Goal: Task Accomplishment & Management: Manage account settings

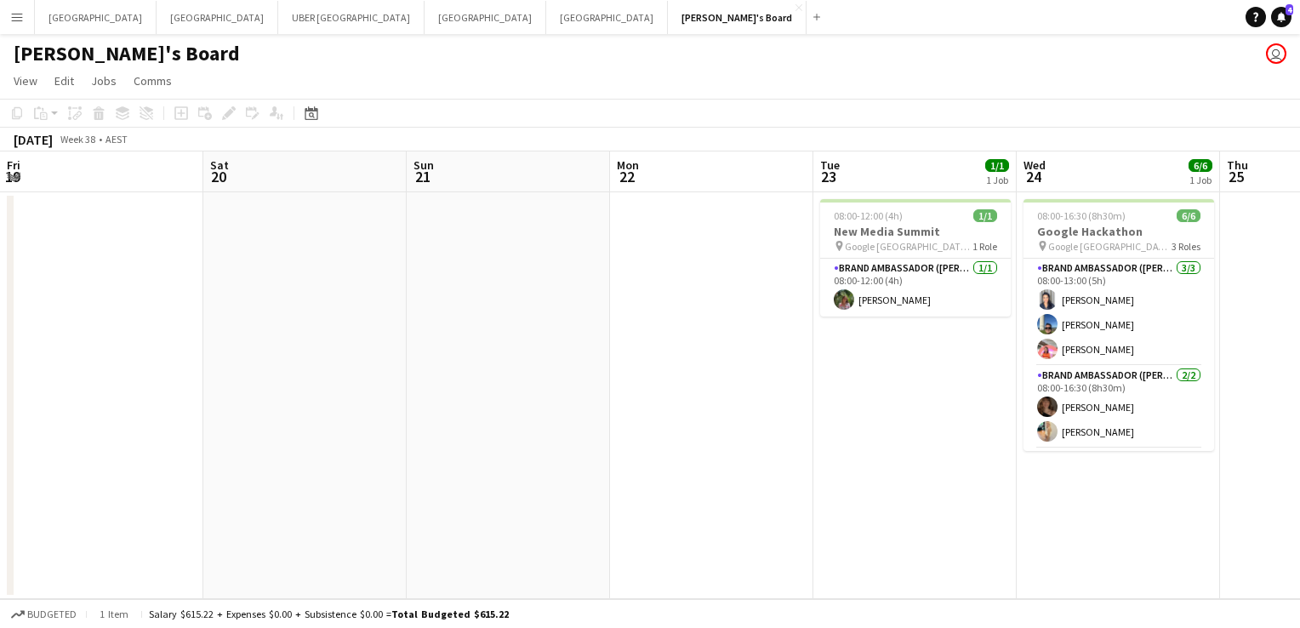
scroll to position [0, 487]
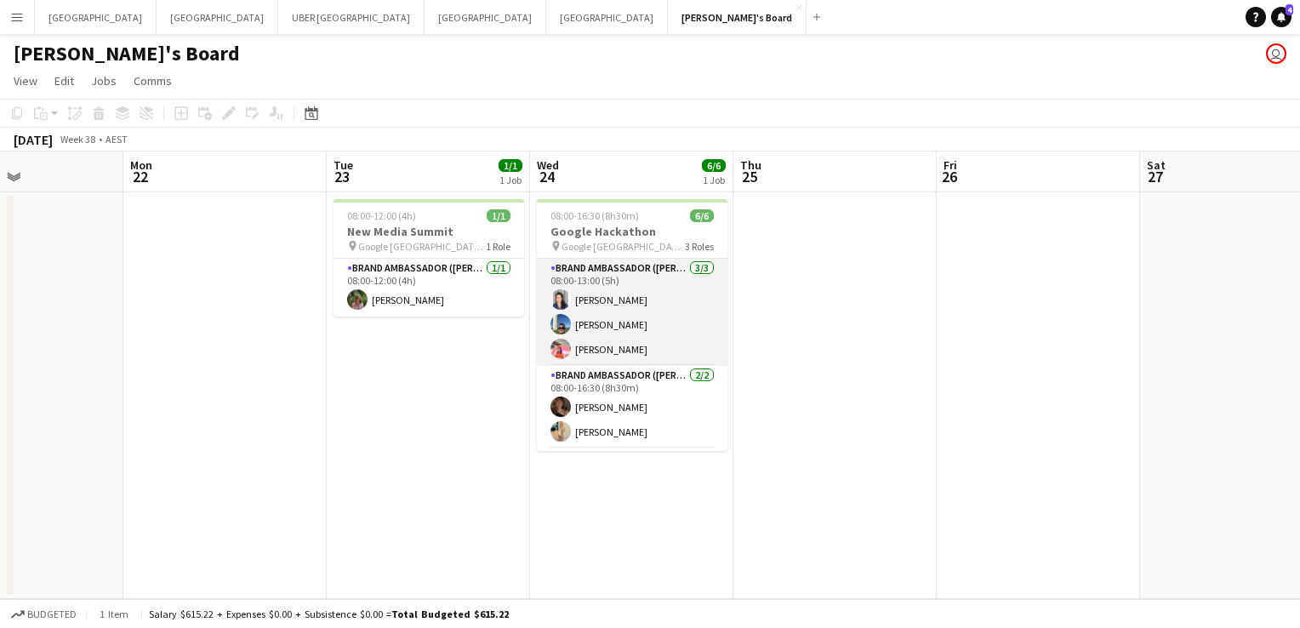
click at [596, 322] on app-card-role "Brand Ambassador (Mon - Fri) [DATE] 08:00-13:00 (5h) [PERSON_NAME] [PERSON_NAME…" at bounding box center [632, 312] width 191 height 107
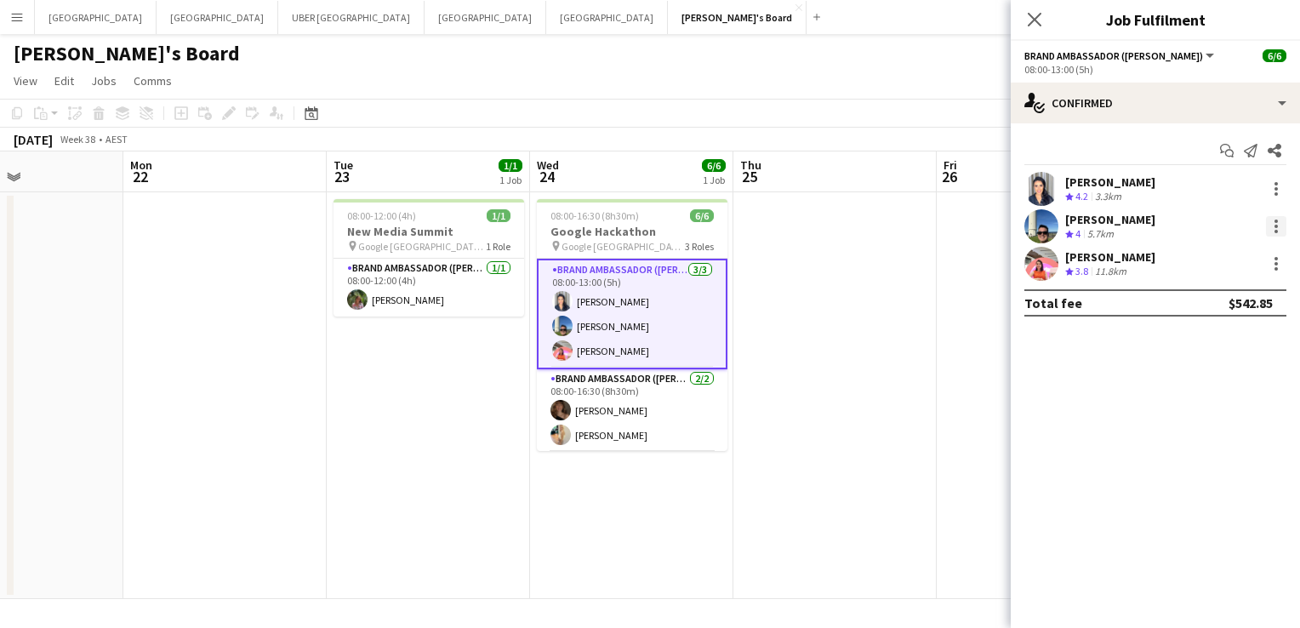
click at [1270, 226] on div at bounding box center [1276, 226] width 20 height 20
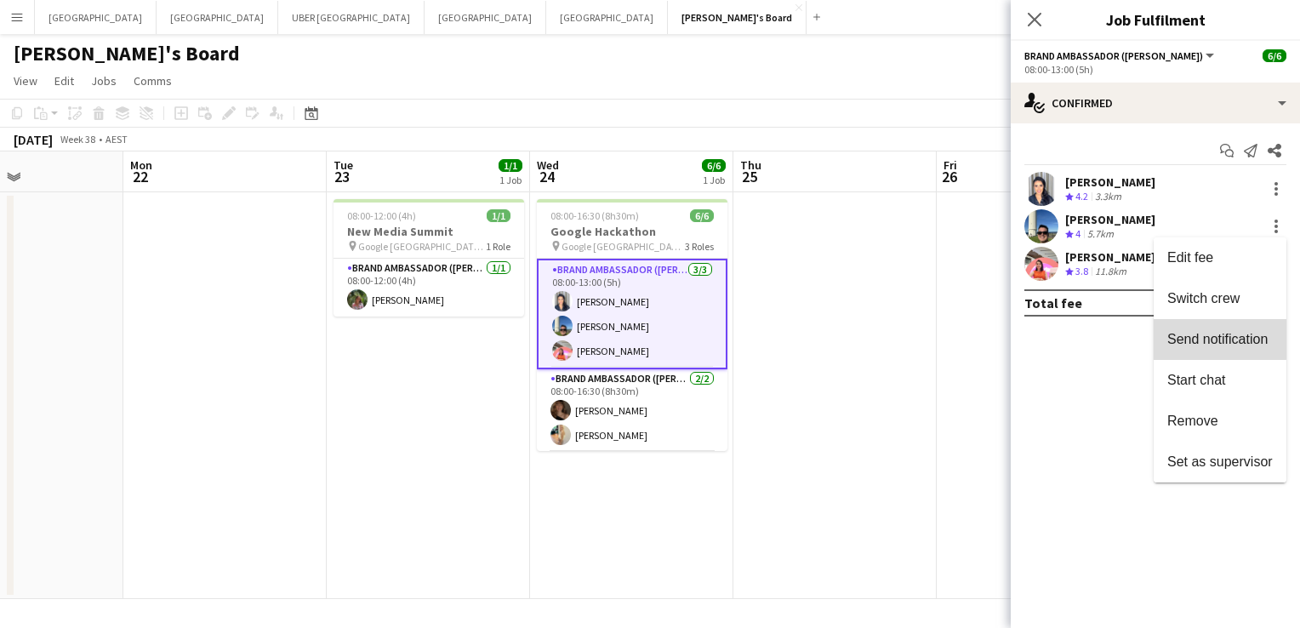
click at [1209, 334] on span "Send notification" at bounding box center [1218, 339] width 100 height 14
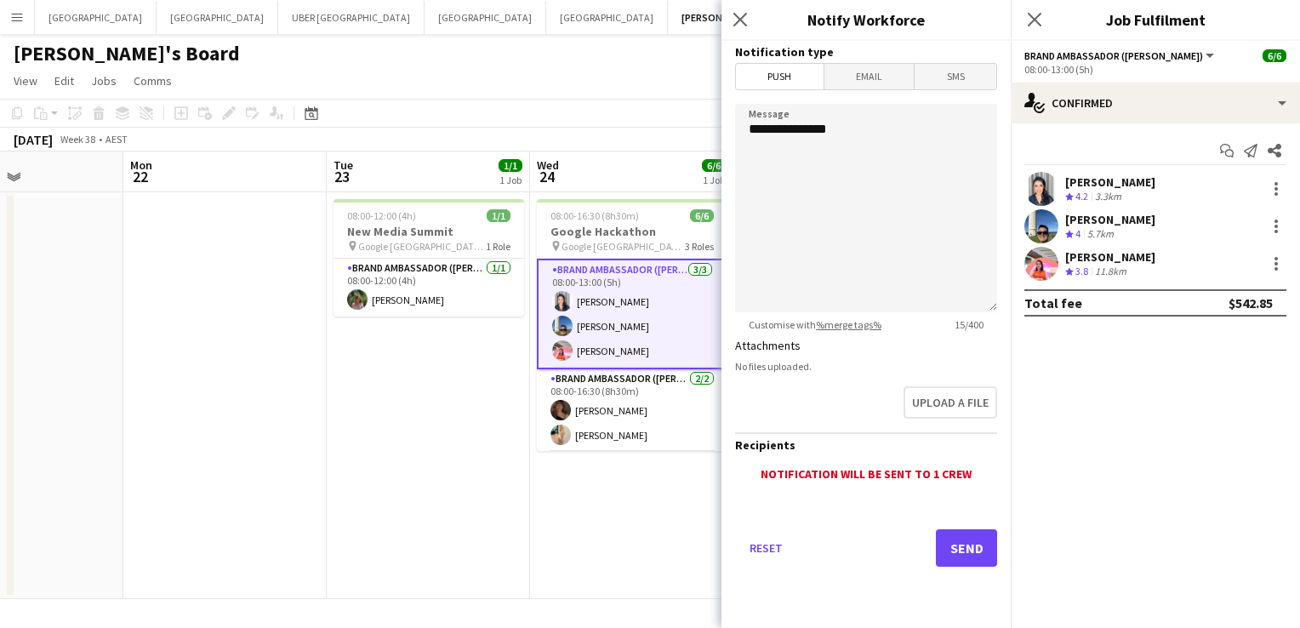
click at [877, 81] on span "Email" at bounding box center [870, 77] width 90 height 26
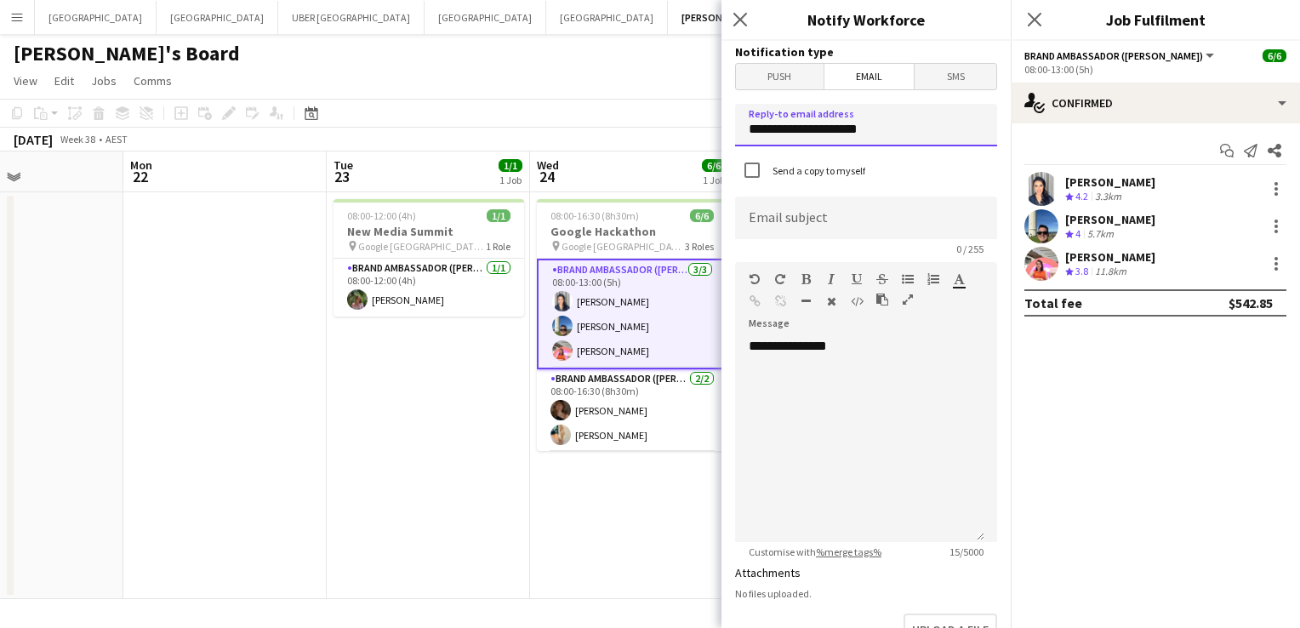
drag, startPoint x: 892, startPoint y: 125, endPoint x: 542, endPoint y: 136, distance: 349.9
click at [542, 136] on body "Menu Boards Boards Boards All jobs Status Workforce Workforce My Workforce Recr…" at bounding box center [650, 314] width 1300 height 628
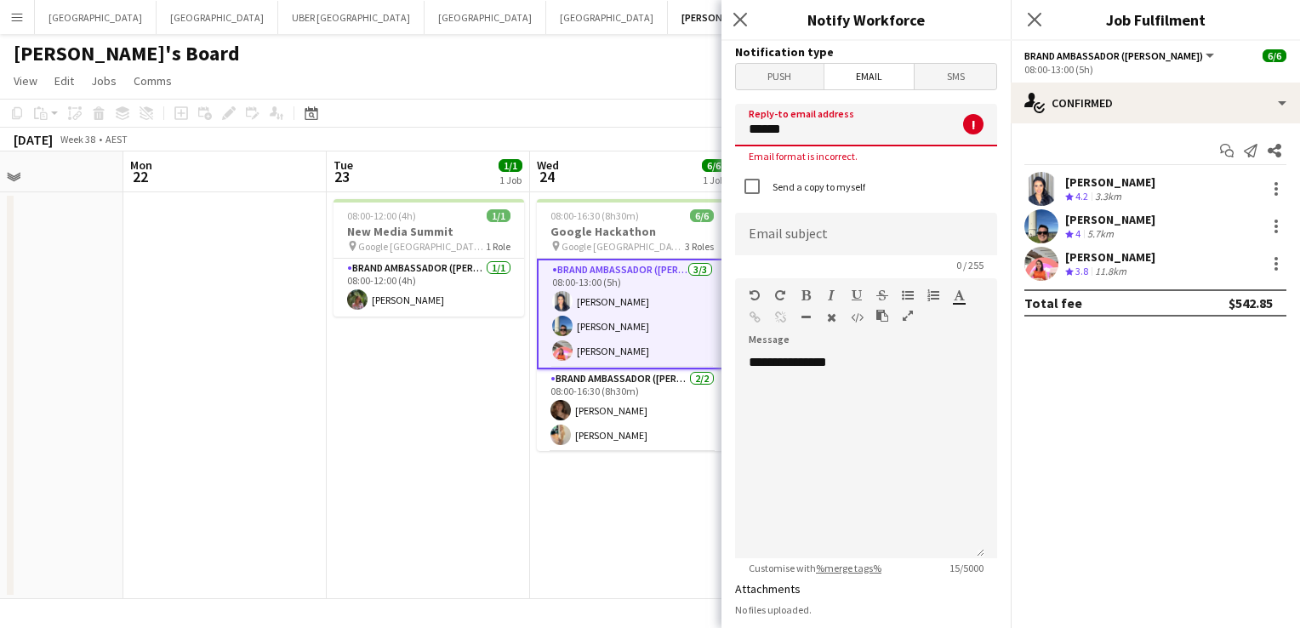
type input "**********"
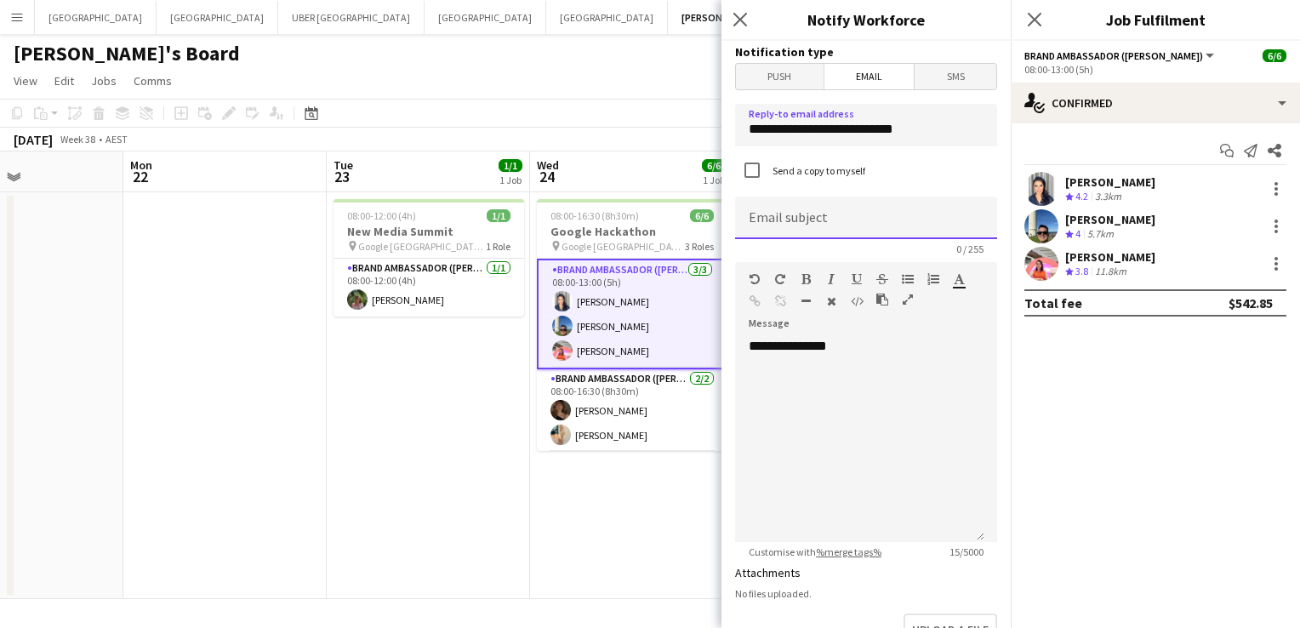
click at [797, 219] on input at bounding box center [866, 218] width 262 height 43
type input "**********"
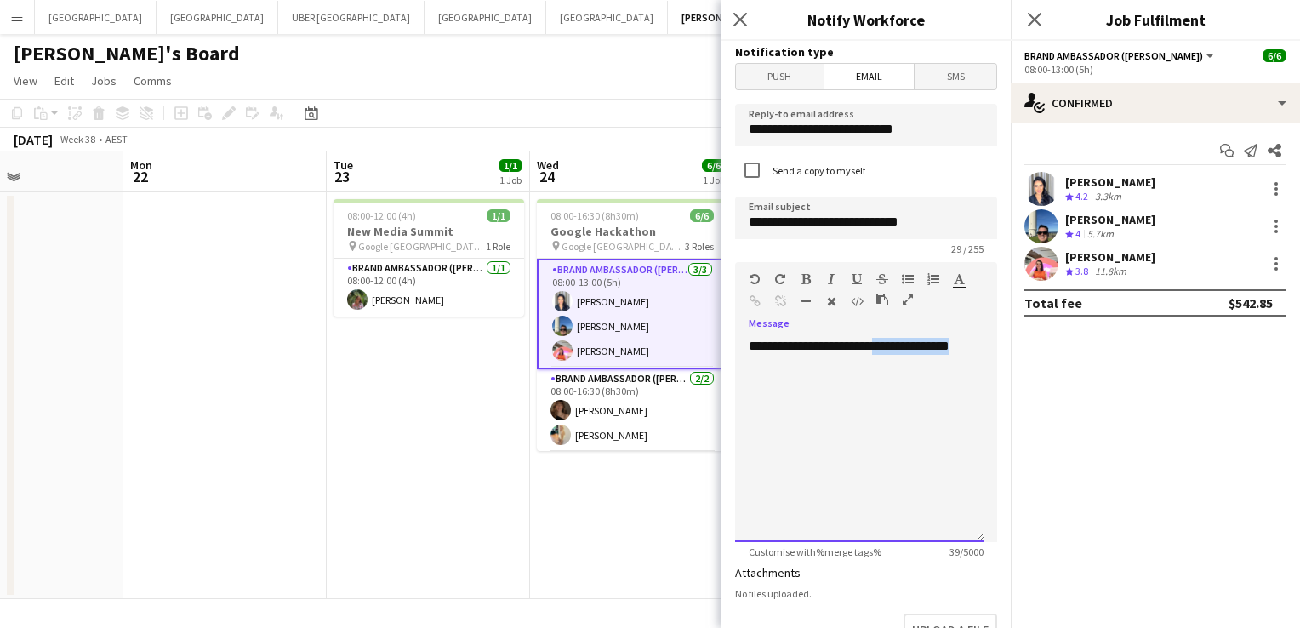
drag, startPoint x: 904, startPoint y: 388, endPoint x: 892, endPoint y: 347, distance: 42.5
click at [892, 347] on div "**********" at bounding box center [859, 440] width 249 height 204
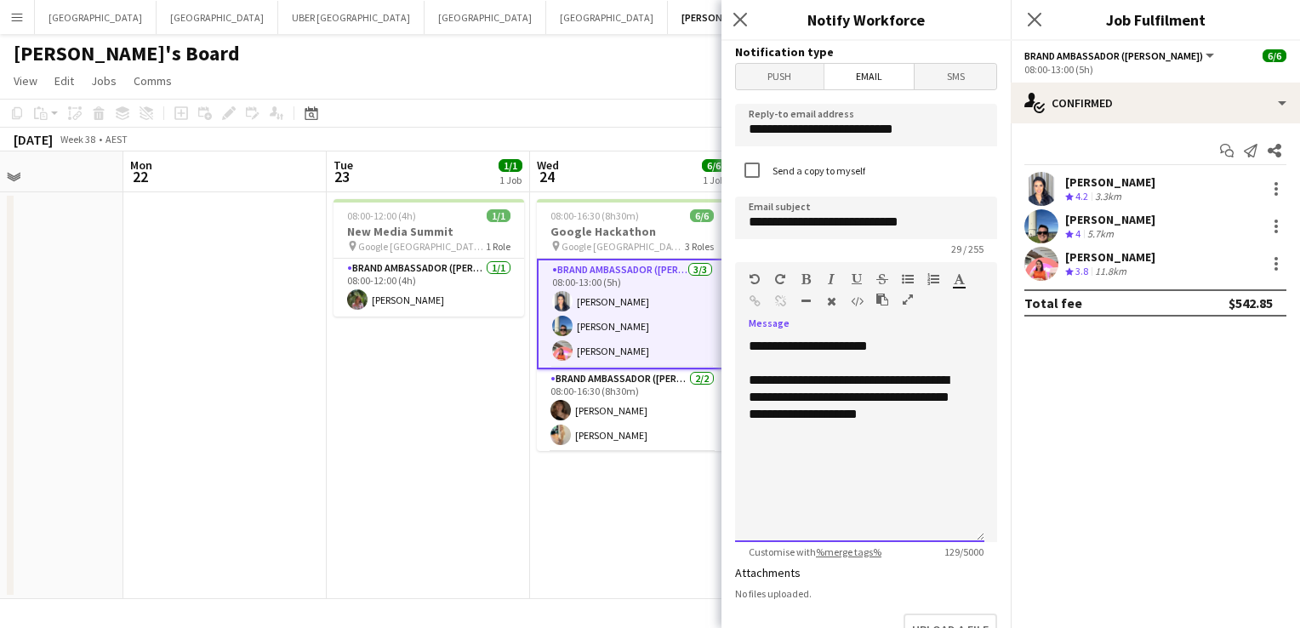
click at [824, 419] on div "**********" at bounding box center [860, 397] width 222 height 51
click at [951, 420] on div "**********" at bounding box center [860, 397] width 222 height 51
drag, startPoint x: 937, startPoint y: 416, endPoint x: 774, endPoint y: 425, distance: 163.6
click at [774, 425] on div "**********" at bounding box center [859, 440] width 249 height 204
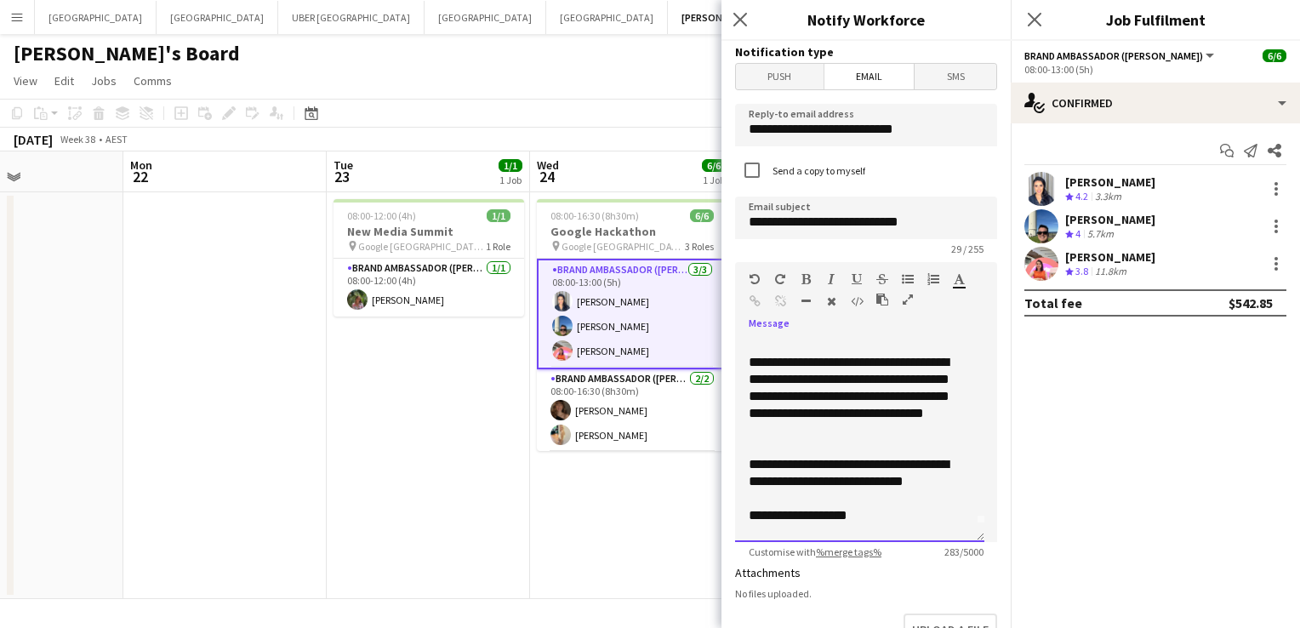
scroll to position [35, 0]
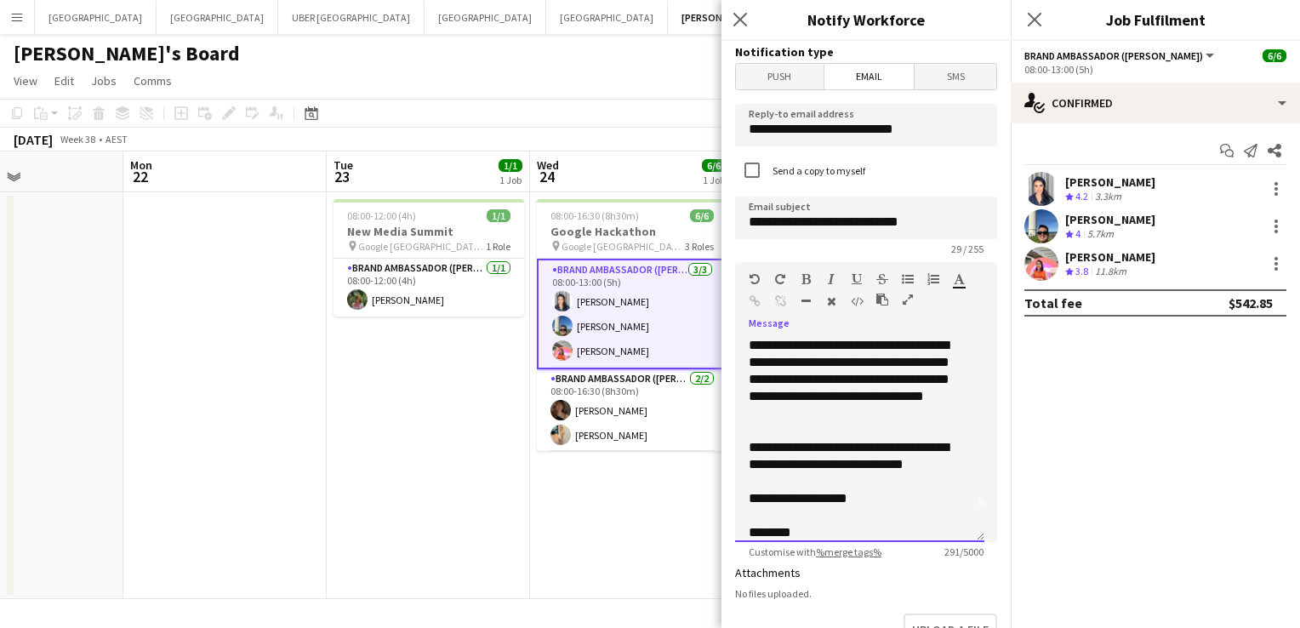
click at [802, 419] on div "**********" at bounding box center [853, 379] width 209 height 85
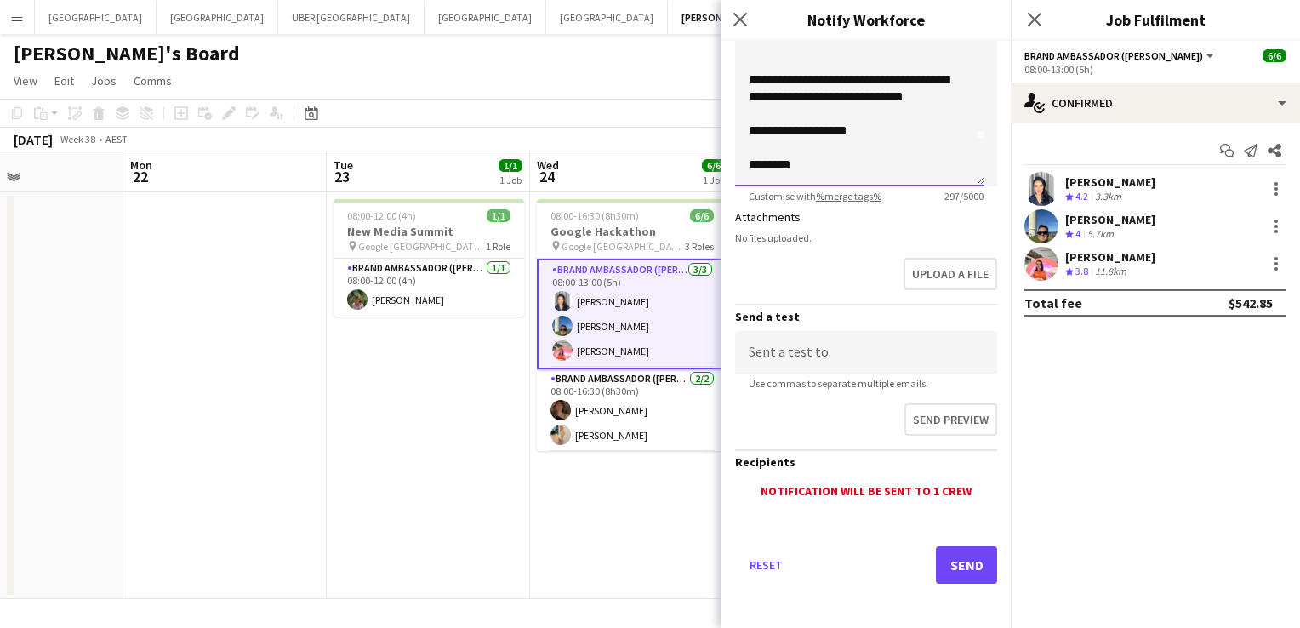
scroll to position [355, 0]
click at [950, 567] on button "Send" at bounding box center [966, 565] width 61 height 37
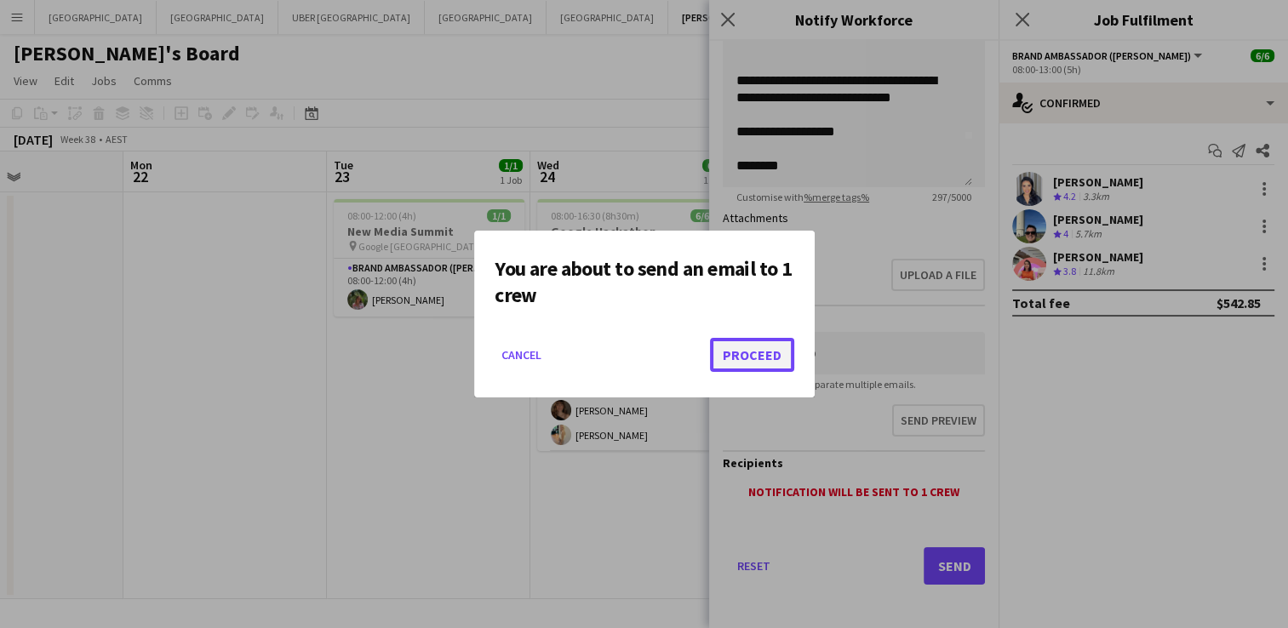
click at [741, 364] on button "Proceed" at bounding box center [752, 355] width 84 height 34
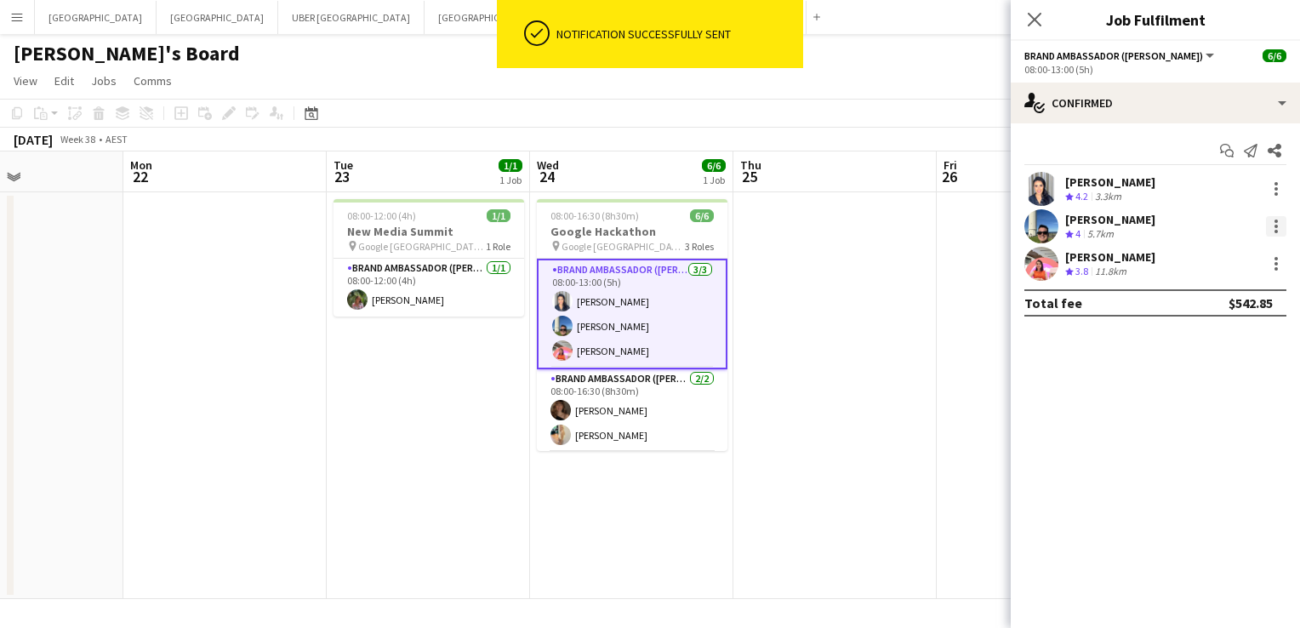
click at [1276, 235] on div at bounding box center [1276, 226] width 20 height 20
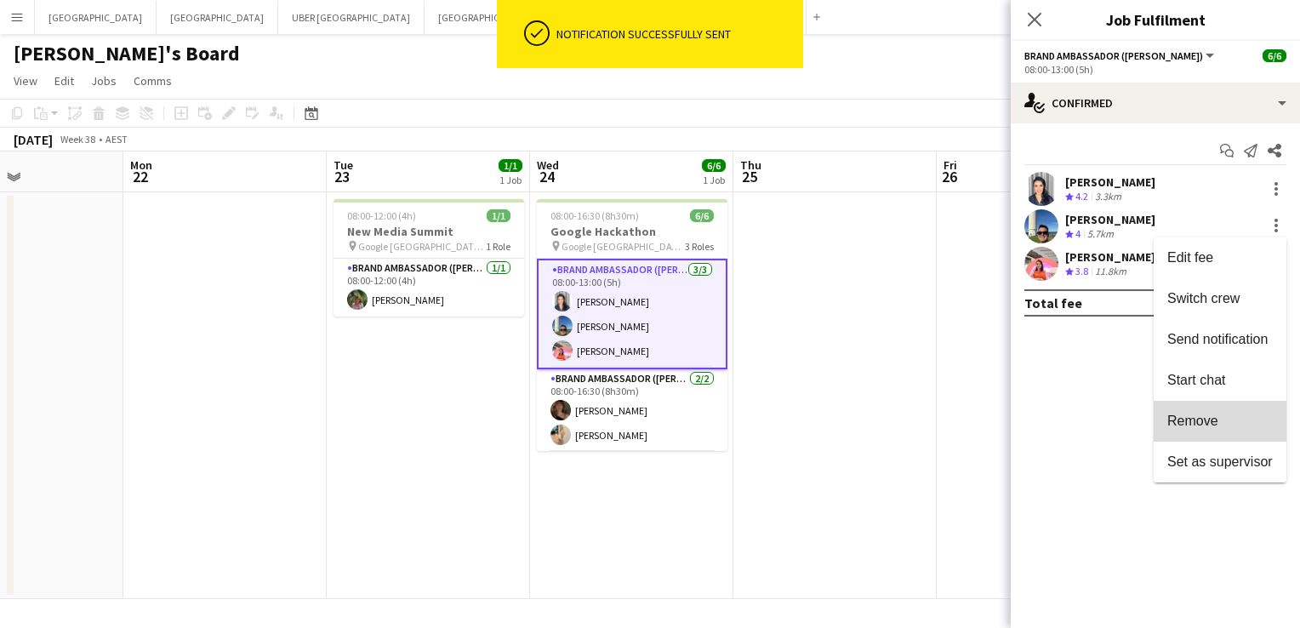
click at [1217, 420] on span "Remove" at bounding box center [1193, 421] width 51 height 14
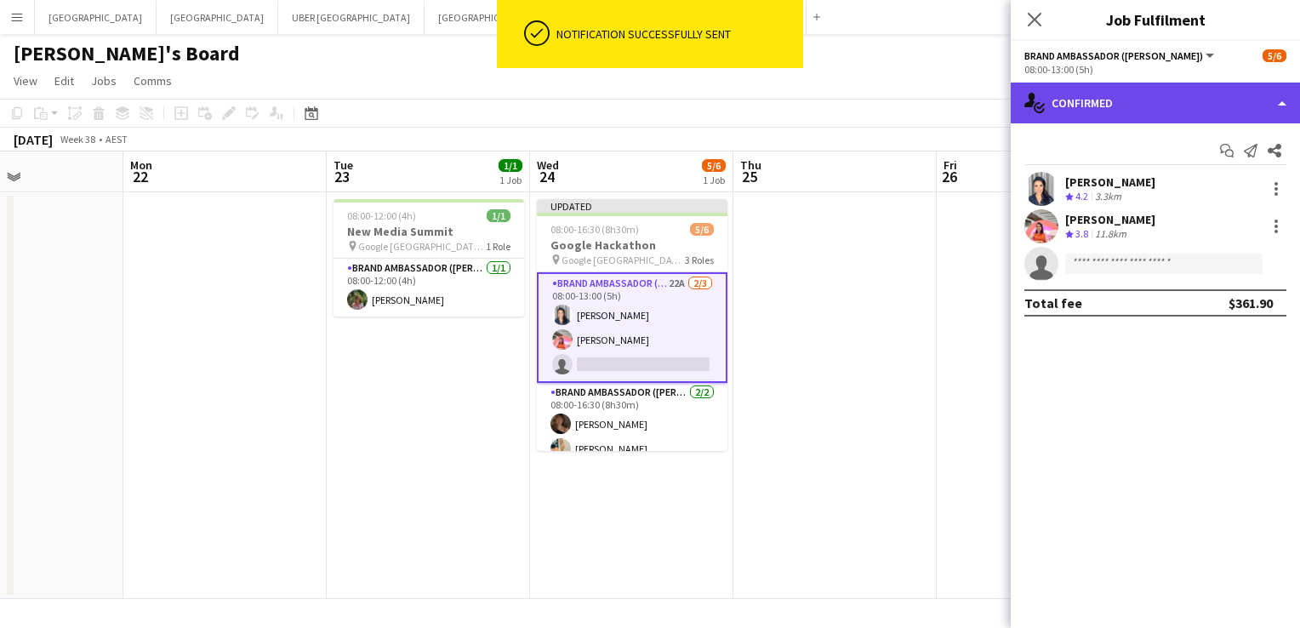
click at [1107, 112] on div "single-neutral-actions-check-2 Confirmed" at bounding box center [1155, 103] width 289 height 41
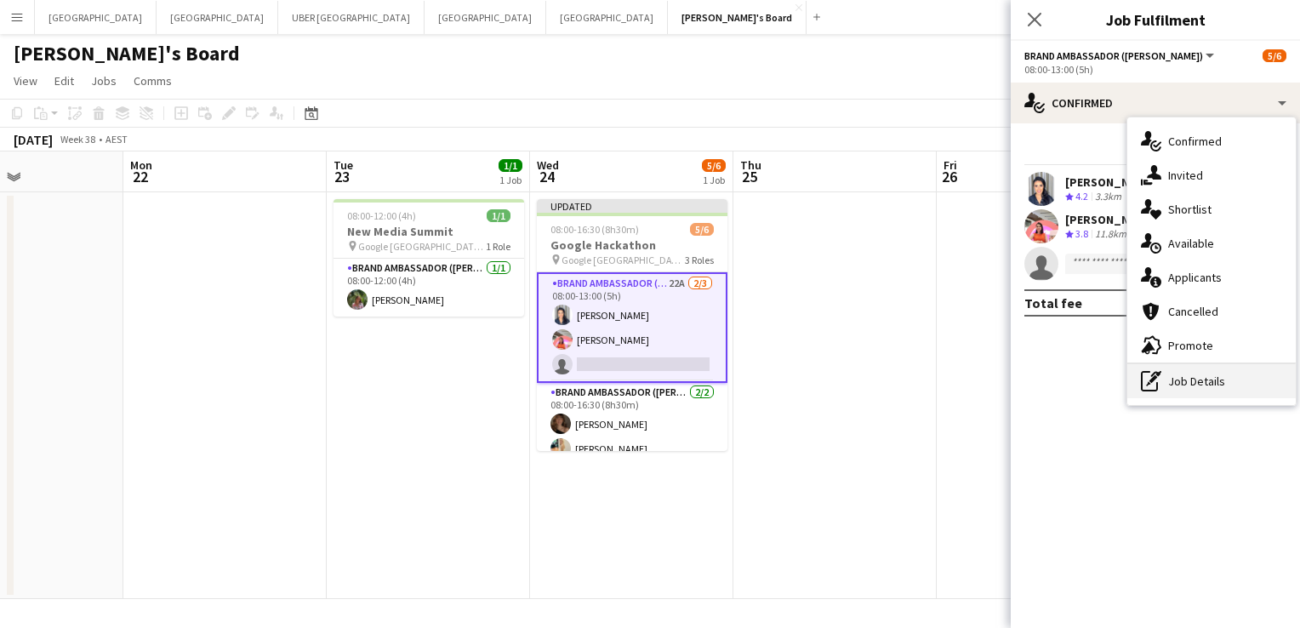
click at [1168, 390] on div "pen-write Job Details" at bounding box center [1212, 381] width 168 height 34
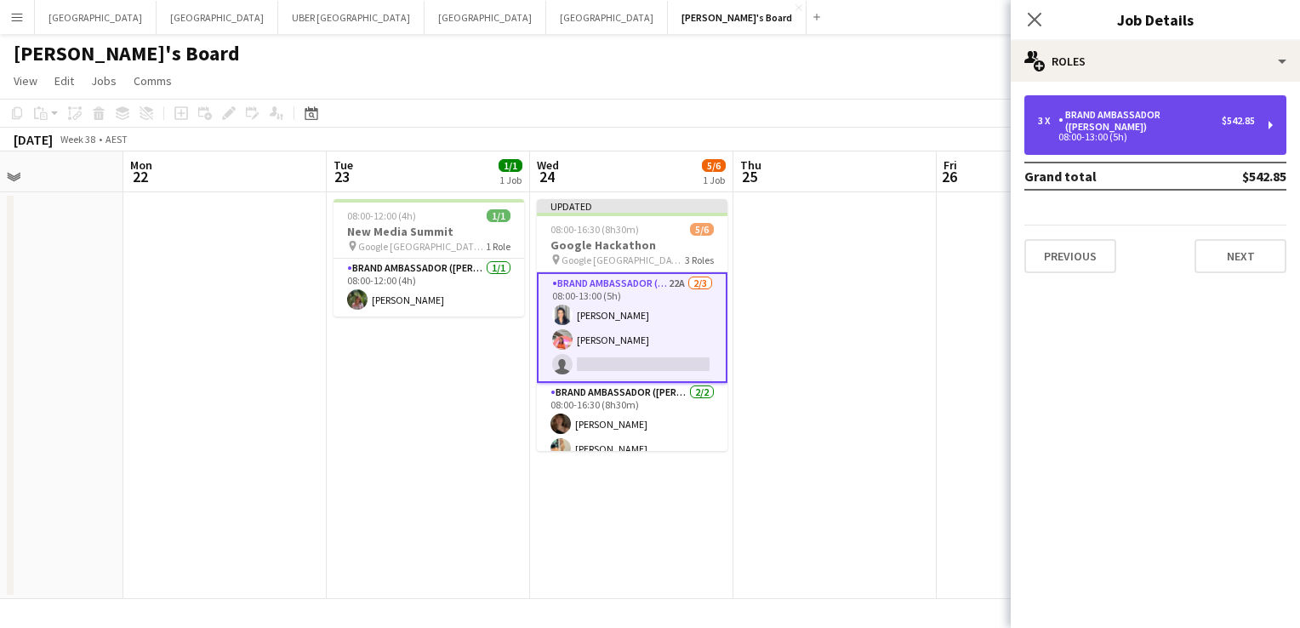
click at [1088, 133] on div "08:00-13:00 (5h)" at bounding box center [1146, 137] width 217 height 9
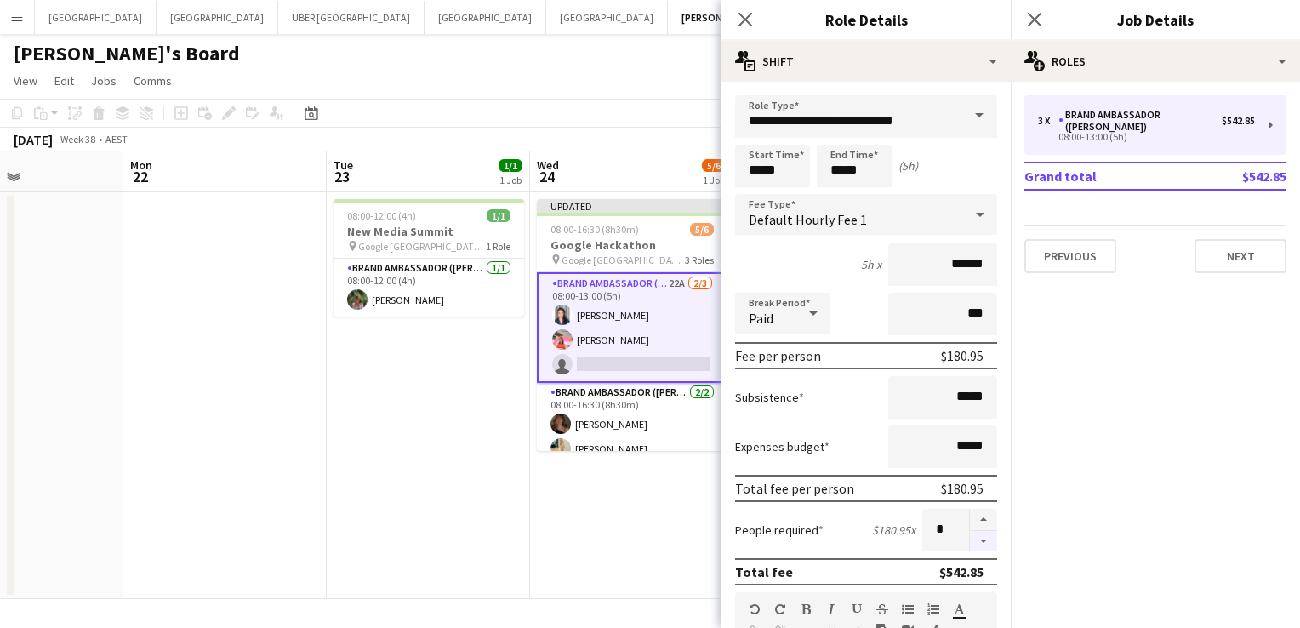
click at [970, 536] on button "button" at bounding box center [983, 541] width 27 height 21
type input "*"
click at [1038, 15] on icon at bounding box center [1034, 19] width 16 height 16
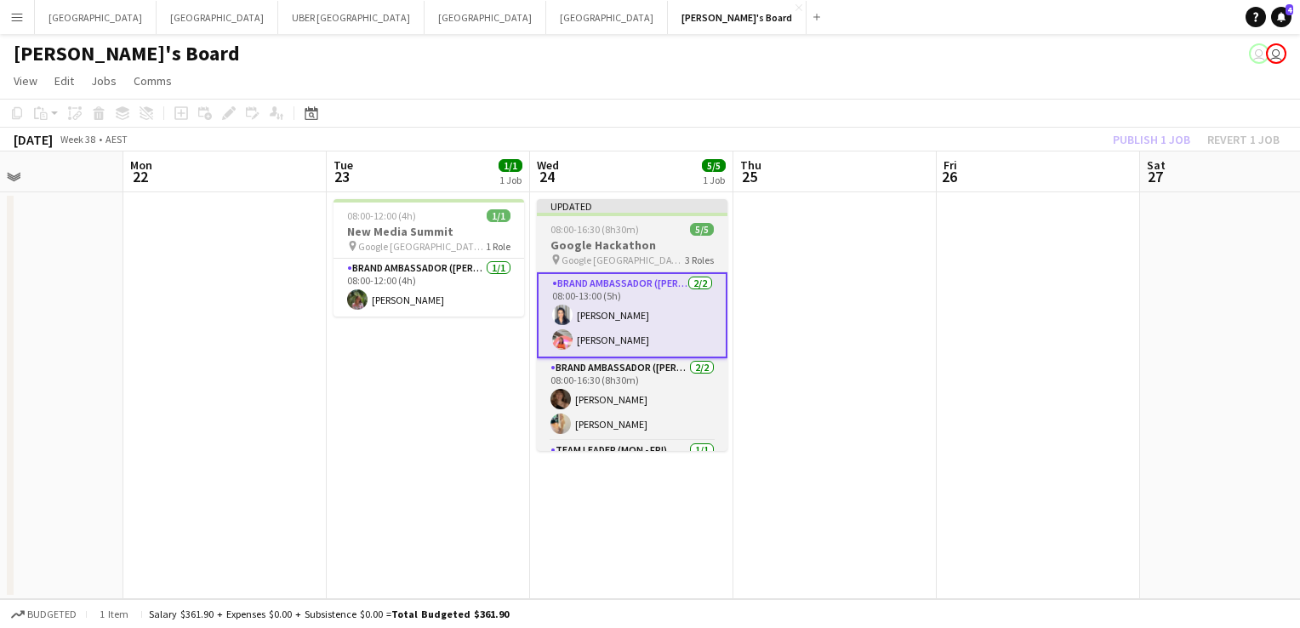
click at [611, 225] on span "08:00-16:30 (8h30m)" at bounding box center [595, 229] width 89 height 13
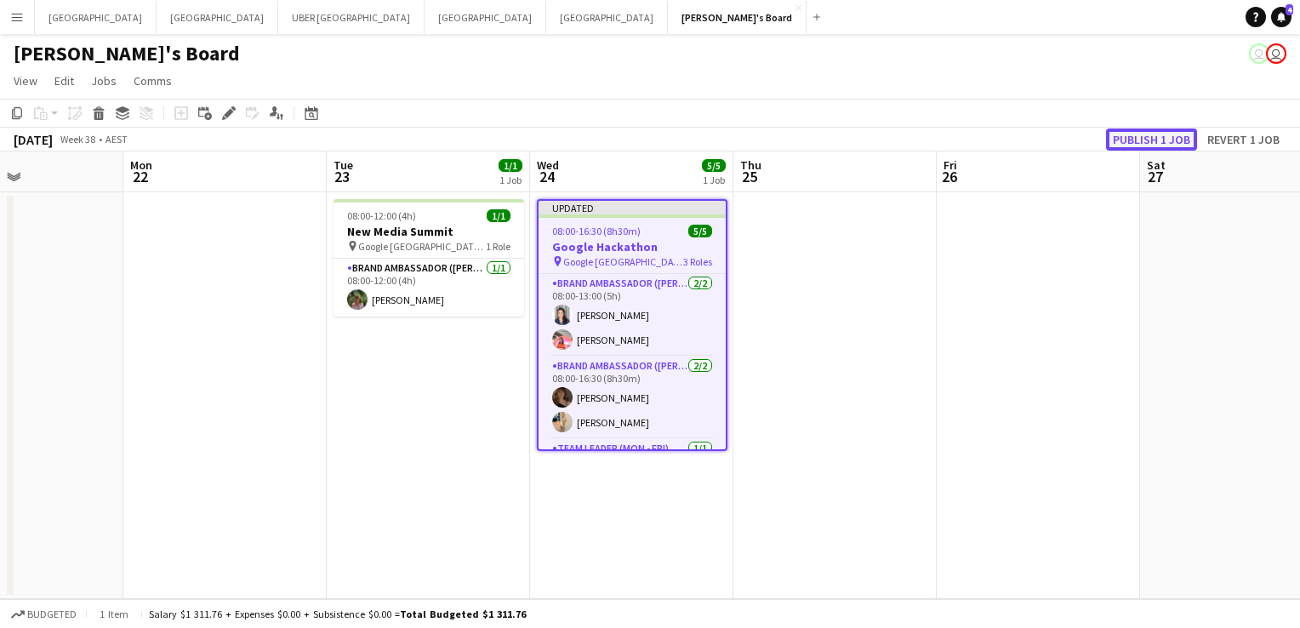
click at [1144, 140] on button "Publish 1 job" at bounding box center [1151, 139] width 91 height 22
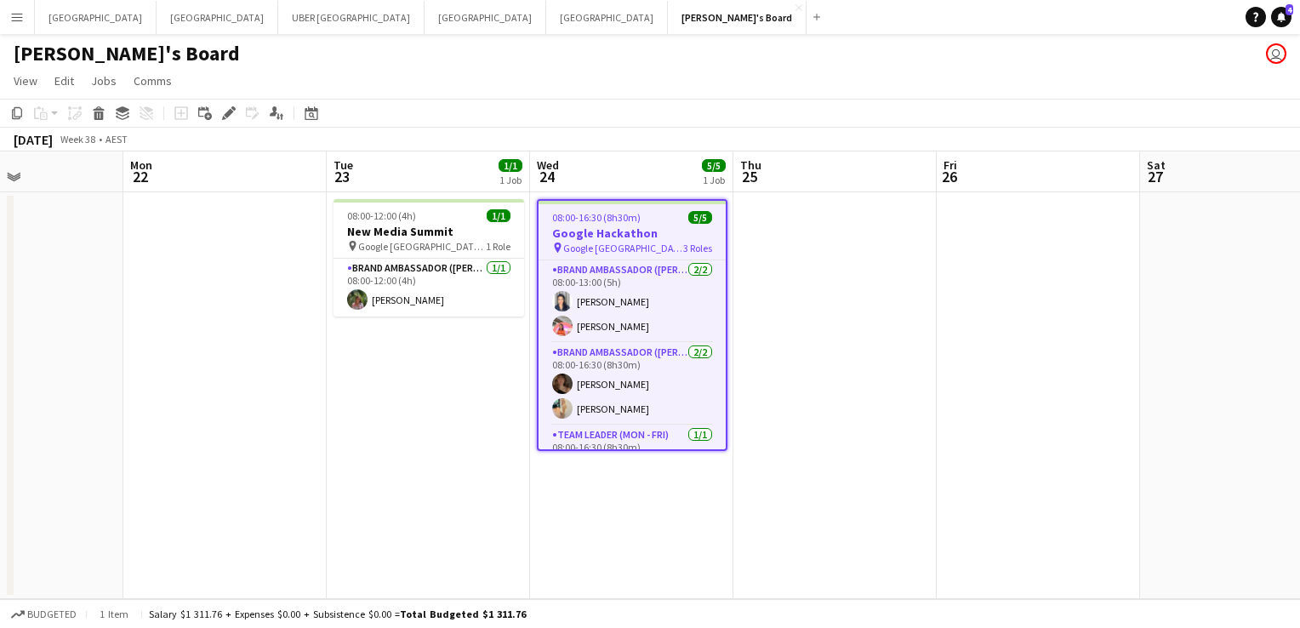
click at [414, 382] on app-date-cell "08:00-12:00 (4h) 1/1 New Media Summit pin Google [GEOGRAPHIC_DATA] - [GEOGRAPHI…" at bounding box center [428, 395] width 203 height 407
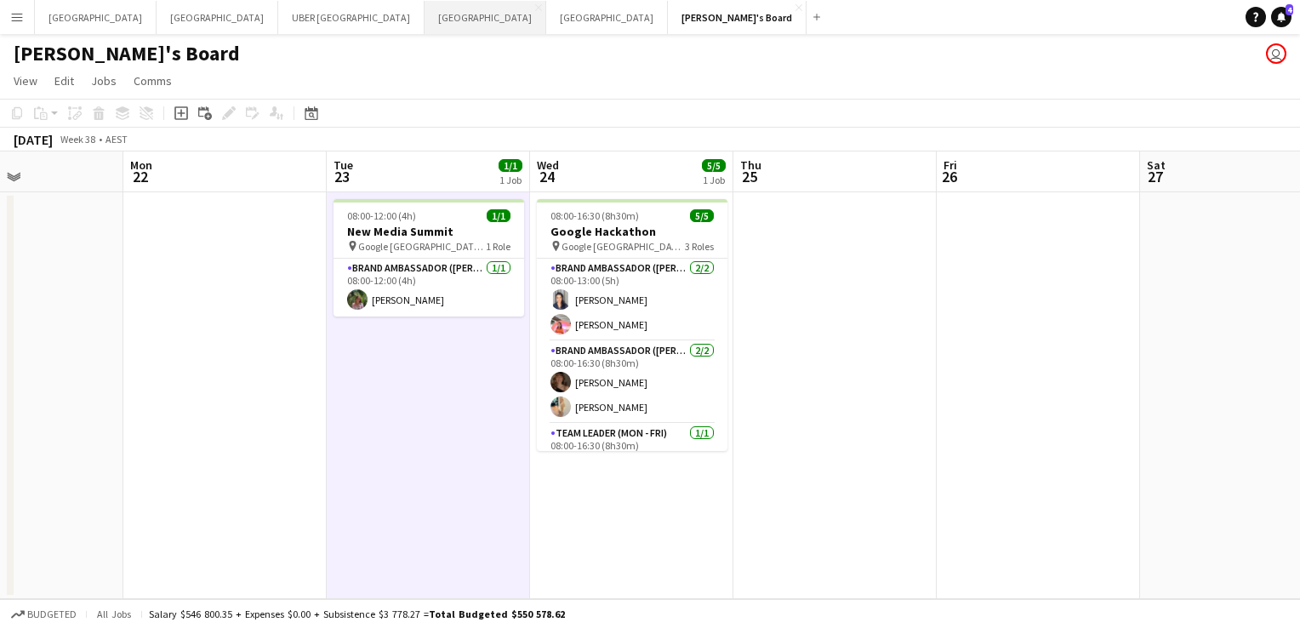
click at [425, 12] on button "Adelaide Close" at bounding box center [486, 17] width 122 height 33
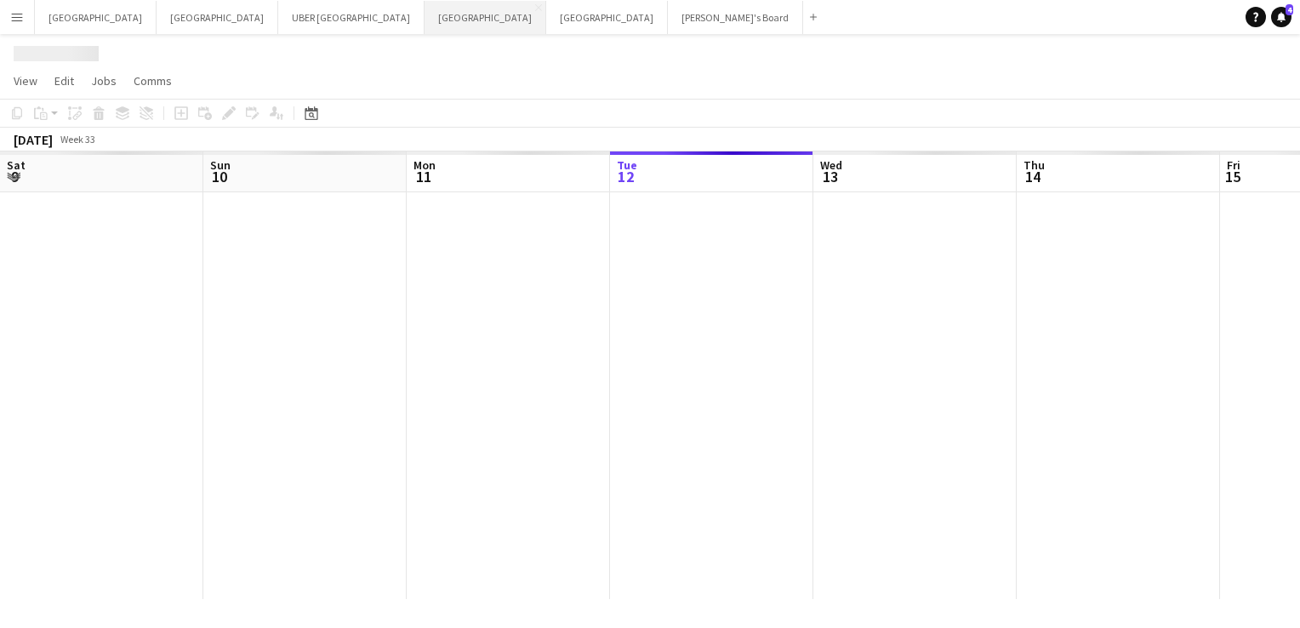
scroll to position [0, 407]
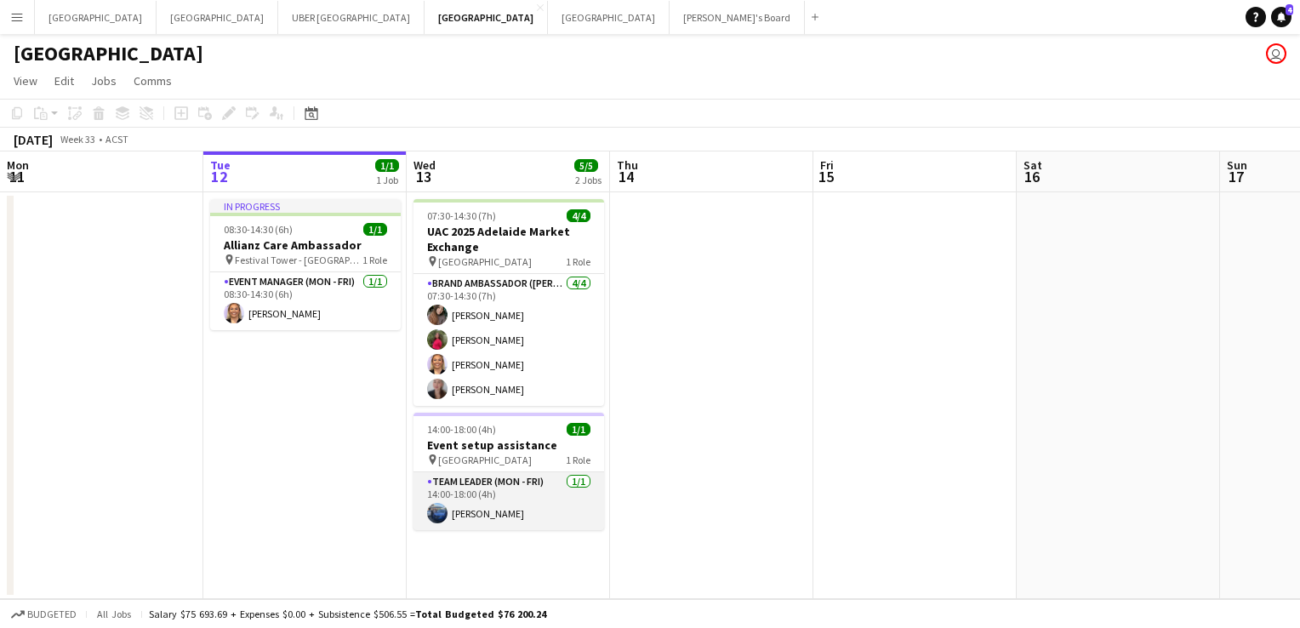
click at [450, 511] on app-card-role "Team Leader (Mon - Fri) [DATE] 14:00-18:00 (4h) [PERSON_NAME]" at bounding box center [509, 501] width 191 height 58
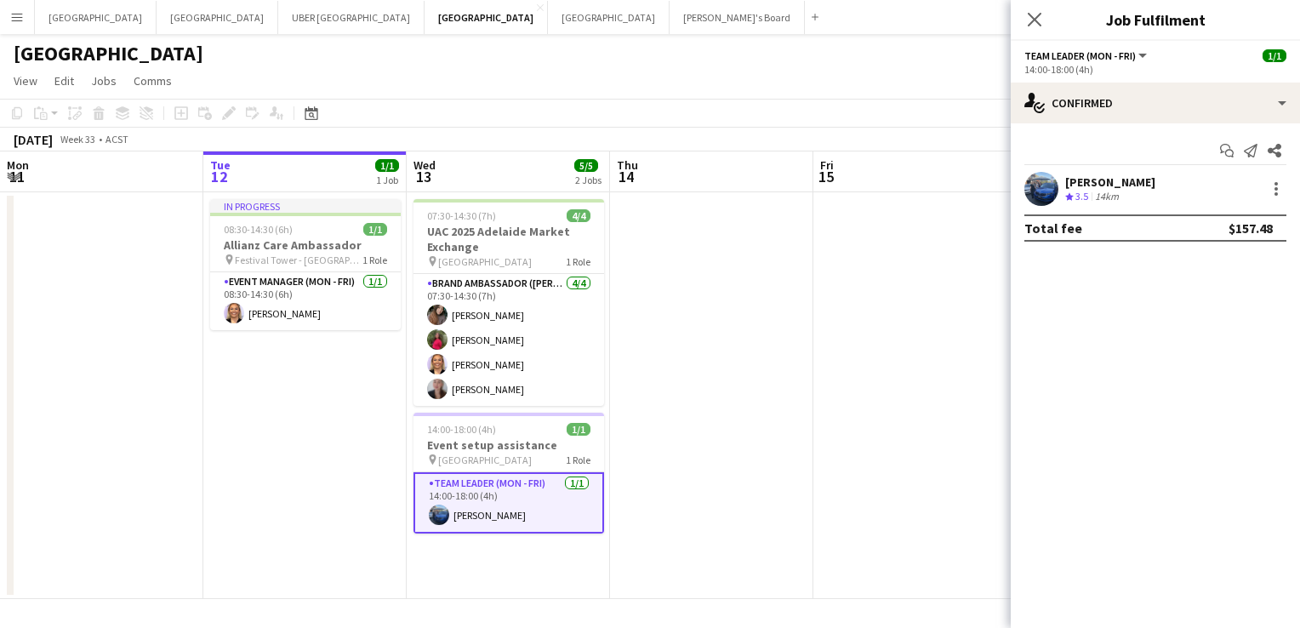
click at [1102, 177] on div "[PERSON_NAME]" at bounding box center [1110, 181] width 90 height 15
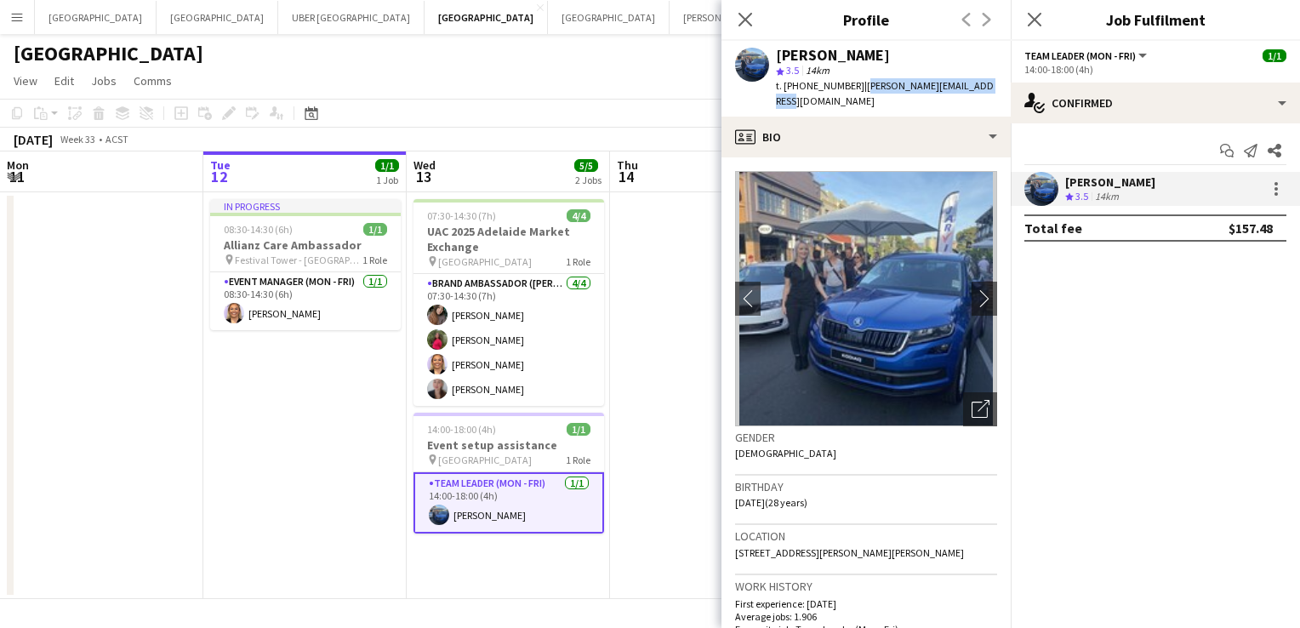
drag, startPoint x: 990, startPoint y: 83, endPoint x: 857, endPoint y: 96, distance: 133.4
click at [857, 96] on div "[PERSON_NAME] star 3.5 14km t. [PHONE_NUMBER] | [PERSON_NAME][EMAIL_ADDRESS][DO…" at bounding box center [866, 79] width 289 height 76
copy span "[PERSON_NAME][EMAIL_ADDRESS][DOMAIN_NAME]"
click at [977, 289] on app-icon "chevron-right" at bounding box center [985, 298] width 26 height 18
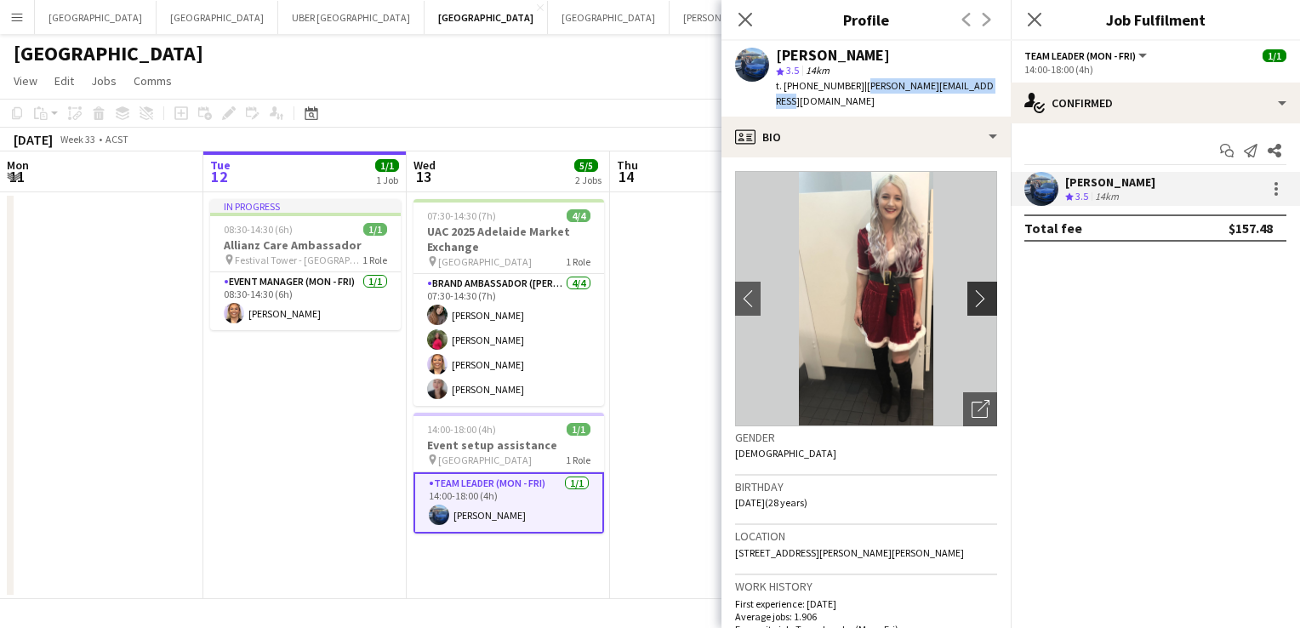
click at [977, 289] on app-icon "chevron-right" at bounding box center [985, 298] width 26 height 18
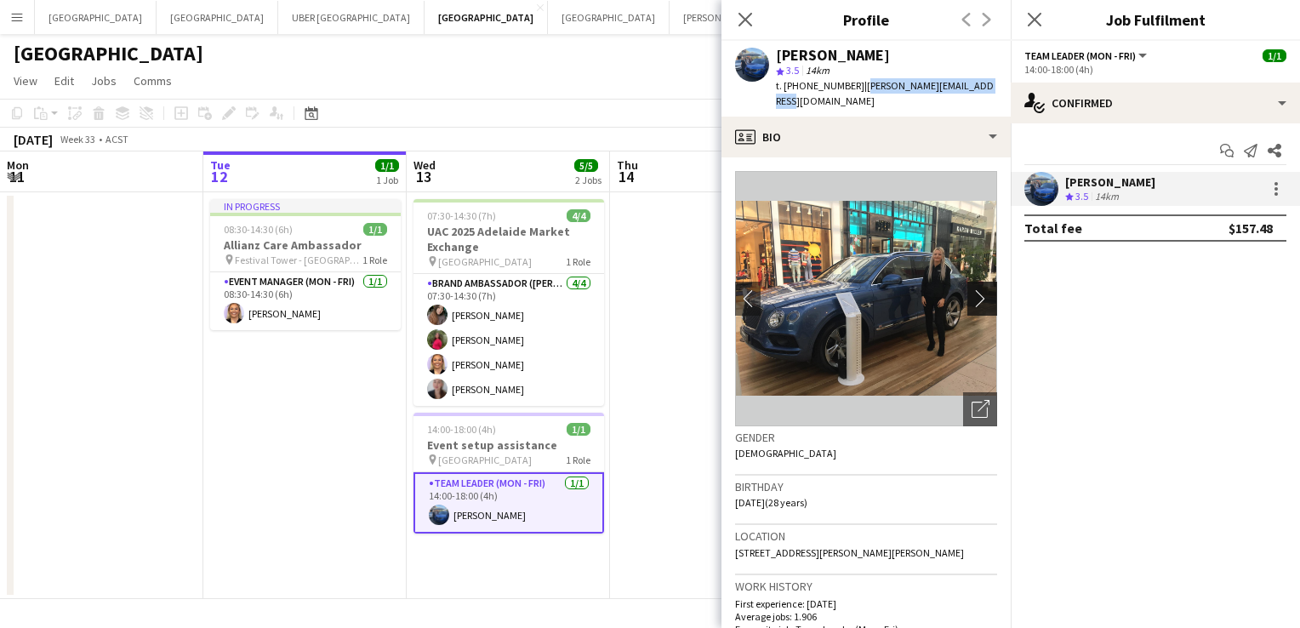
click at [977, 289] on app-icon "chevron-right" at bounding box center [985, 298] width 26 height 18
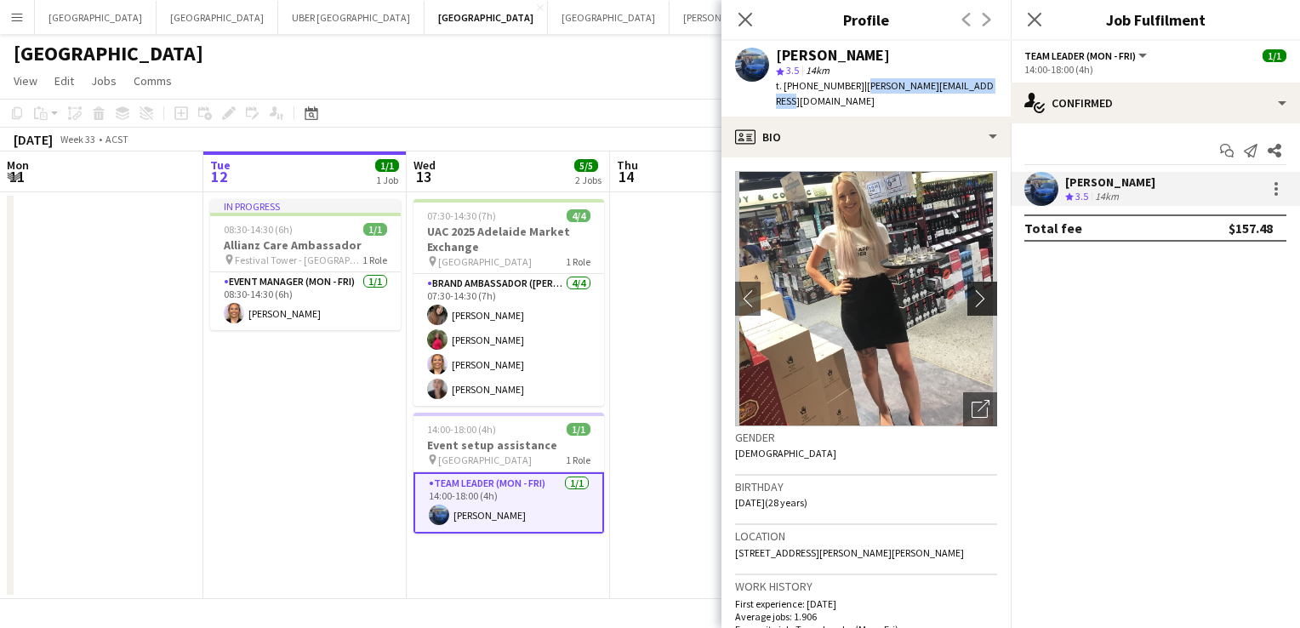
click at [977, 289] on app-icon "chevron-right" at bounding box center [985, 298] width 26 height 18
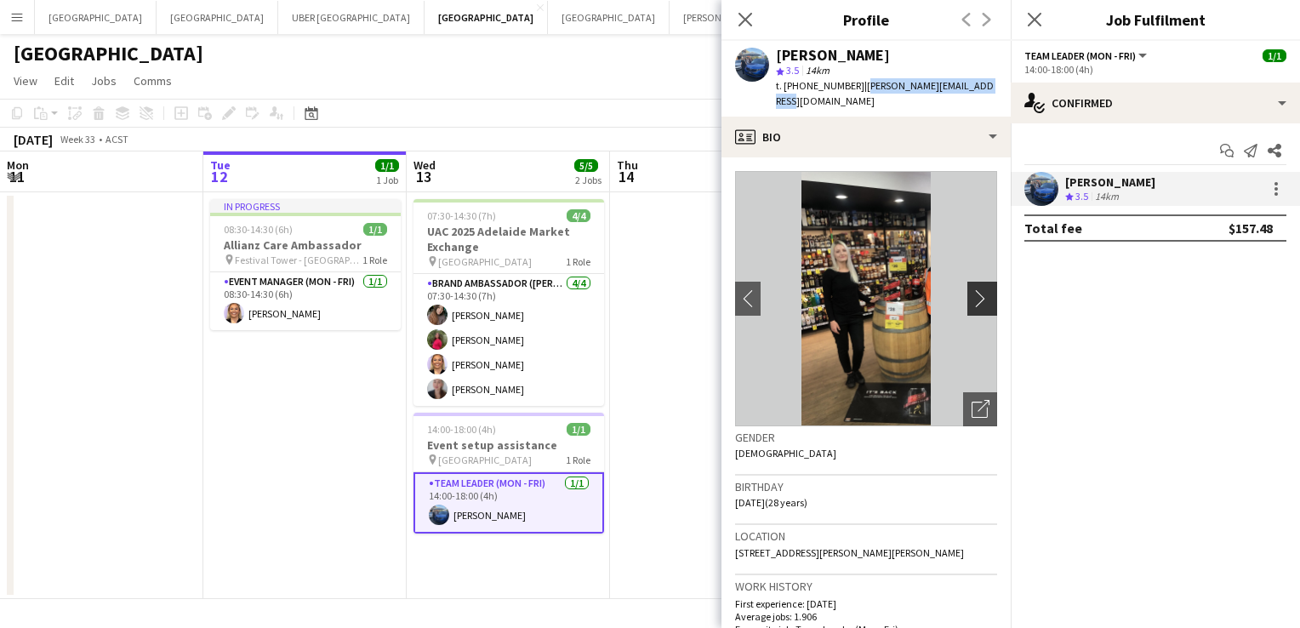
click at [977, 289] on app-icon "chevron-right" at bounding box center [985, 298] width 26 height 18
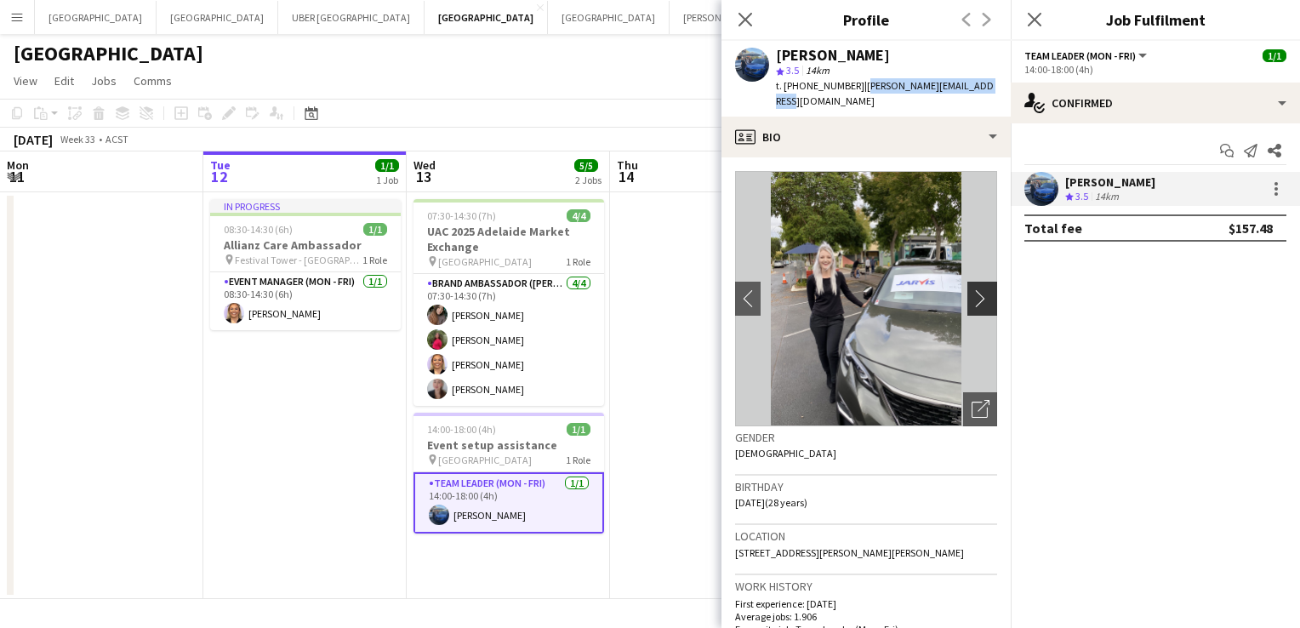
click at [977, 289] on app-icon "chevron-right" at bounding box center [985, 298] width 26 height 18
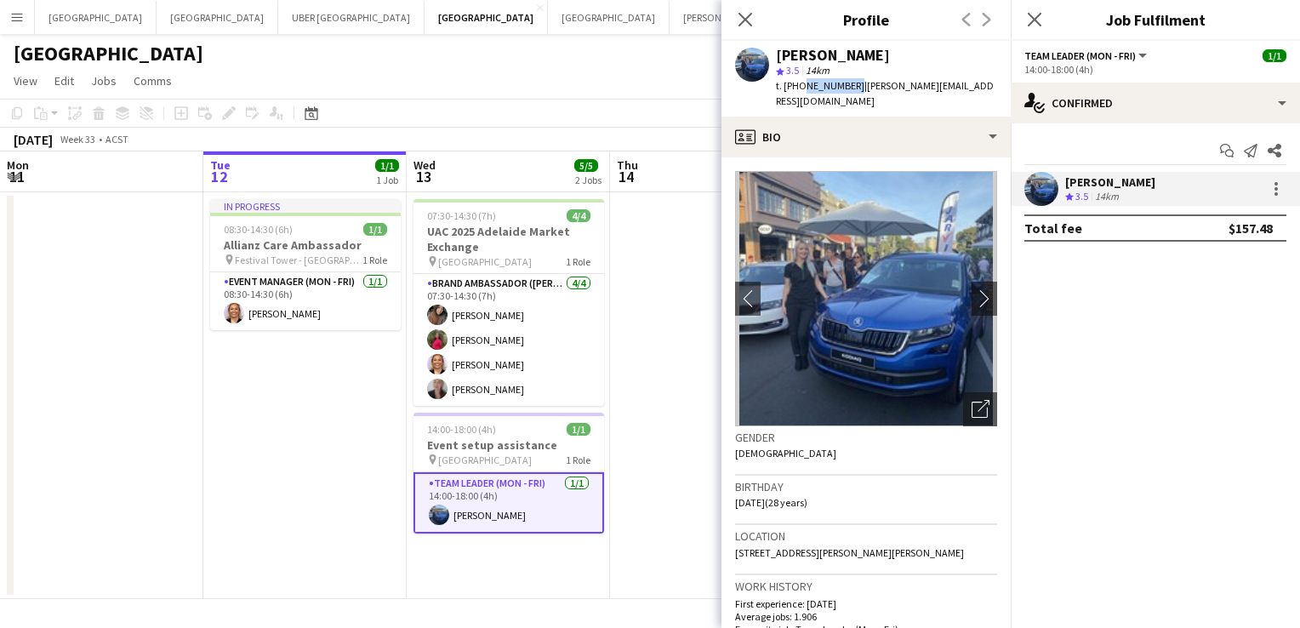
drag, startPoint x: 850, startPoint y: 87, endPoint x: 800, endPoint y: 94, distance: 50.7
click at [800, 94] on div "t. [PHONE_NUMBER] | [PERSON_NAME][EMAIL_ADDRESS][DOMAIN_NAME]" at bounding box center [886, 93] width 221 height 31
copy span "0432532773"
click at [1036, 14] on icon "Close pop-in" at bounding box center [1034, 19] width 16 height 16
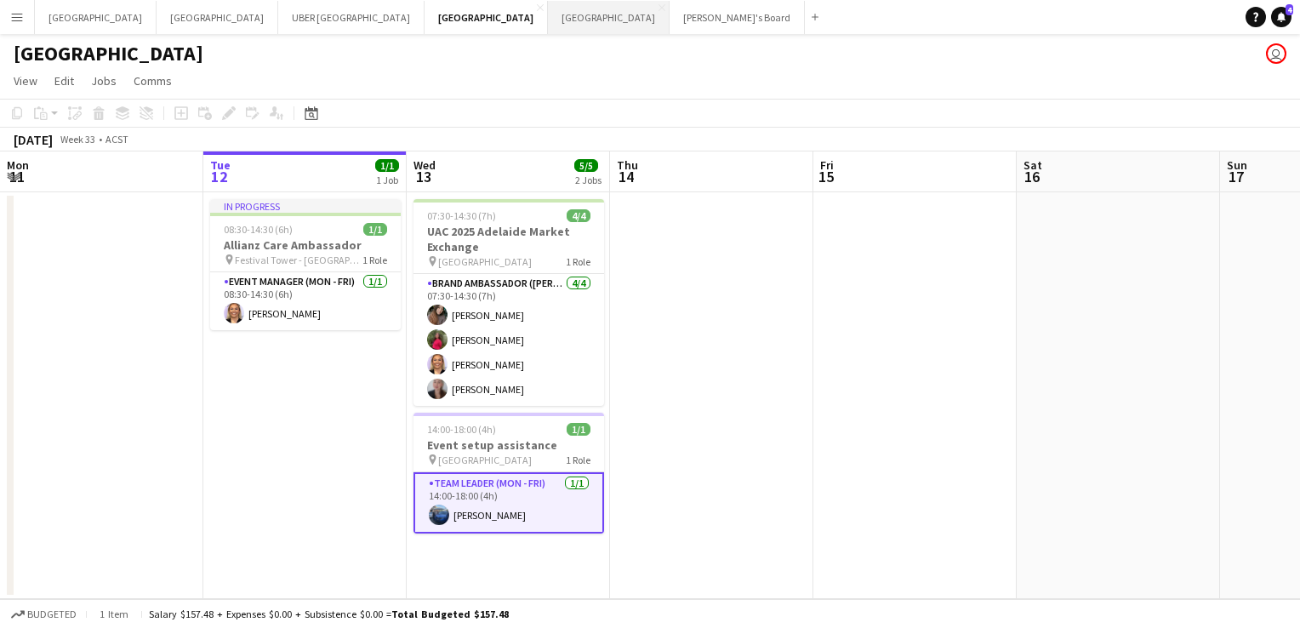
click at [548, 11] on button "Melbourne Close" at bounding box center [609, 17] width 122 height 33
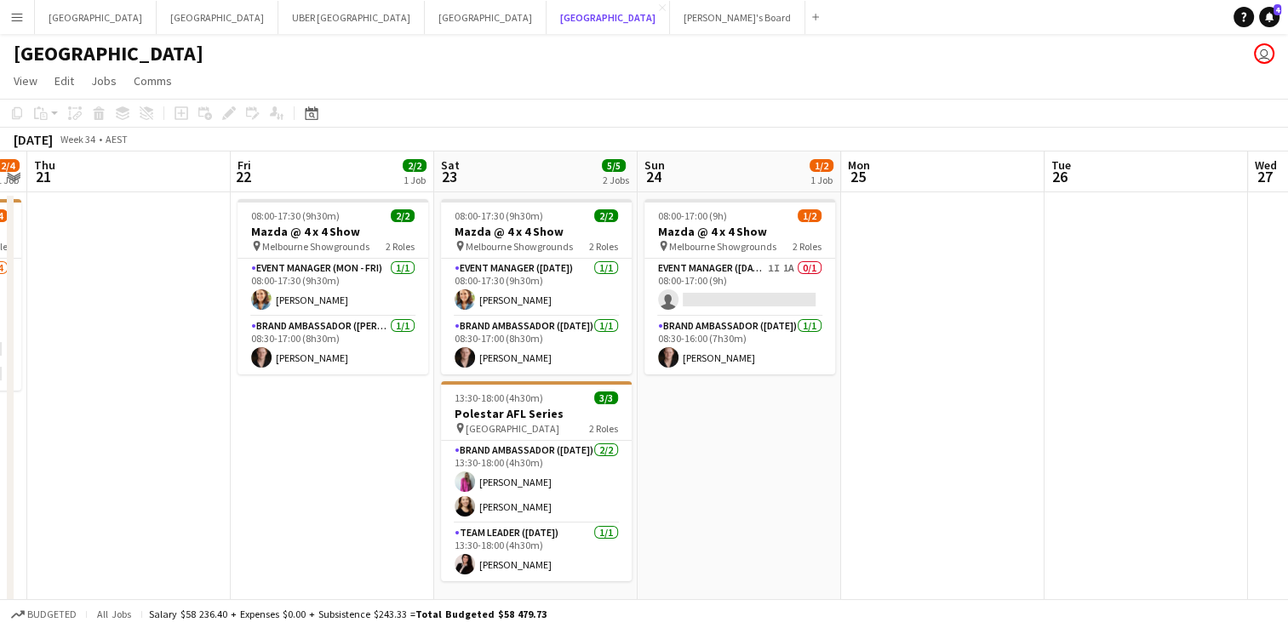
scroll to position [0, 582]
click at [776, 298] on app-card-role "Event Manager ([DATE]) 1I 1A 0/1 08:00-17:00 (9h) single-neutral-actions" at bounding box center [740, 288] width 191 height 58
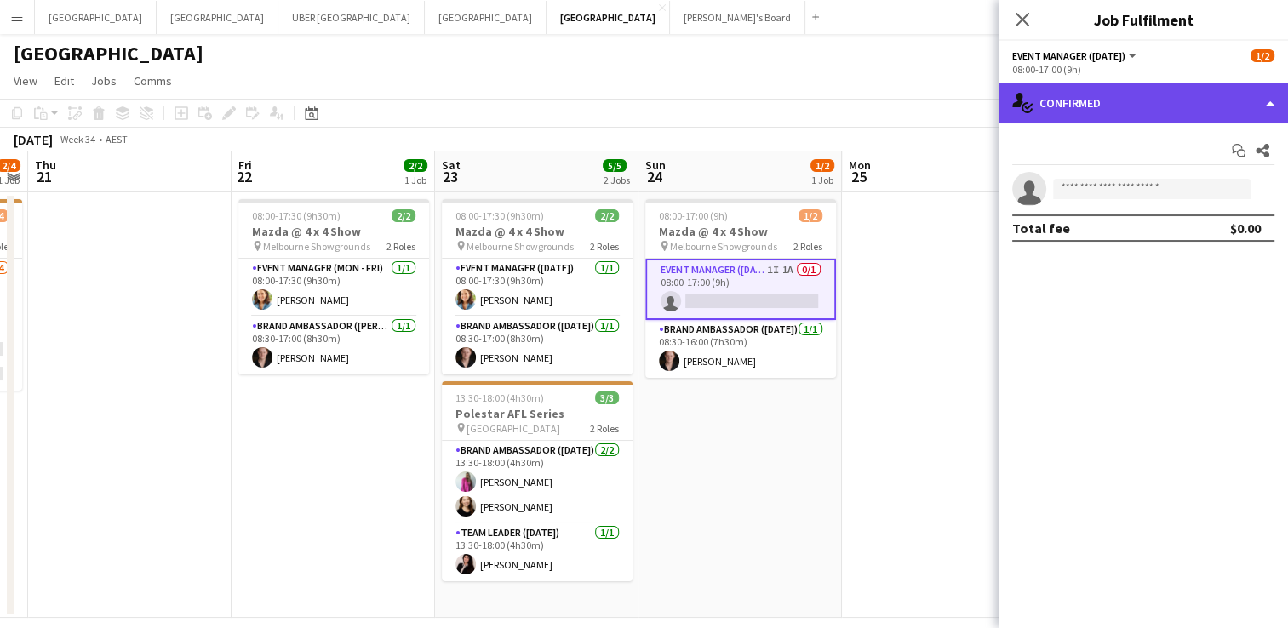
click at [1137, 96] on div "single-neutral-actions-check-2 Confirmed" at bounding box center [1142, 103] width 289 height 41
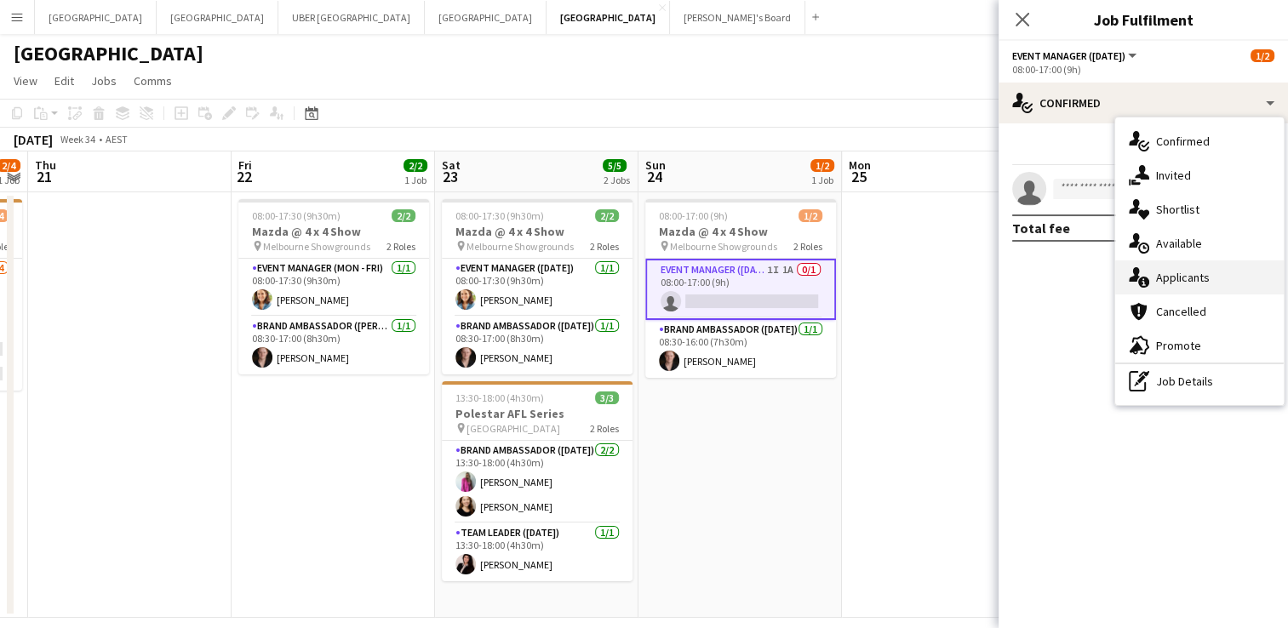
click at [1174, 279] on div "single-neutral-actions-information Applicants" at bounding box center [1199, 277] width 168 height 34
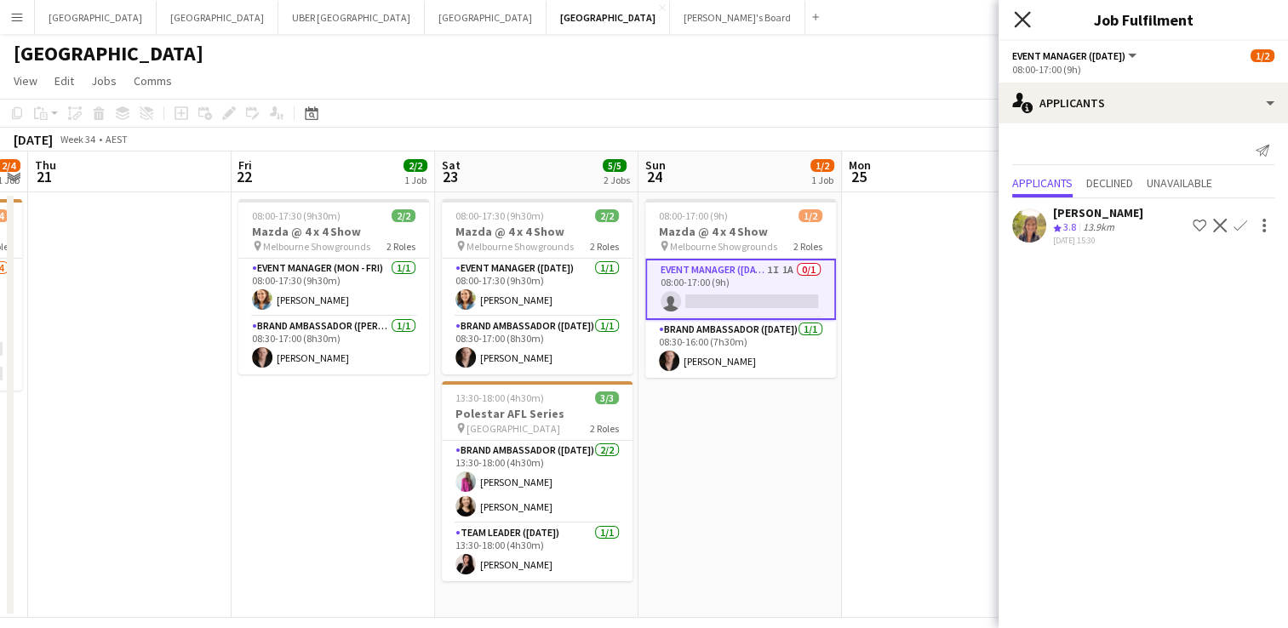
click at [1018, 14] on icon at bounding box center [1022, 19] width 16 height 16
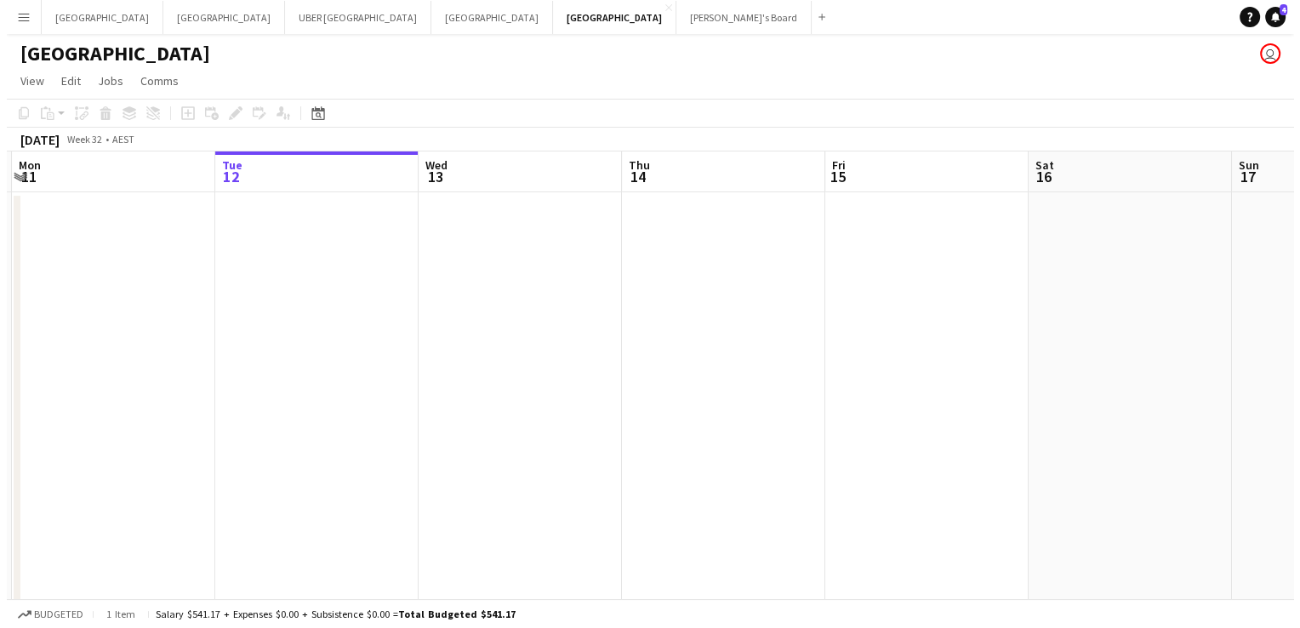
scroll to position [0, 399]
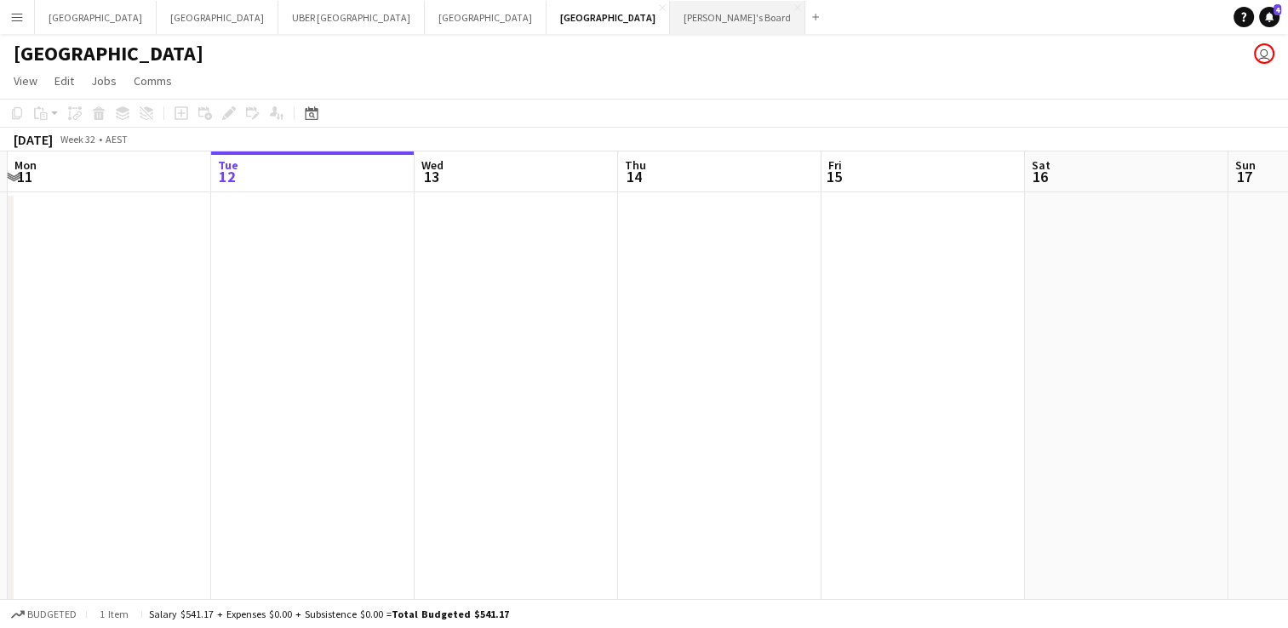
click at [670, 15] on button "Tennille's Board Close" at bounding box center [737, 17] width 135 height 33
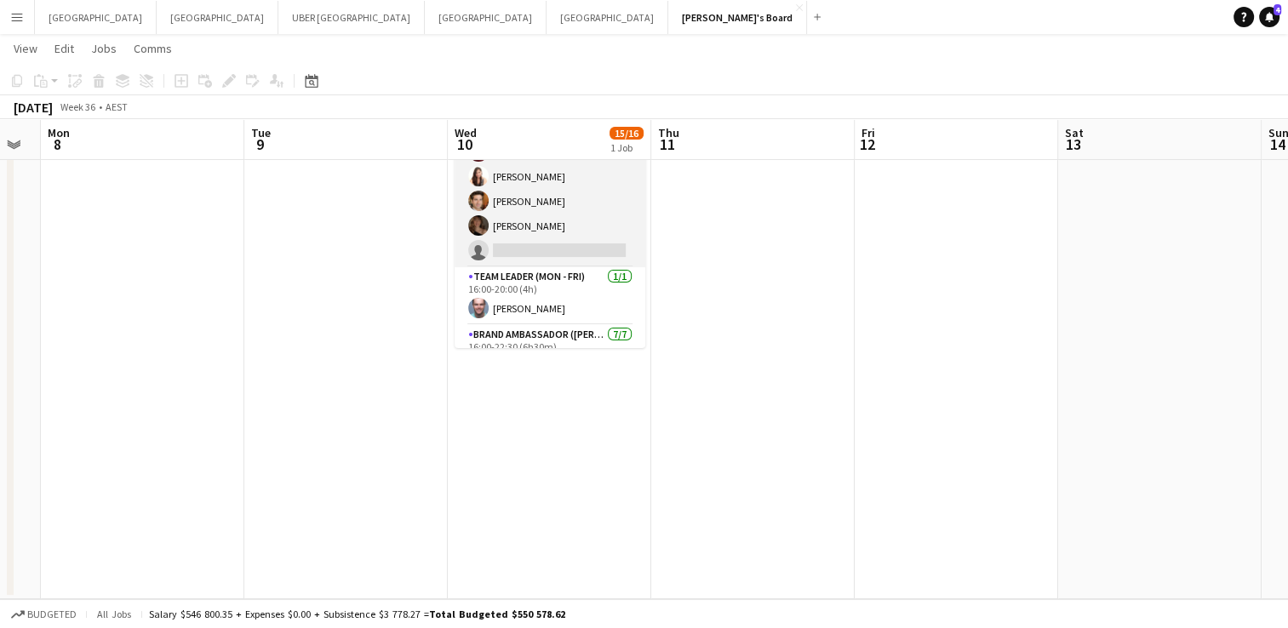
click at [537, 250] on app-card-role "Brand Ambassador (Mon - Fri) 2I 29A [DATE] 16:00-20:00 (4h) [PERSON_NAME] [PERS…" at bounding box center [549, 152] width 191 height 231
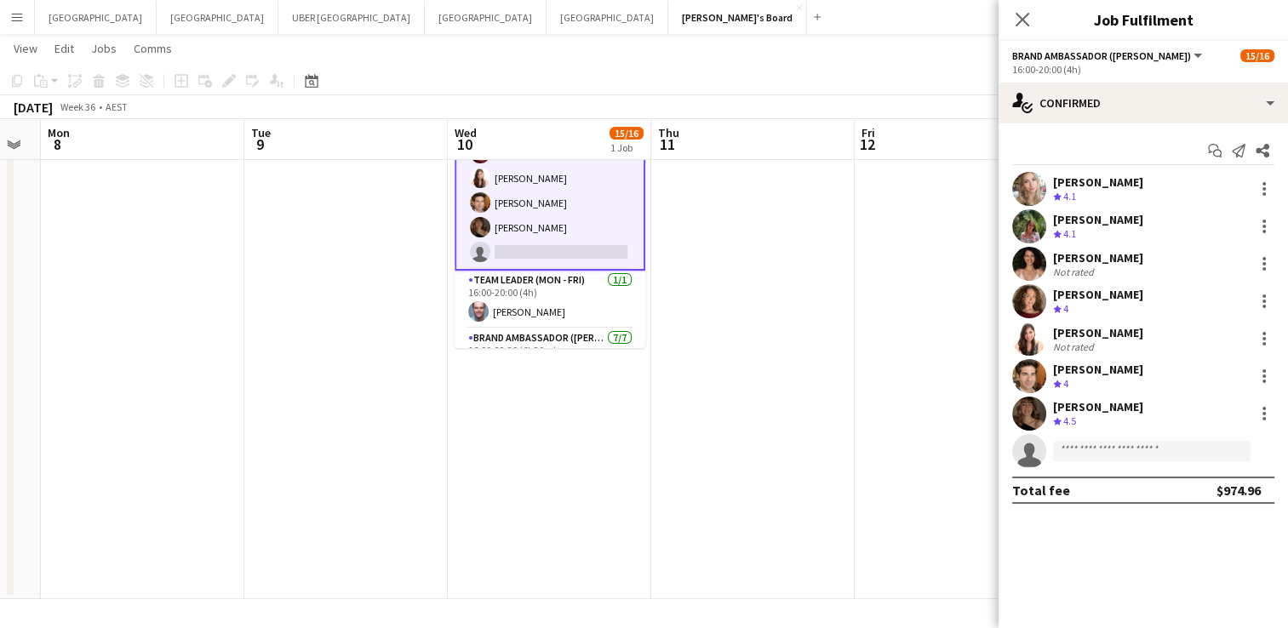
scroll to position [120, 0]
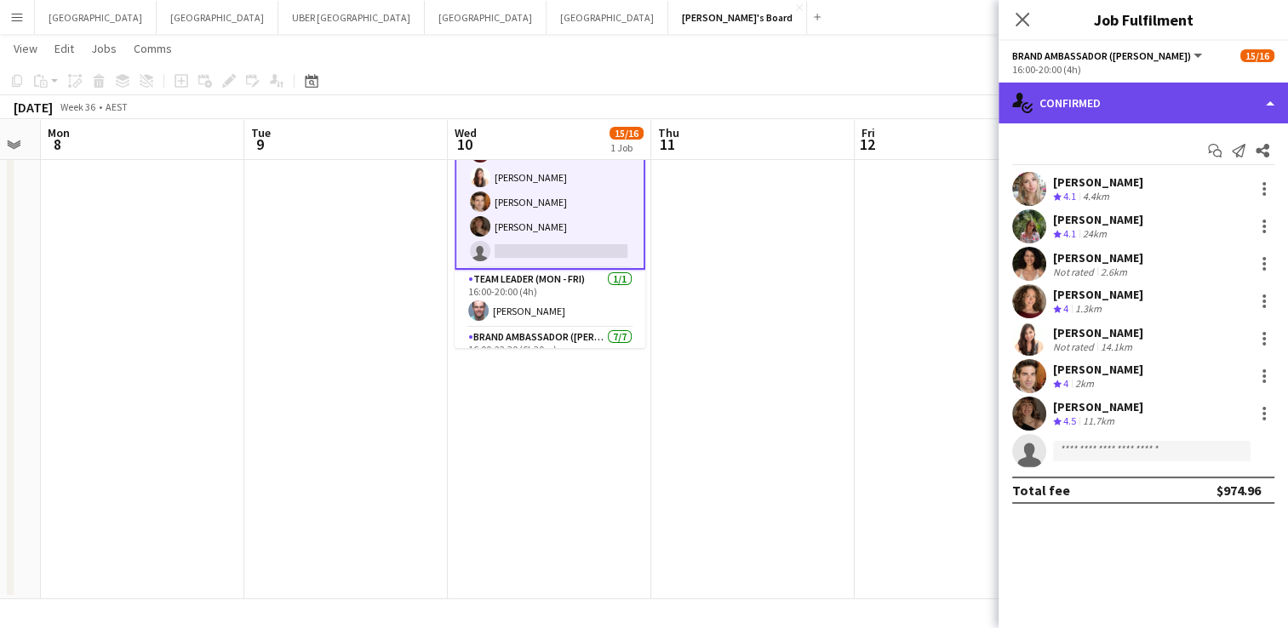
click at [1162, 99] on div "single-neutral-actions-check-2 Confirmed" at bounding box center [1142, 103] width 289 height 41
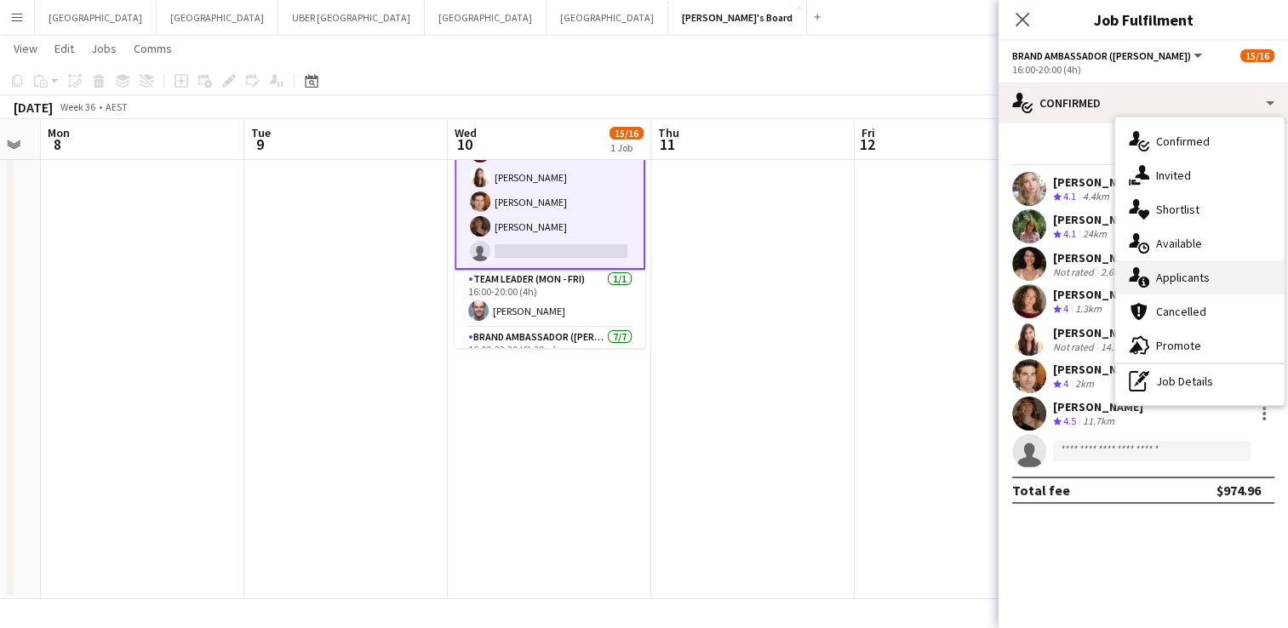
click at [1171, 274] on div "single-neutral-actions-information Applicants" at bounding box center [1199, 277] width 168 height 34
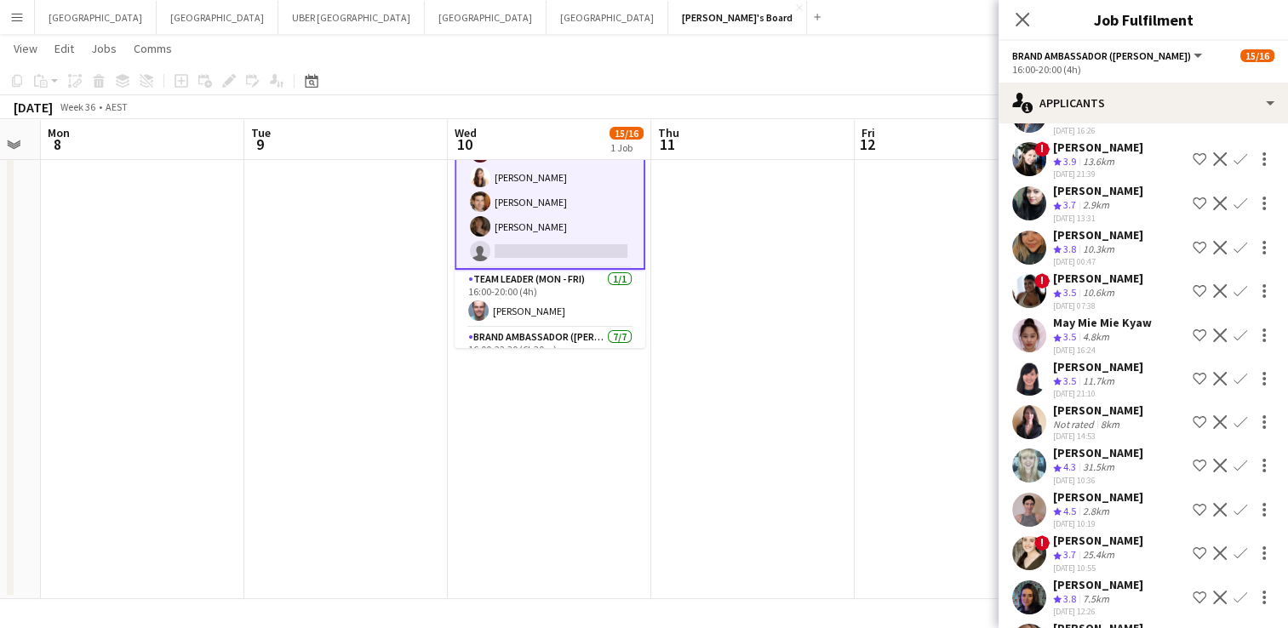
scroll to position [714, 0]
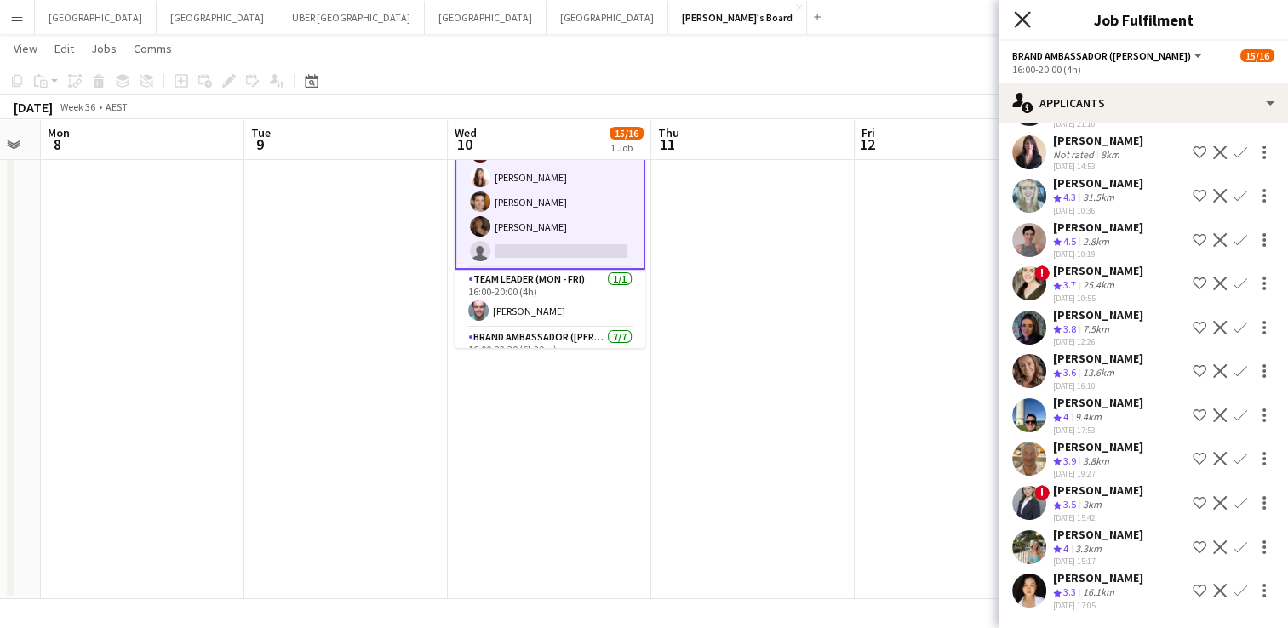
click at [1025, 15] on icon "Close pop-in" at bounding box center [1022, 19] width 16 height 16
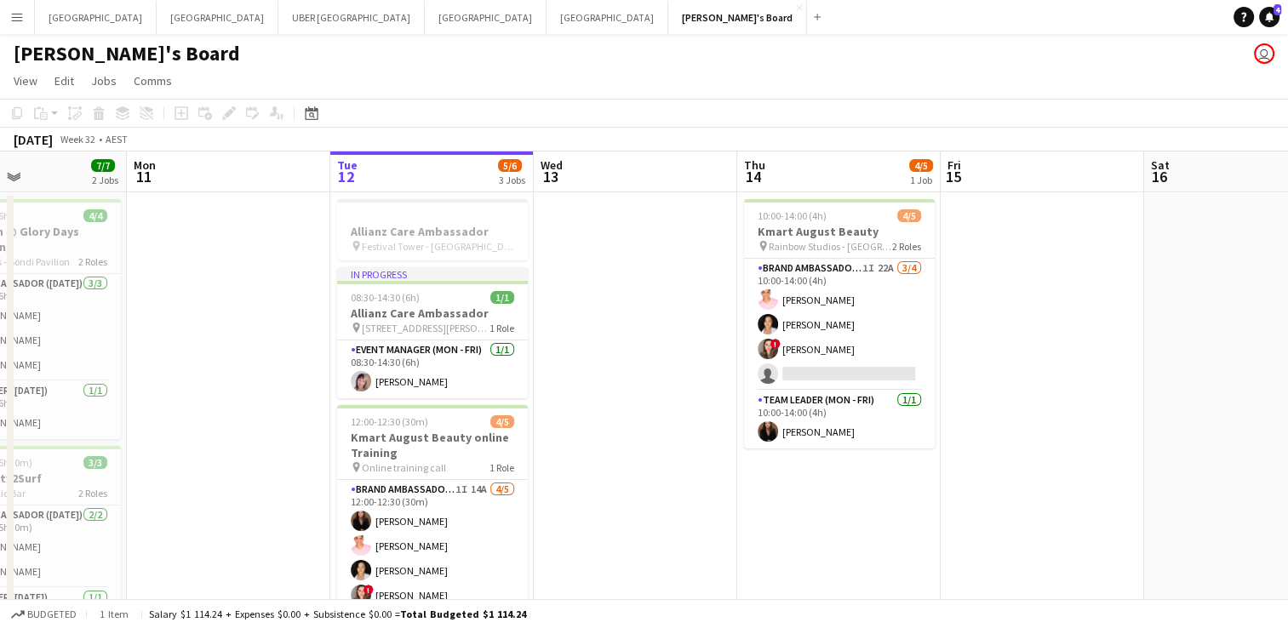
scroll to position [101, 0]
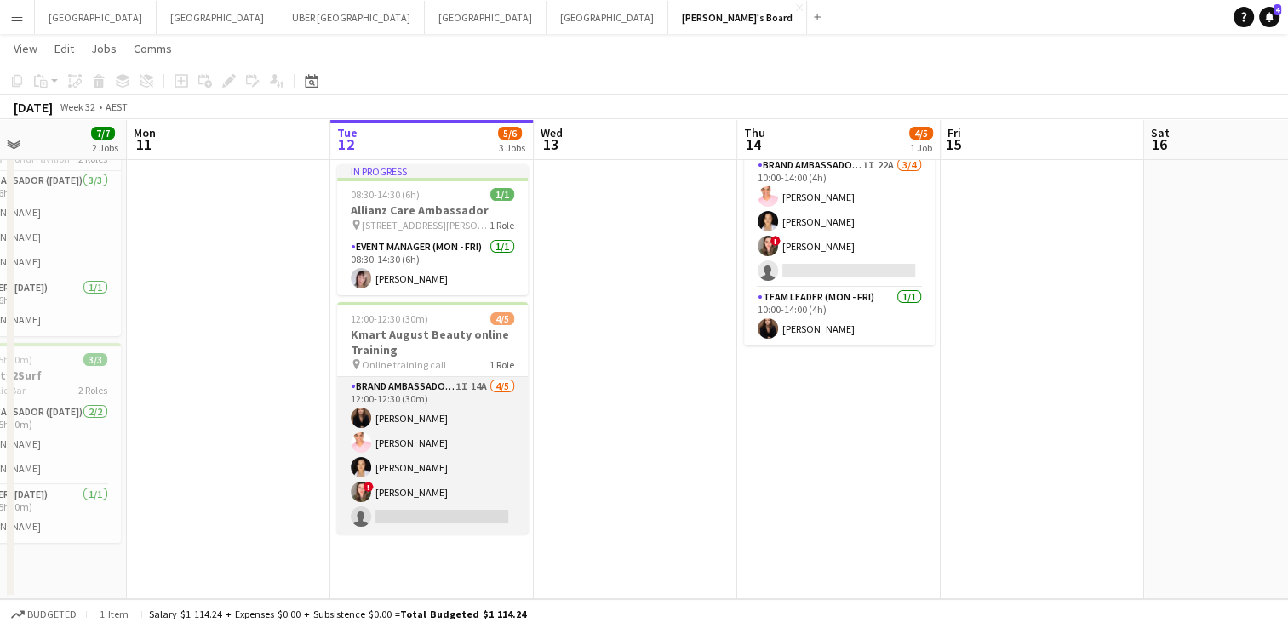
click at [446, 415] on app-card-role "Brand Ambassador (Mon - Fri) 1I 14A [DATE] 12:00-12:30 (30m) [PERSON_NAME] [PER…" at bounding box center [432, 455] width 191 height 157
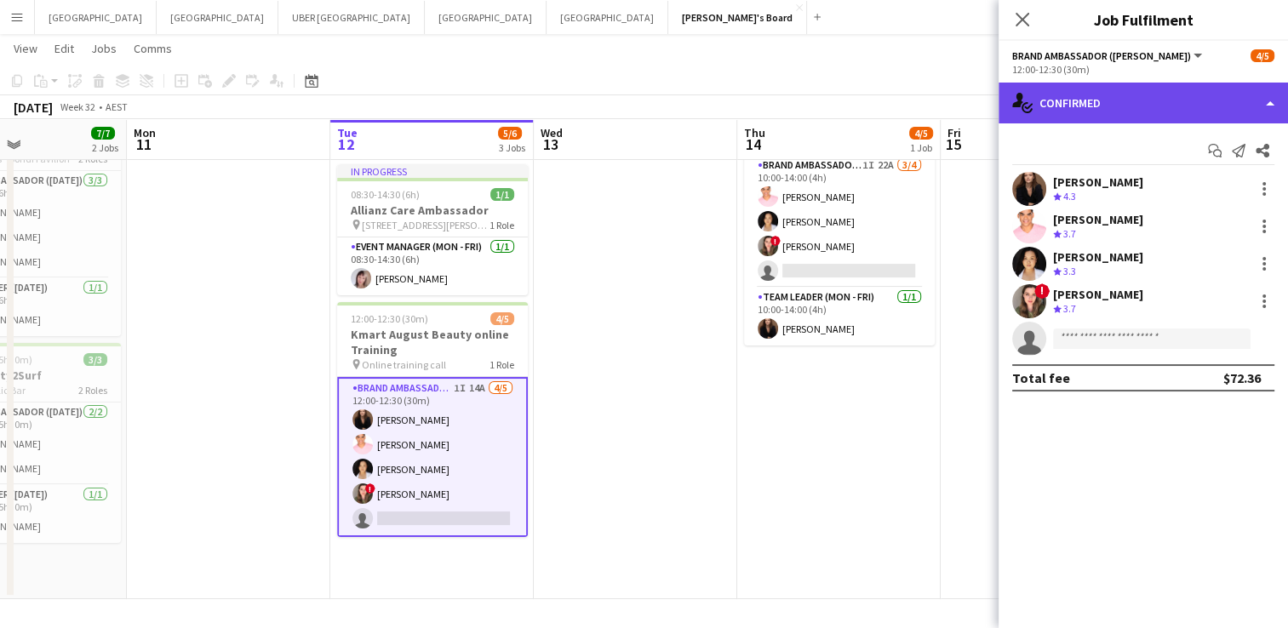
click at [1137, 108] on div "single-neutral-actions-check-2 Confirmed" at bounding box center [1142, 103] width 289 height 41
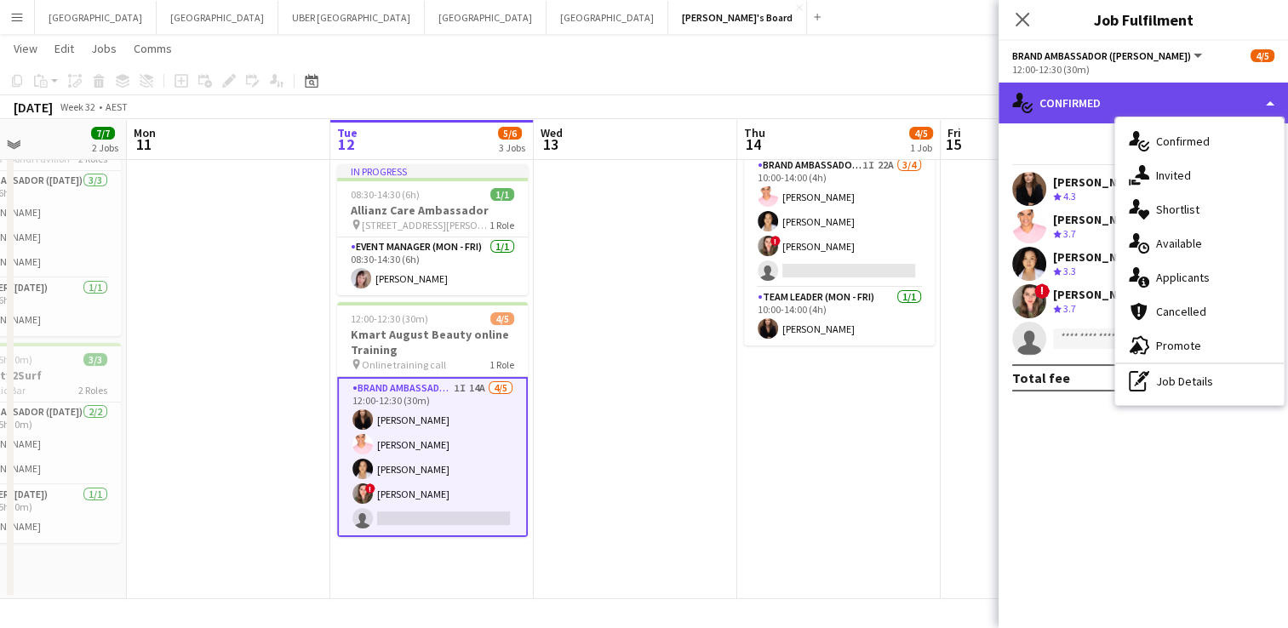
click at [1083, 108] on div "single-neutral-actions-check-2 Confirmed" at bounding box center [1142, 103] width 289 height 41
click at [1106, 96] on div "single-neutral-actions-check-2 Confirmed" at bounding box center [1142, 103] width 289 height 41
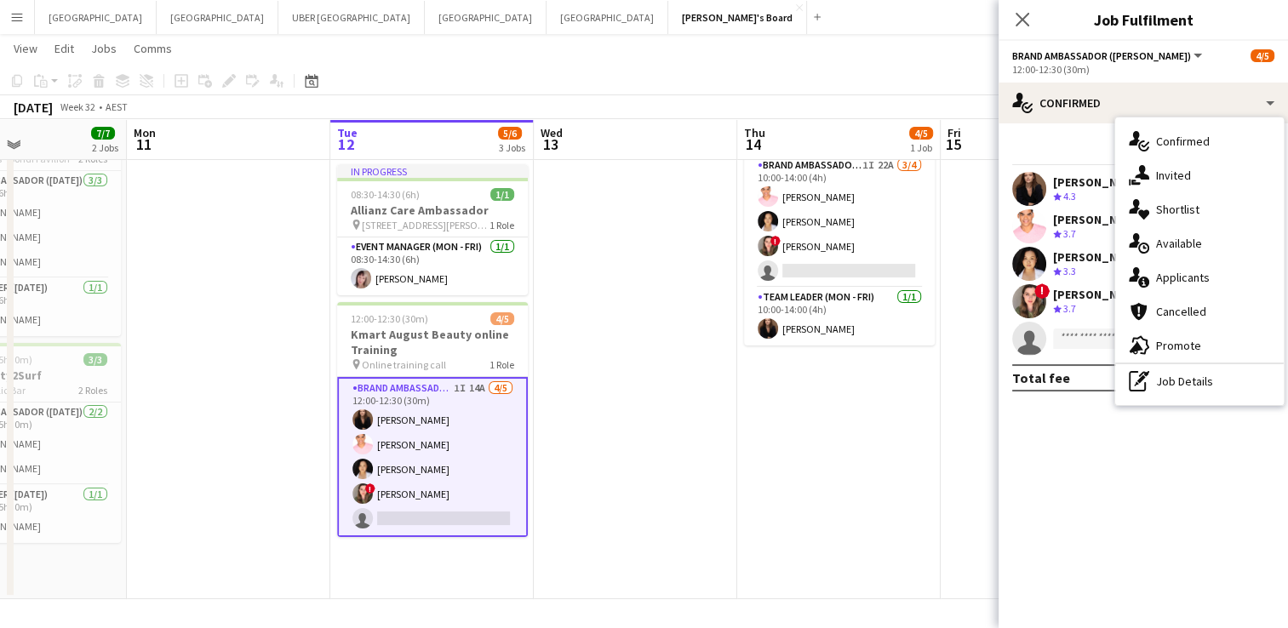
click at [1068, 143] on div "Start chat Send notification Share" at bounding box center [1143, 151] width 262 height 28
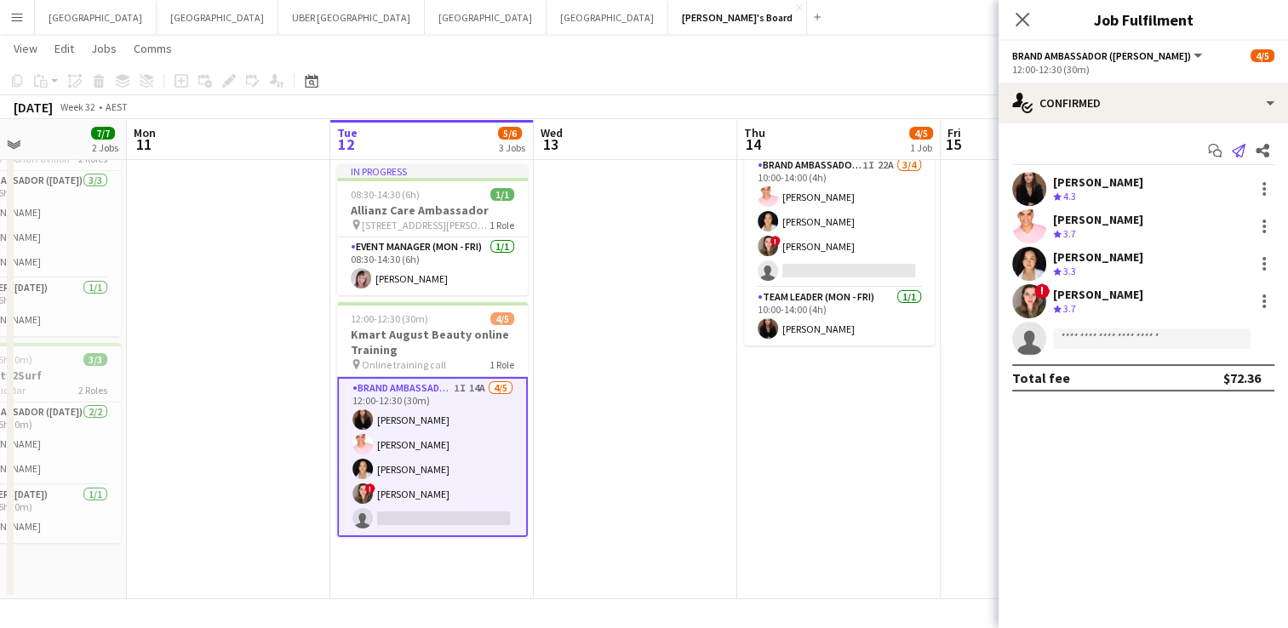
click at [1231, 151] on icon at bounding box center [1238, 151] width 14 height 14
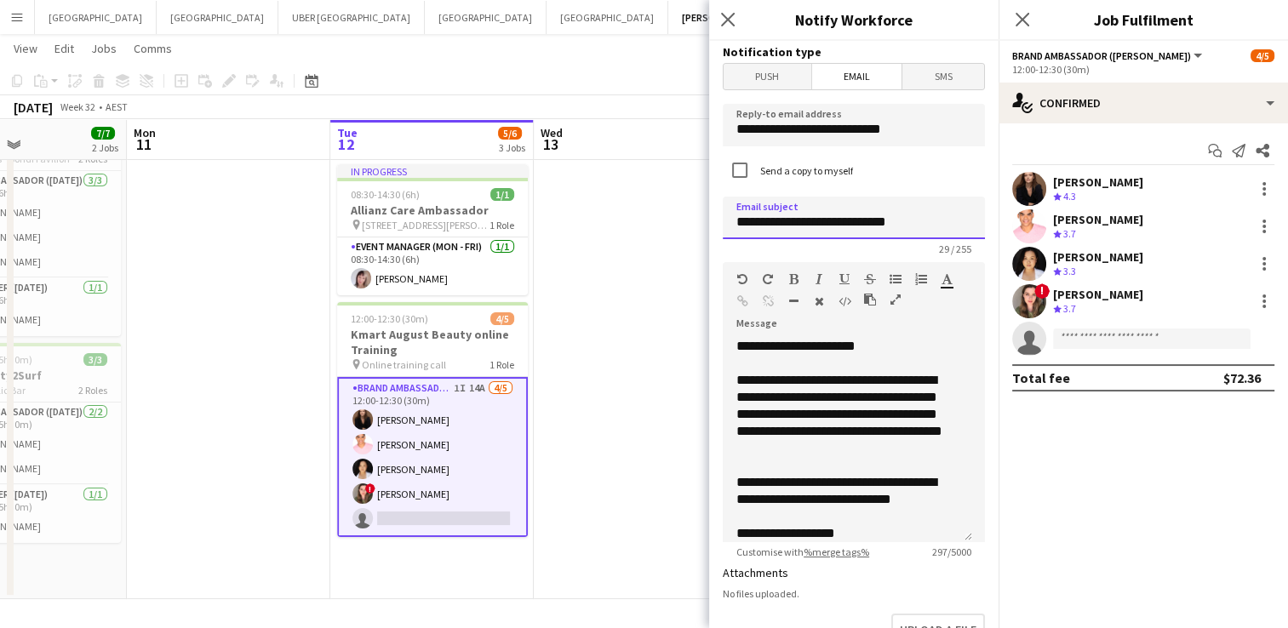
drag, startPoint x: 953, startPoint y: 213, endPoint x: 627, endPoint y: 243, distance: 327.3
click at [627, 243] on body "Menu Boards Boards Boards All jobs Status Workforce Workforce My Workforce Recr…" at bounding box center [644, 263] width 1288 height 729
type input "**********"
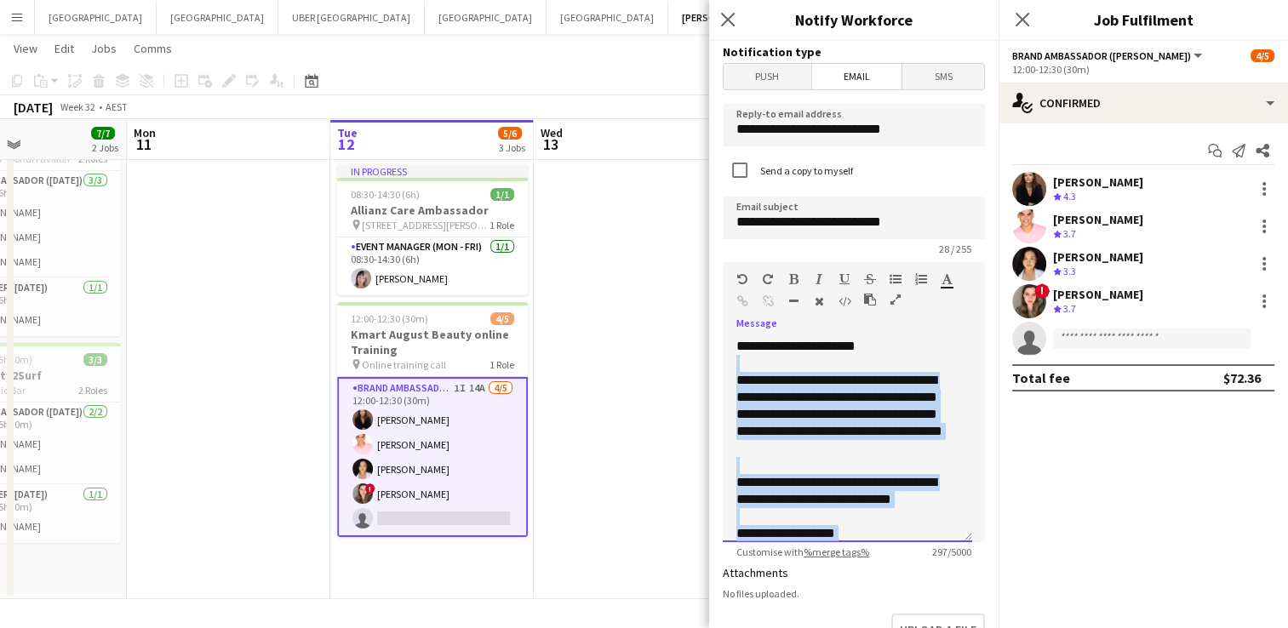
scroll to position [48, 0]
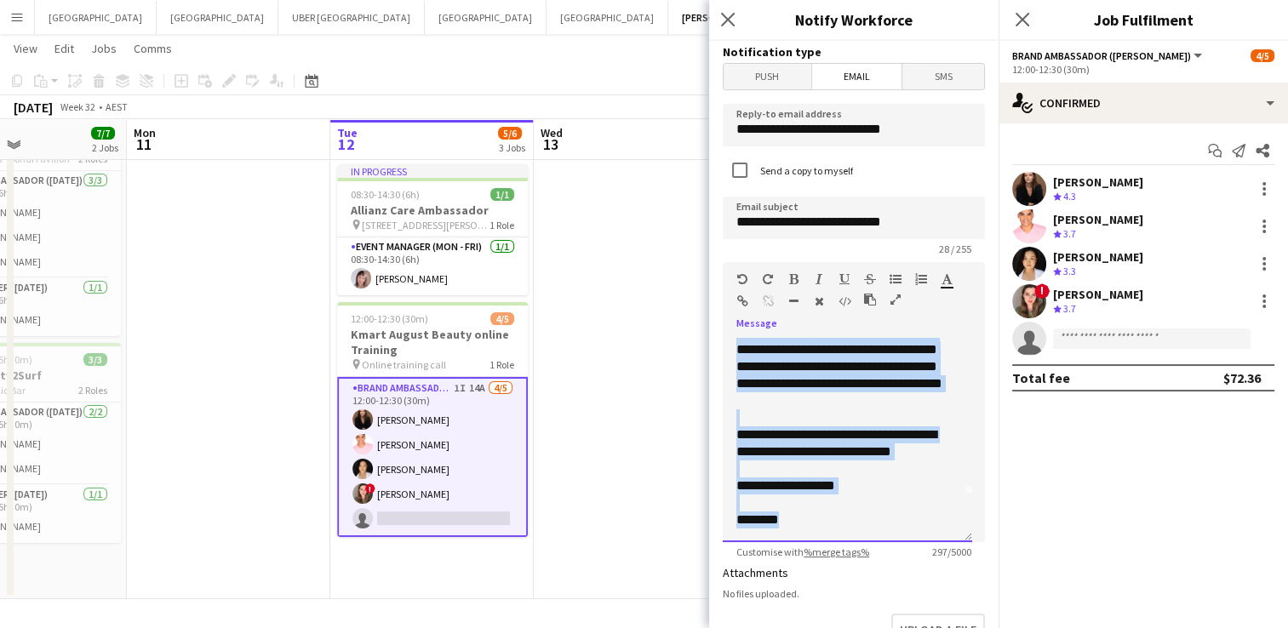
drag, startPoint x: 739, startPoint y: 368, endPoint x: 926, endPoint y: 569, distance: 274.6
click at [926, 569] on form "**********" at bounding box center [853, 514] width 289 height 946
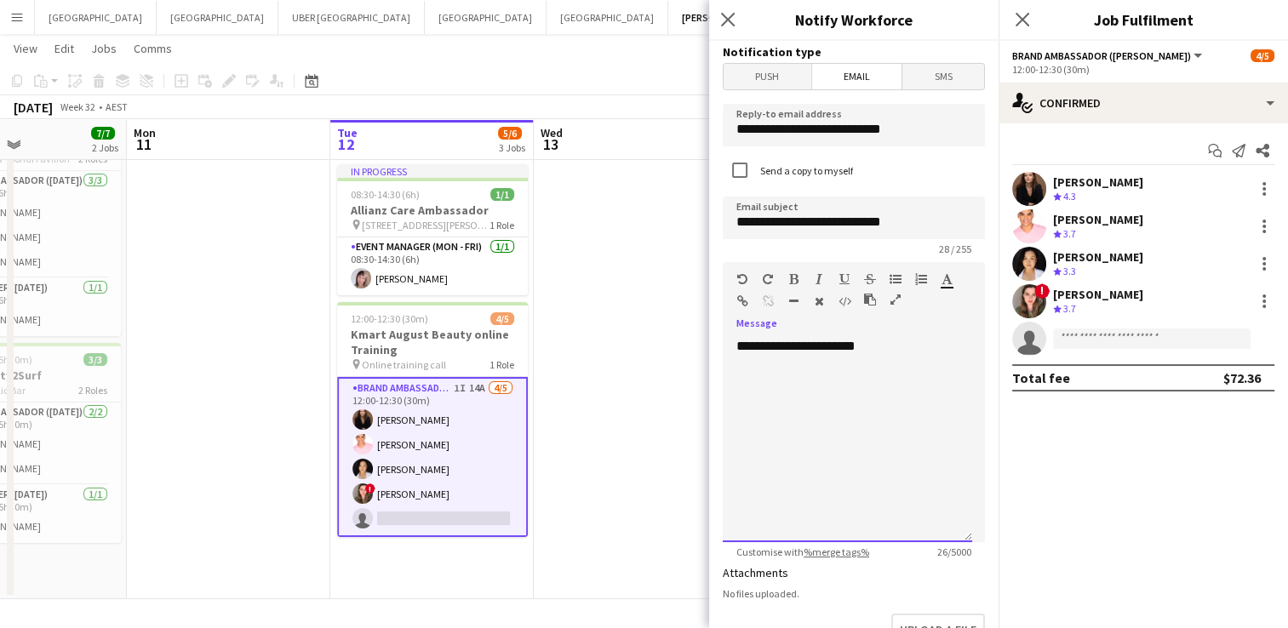
scroll to position [0, 0]
drag, startPoint x: 887, startPoint y: 340, endPoint x: 753, endPoint y: 346, distance: 133.7
click at [753, 346] on div "**********" at bounding box center [846, 440] width 249 height 204
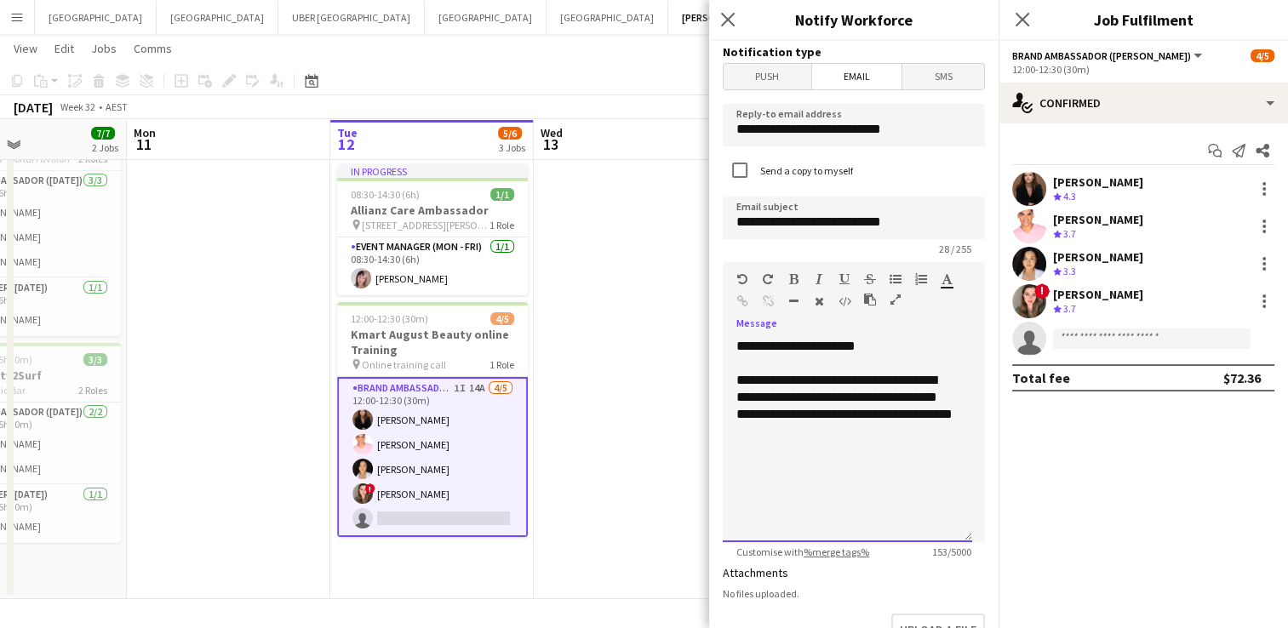
click at [883, 398] on div "**********" at bounding box center [847, 406] width 222 height 68
click at [811, 435] on div "**********" at bounding box center [847, 414] width 222 height 85
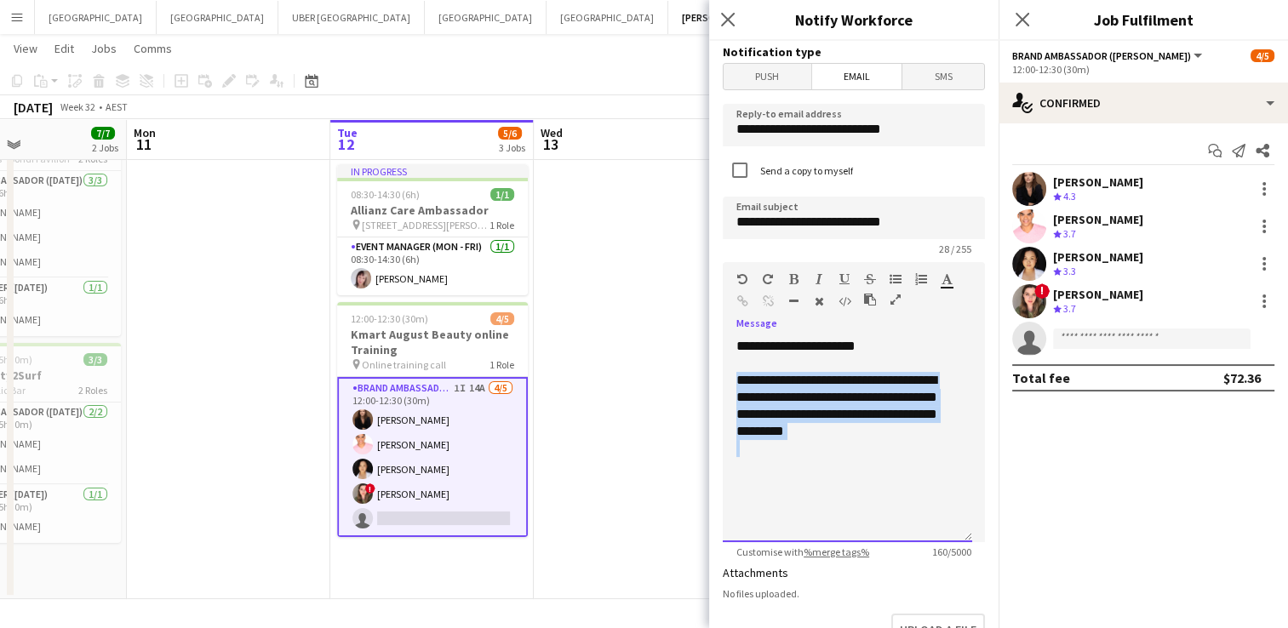
click at [811, 435] on div "**********" at bounding box center [847, 414] width 222 height 85
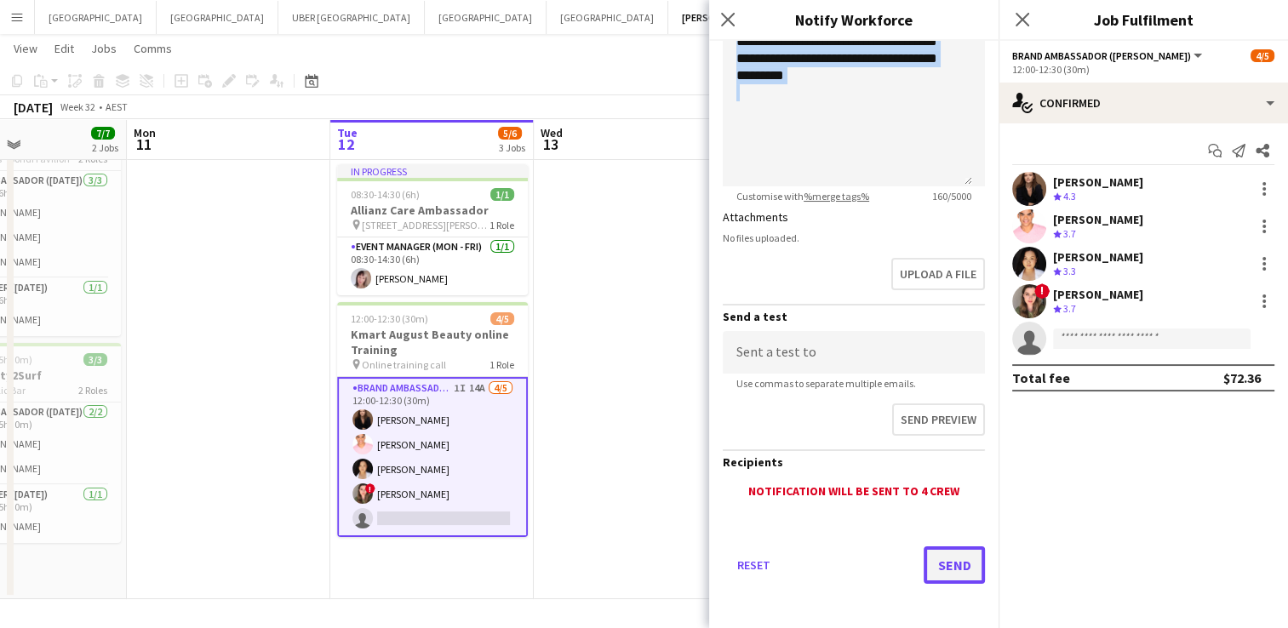
click at [936, 559] on button "Send" at bounding box center [953, 564] width 61 height 37
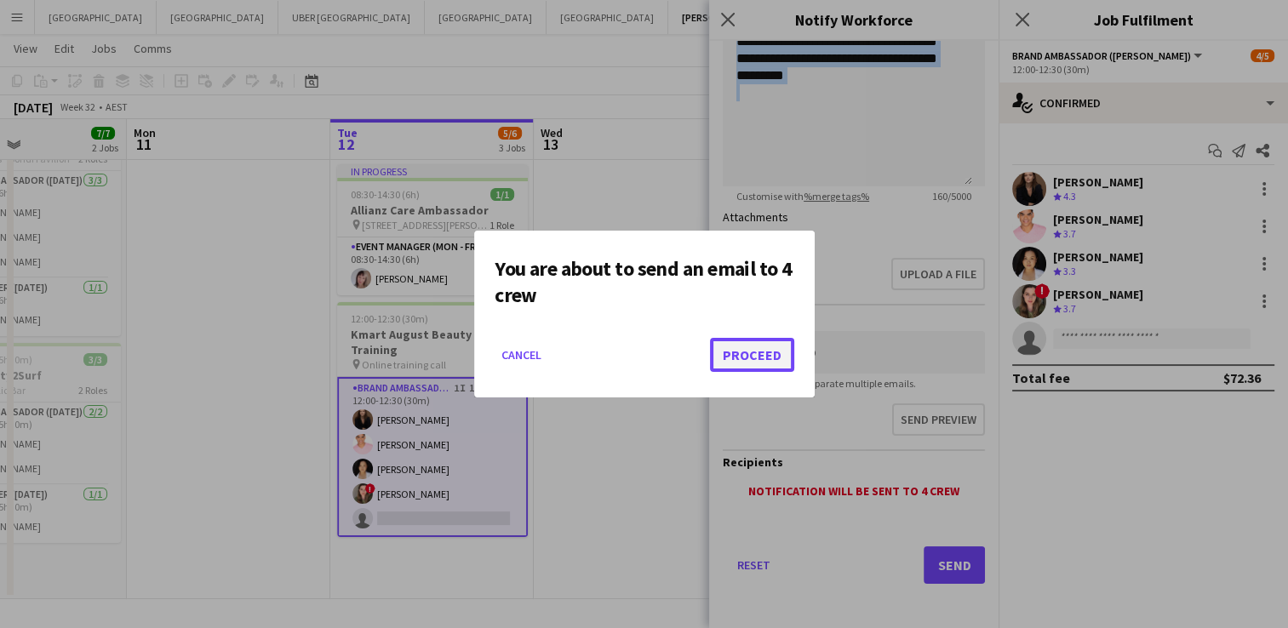
click at [725, 355] on button "Proceed" at bounding box center [752, 355] width 84 height 34
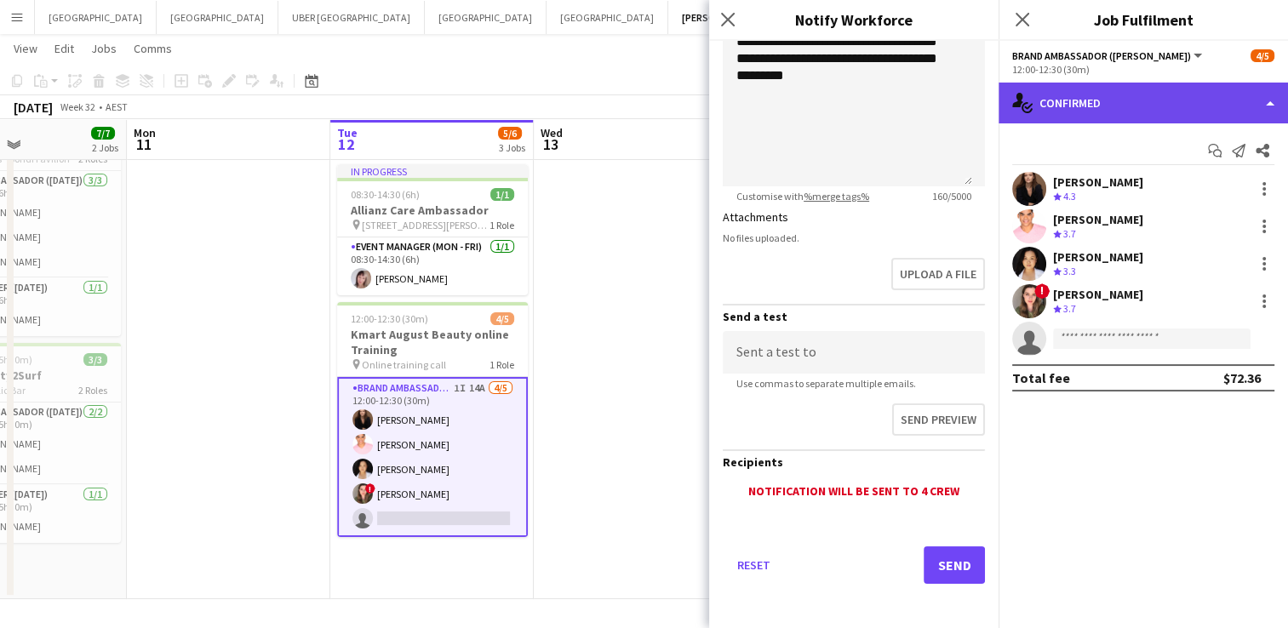
click at [1100, 104] on div "single-neutral-actions-check-2 Confirmed" at bounding box center [1142, 103] width 289 height 41
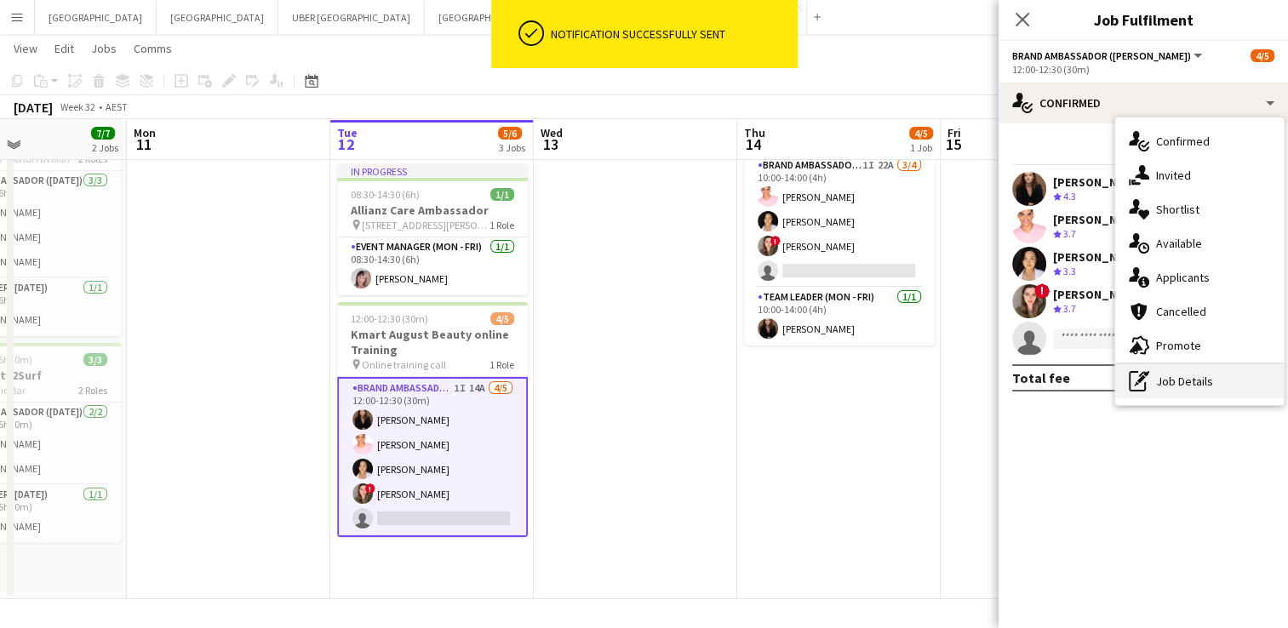
click at [1181, 382] on div "pen-write Job Details" at bounding box center [1199, 381] width 168 height 34
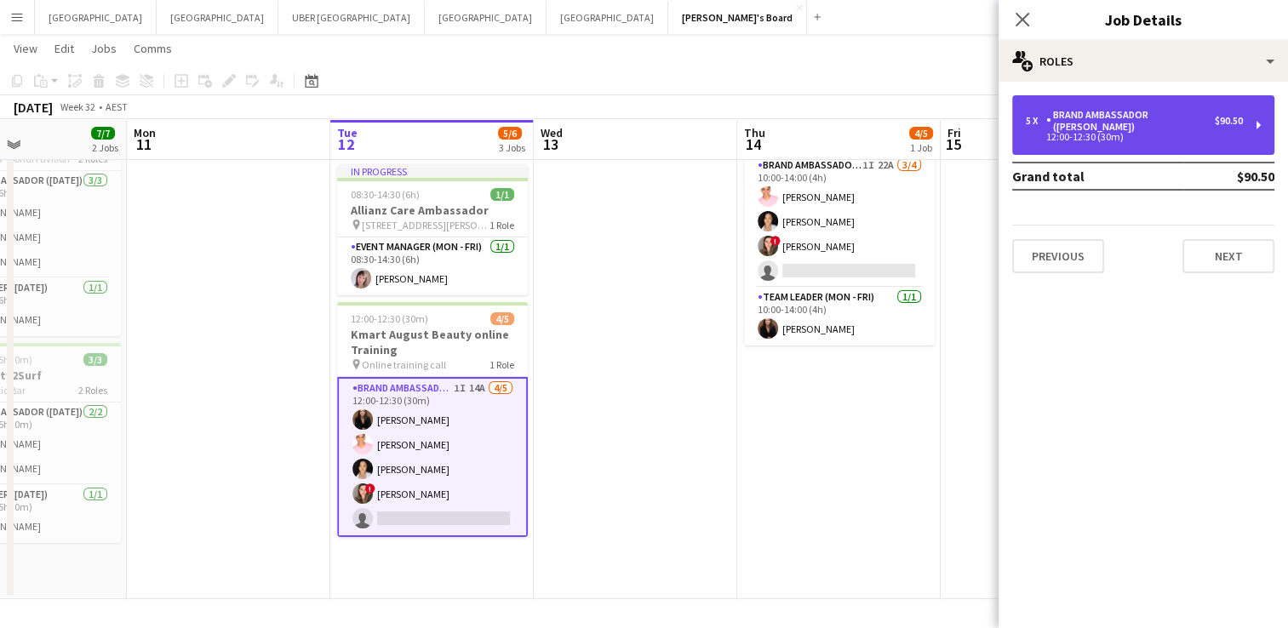
click at [1082, 115] on div "Brand Ambassador ([PERSON_NAME])" at bounding box center [1130, 121] width 168 height 24
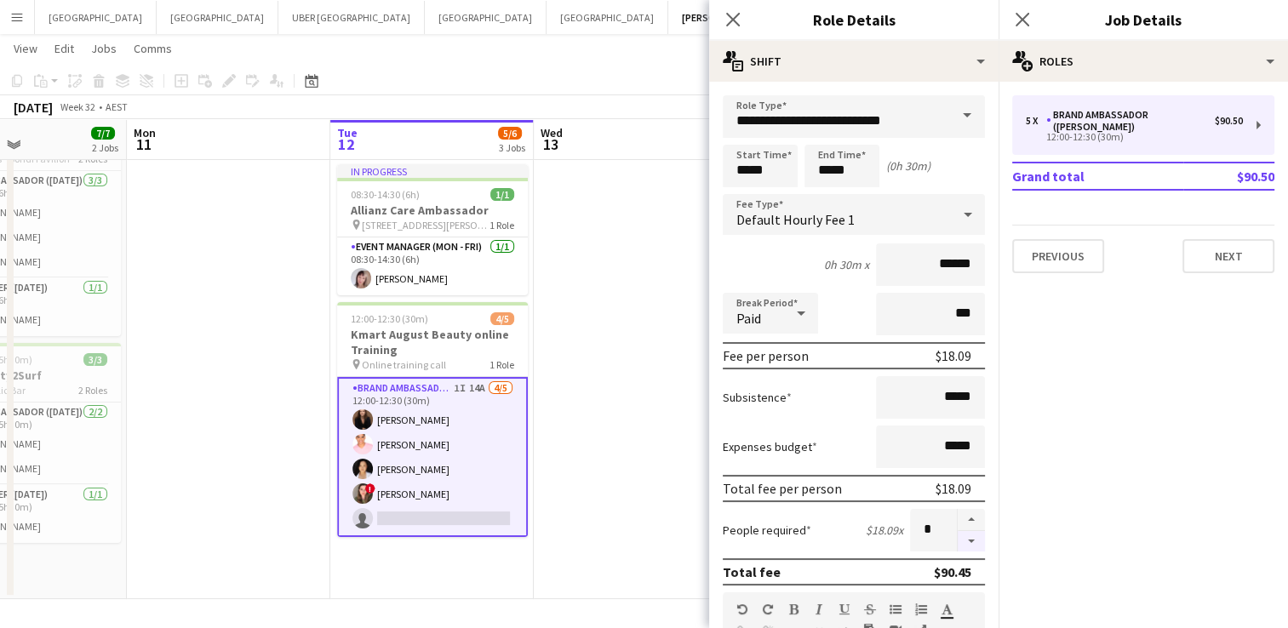
click at [957, 543] on button "button" at bounding box center [970, 541] width 27 height 21
type input "*"
click at [1012, 22] on app-icon "Close pop-in" at bounding box center [1022, 20] width 25 height 25
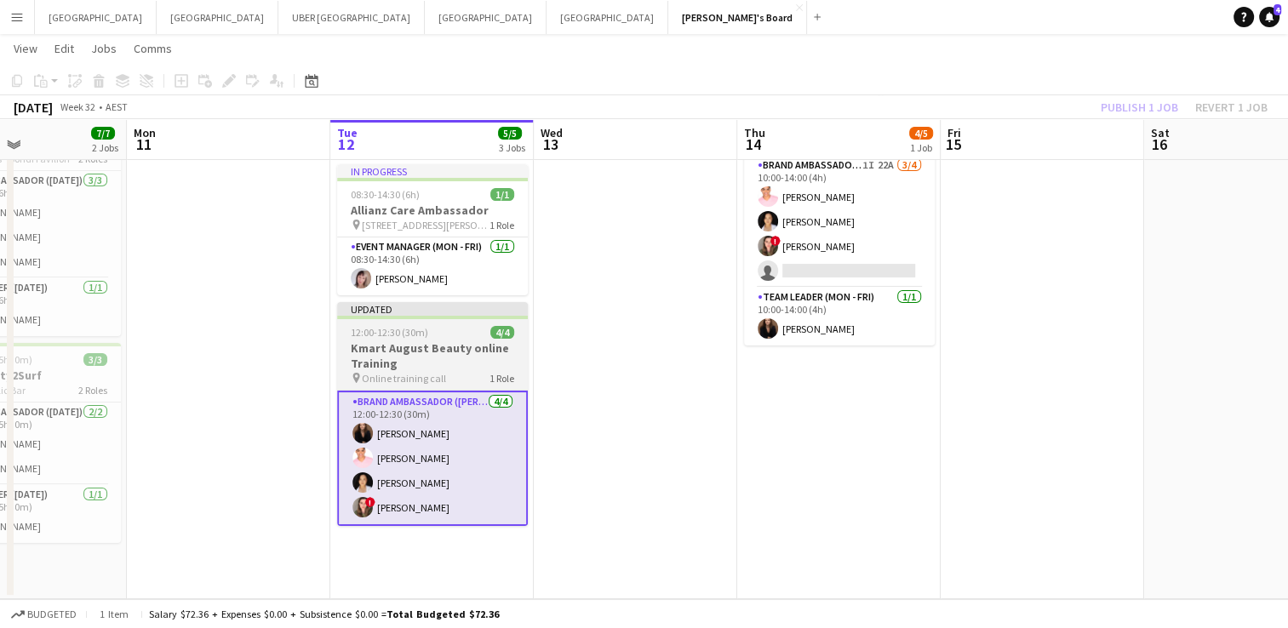
click at [459, 329] on div "12:00-12:30 (30m) 4/4" at bounding box center [432, 332] width 191 height 13
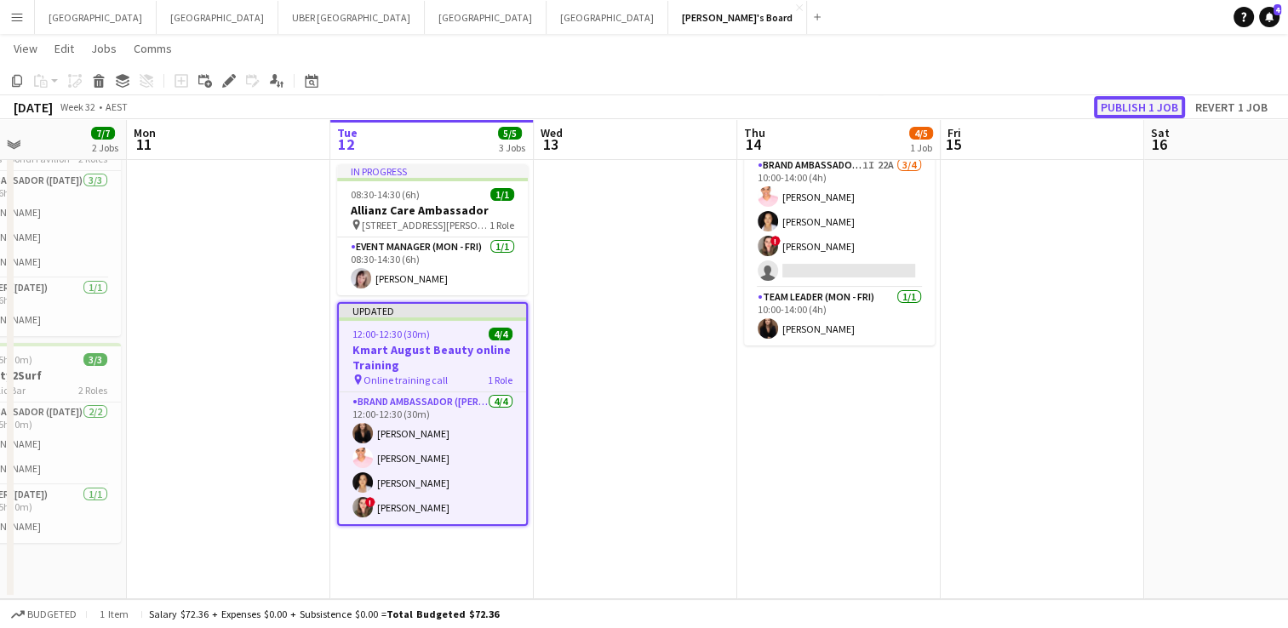
click at [1142, 104] on button "Publish 1 job" at bounding box center [1138, 107] width 91 height 22
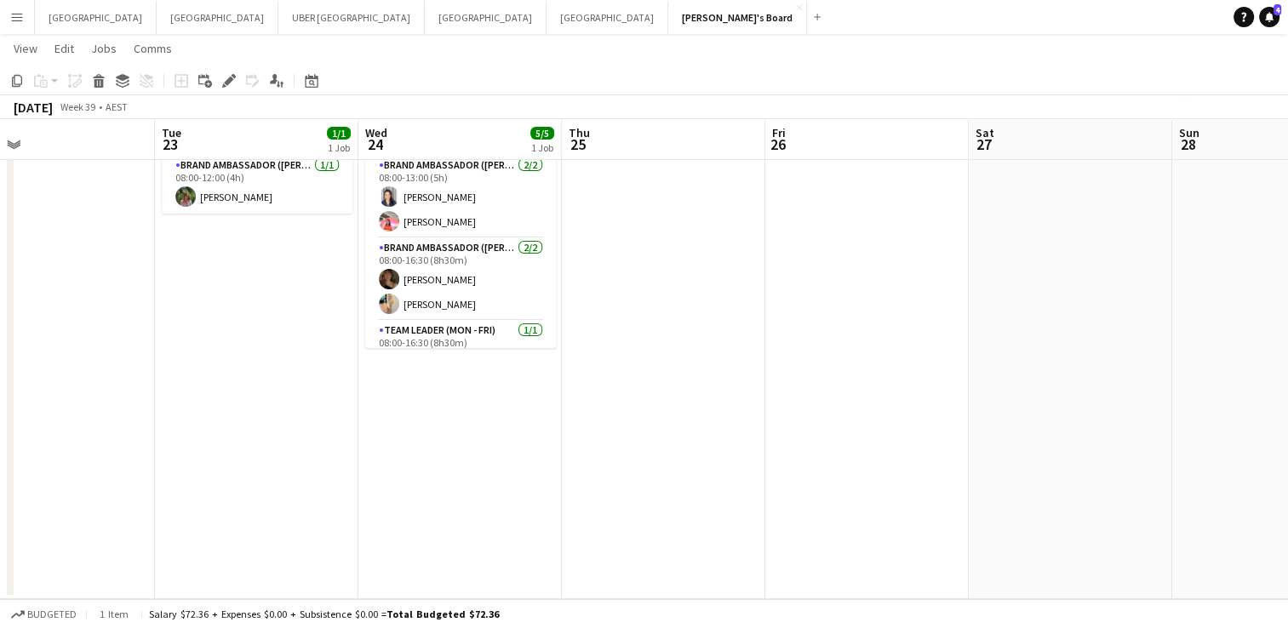
scroll to position [0, 0]
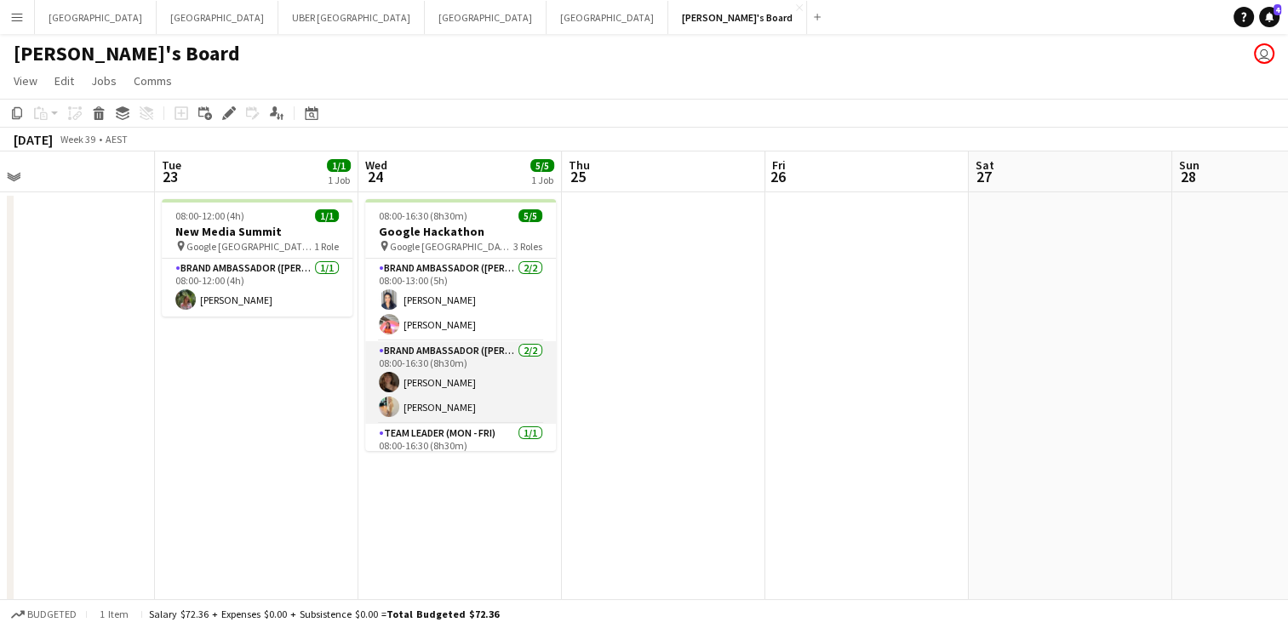
click at [492, 363] on app-card-role "Brand Ambassador (Mon - Fri) [DATE] 08:00-16:30 (8h30m) [PERSON_NAME] [PERSON_N…" at bounding box center [460, 382] width 191 height 83
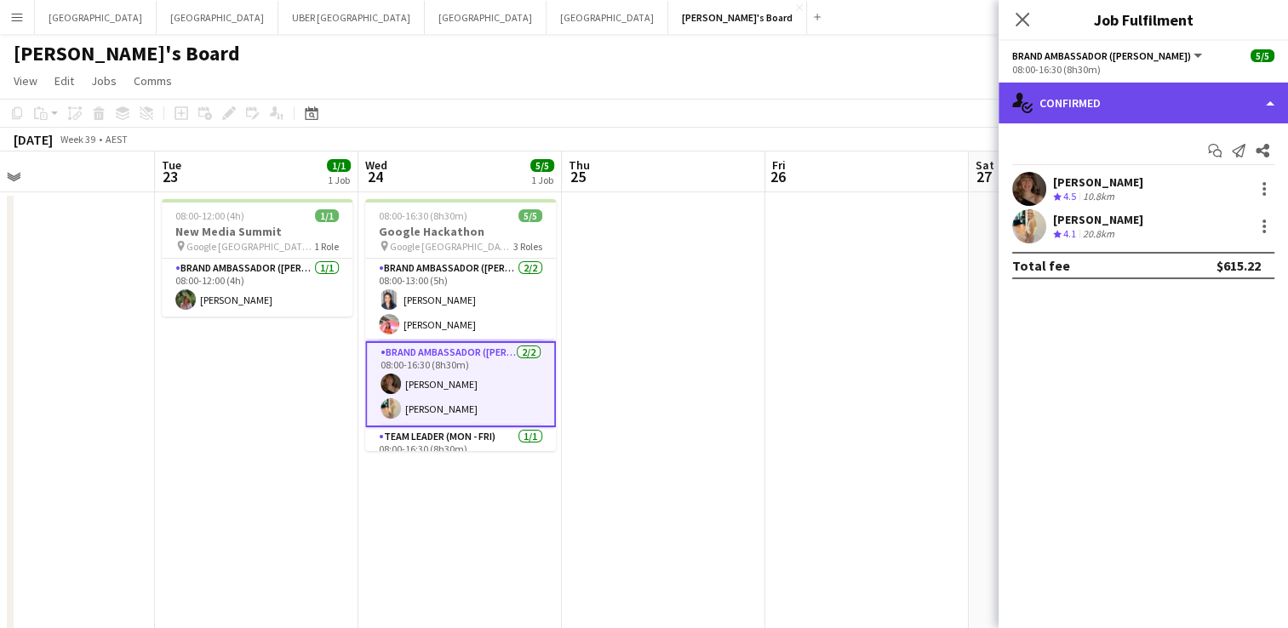
click at [1116, 90] on div "single-neutral-actions-check-2 Confirmed" at bounding box center [1142, 103] width 289 height 41
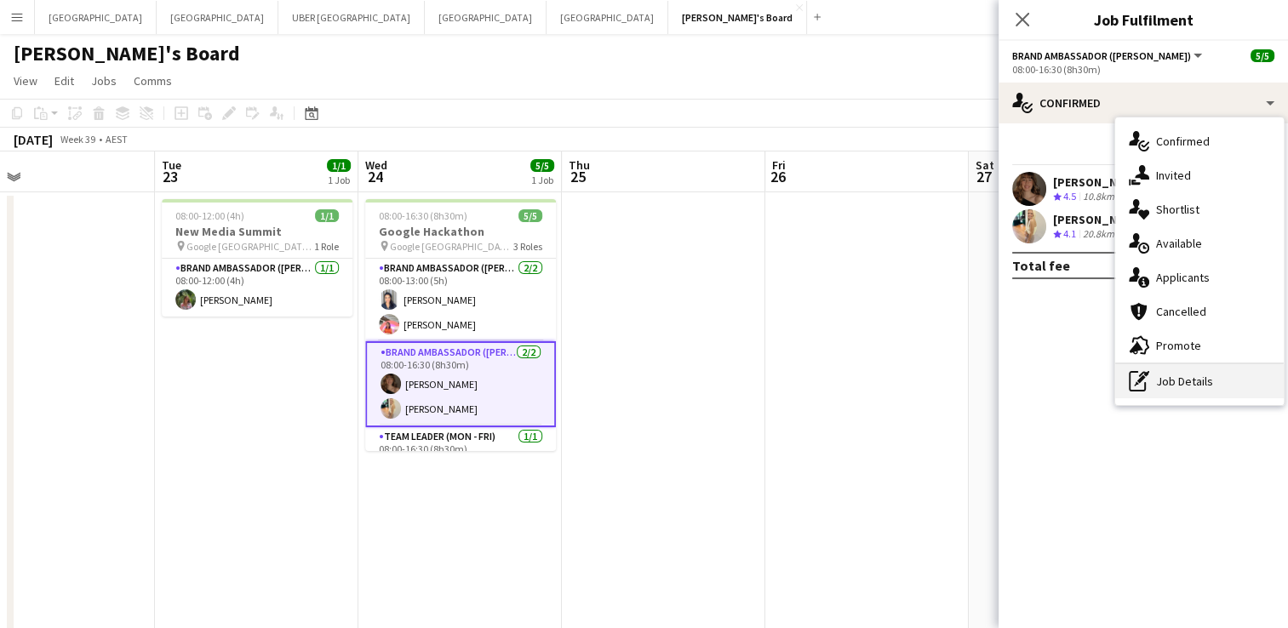
click at [1202, 381] on div "pen-write Job Details" at bounding box center [1199, 381] width 168 height 34
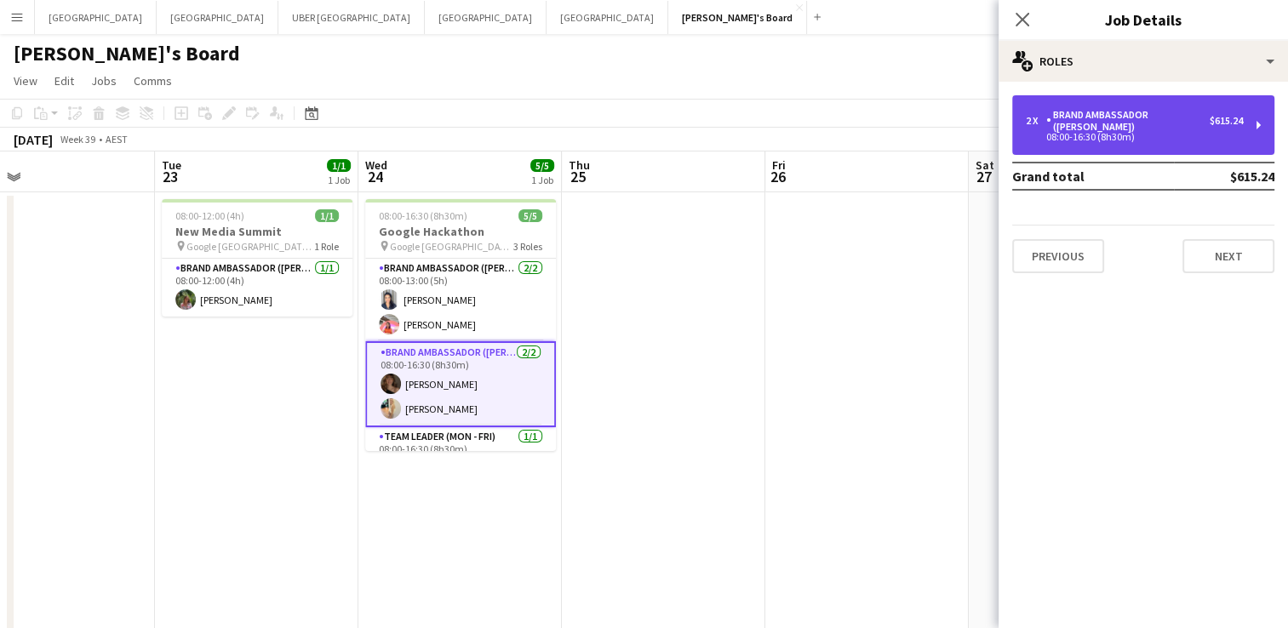
click at [1105, 111] on div "Brand Ambassador ([PERSON_NAME])" at bounding box center [1127, 121] width 163 height 24
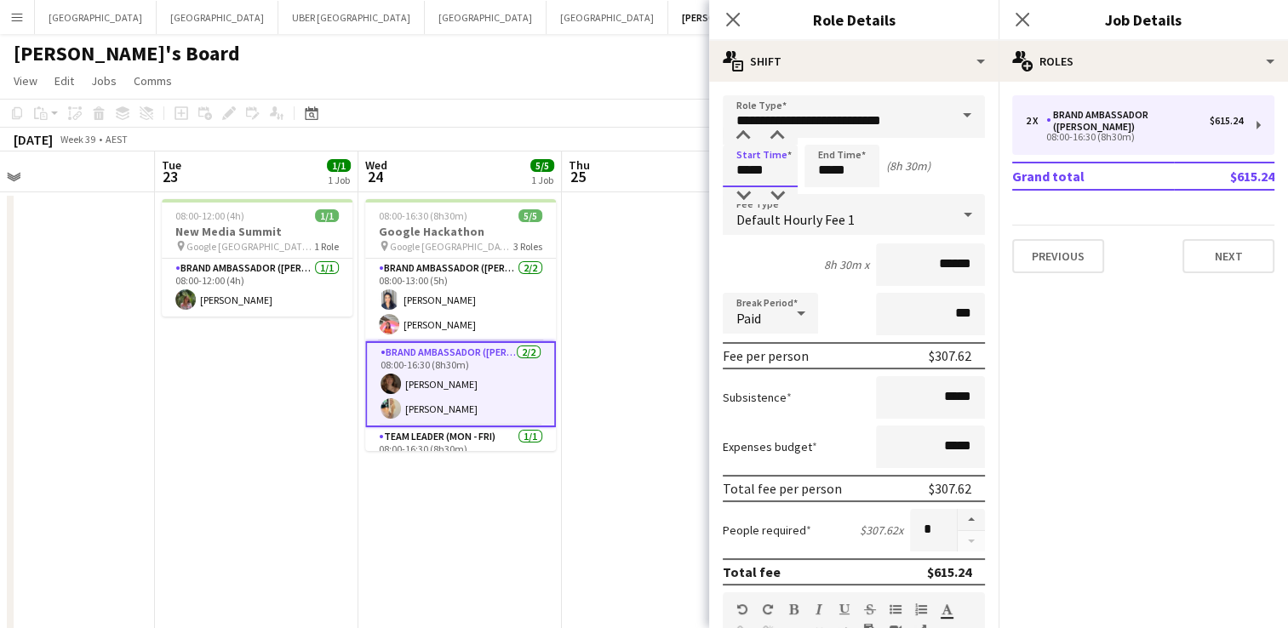
drag, startPoint x: 769, startPoint y: 184, endPoint x: 684, endPoint y: 182, distance: 85.1
click at [684, 182] on body "Menu Boards Boards Boards All jobs Status Workforce Workforce My Workforce Recr…" at bounding box center [644, 365] width 1288 height 731
type input "*****"
drag, startPoint x: 864, startPoint y: 165, endPoint x: 752, endPoint y: 161, distance: 111.6
click at [752, 161] on div "Start Time ***** End Time ***** (9h 15m)" at bounding box center [853, 166] width 262 height 43
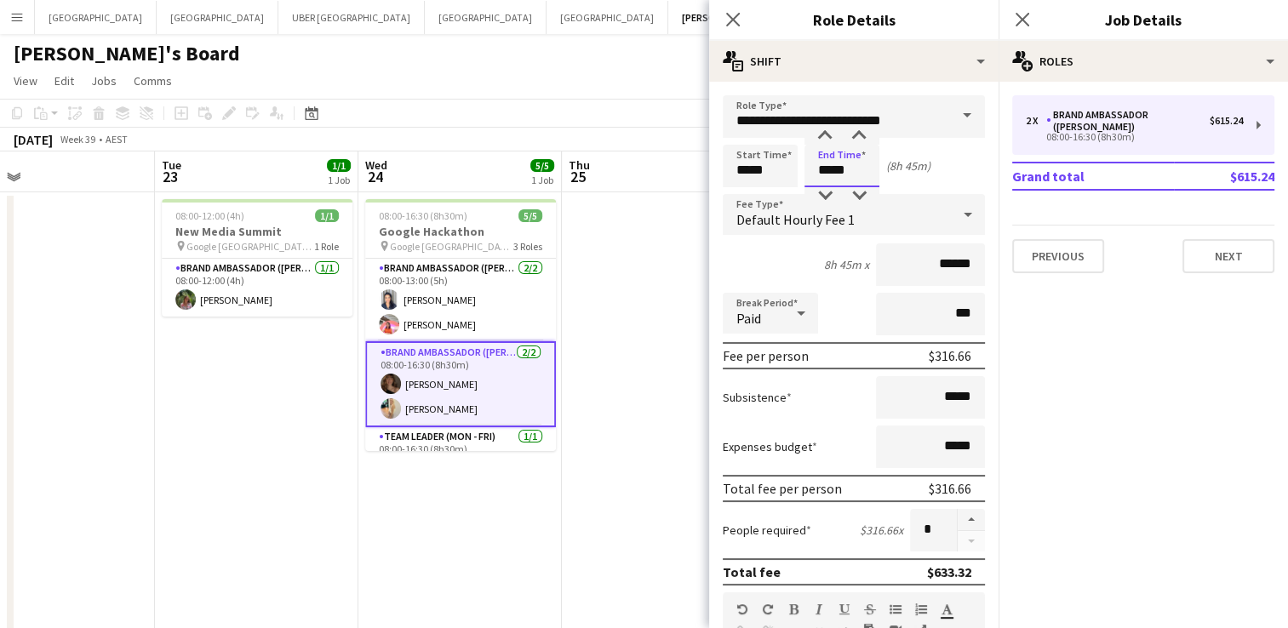
type input "*****"
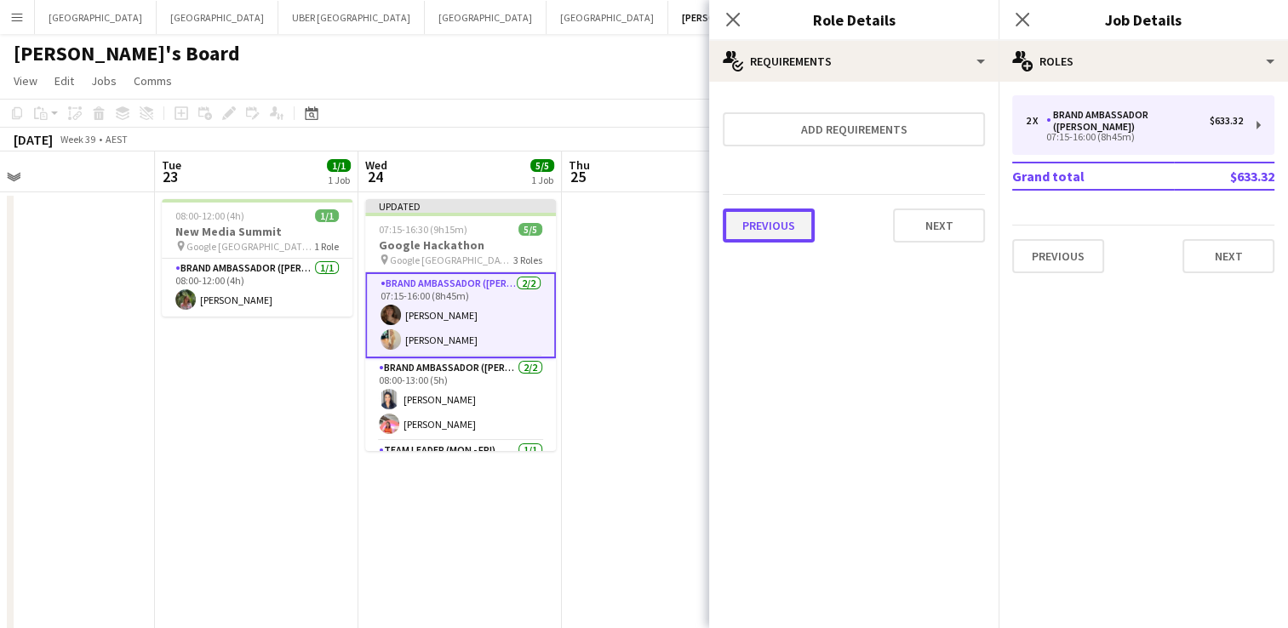
click at [745, 237] on button "Previous" at bounding box center [768, 225] width 92 height 34
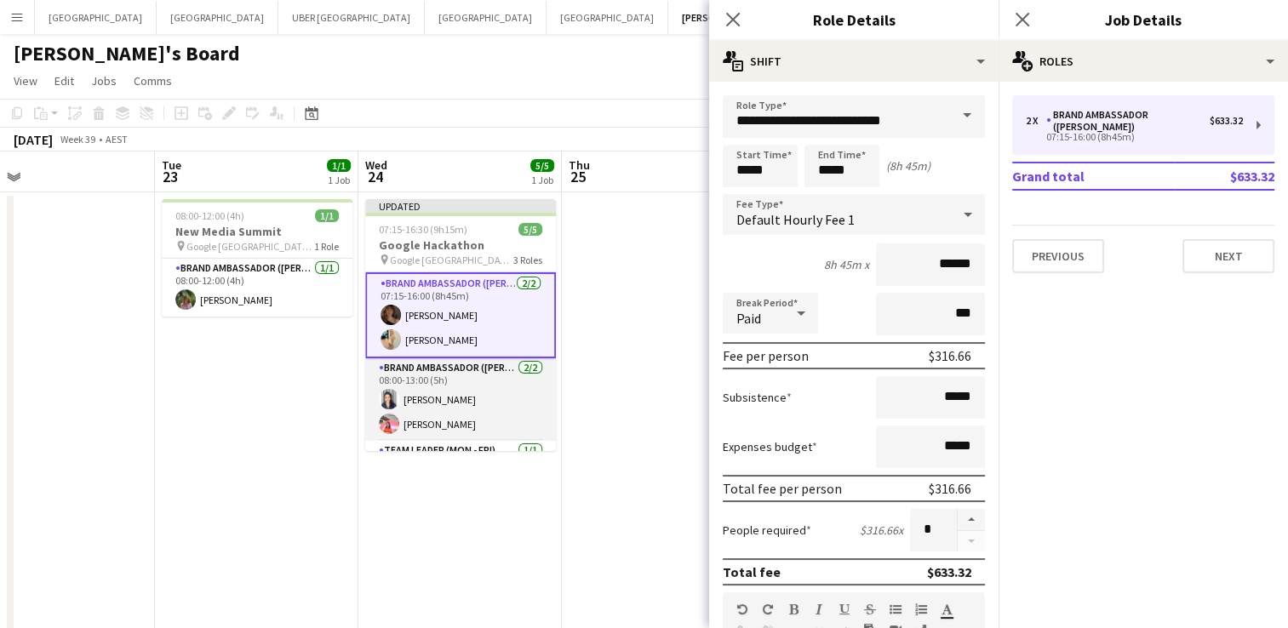
click at [445, 379] on app-card-role "Brand Ambassador (Mon - Fri) [DATE] 08:00-13:00 (5h) [PERSON_NAME] [PERSON_NAME]" at bounding box center [460, 399] width 191 height 83
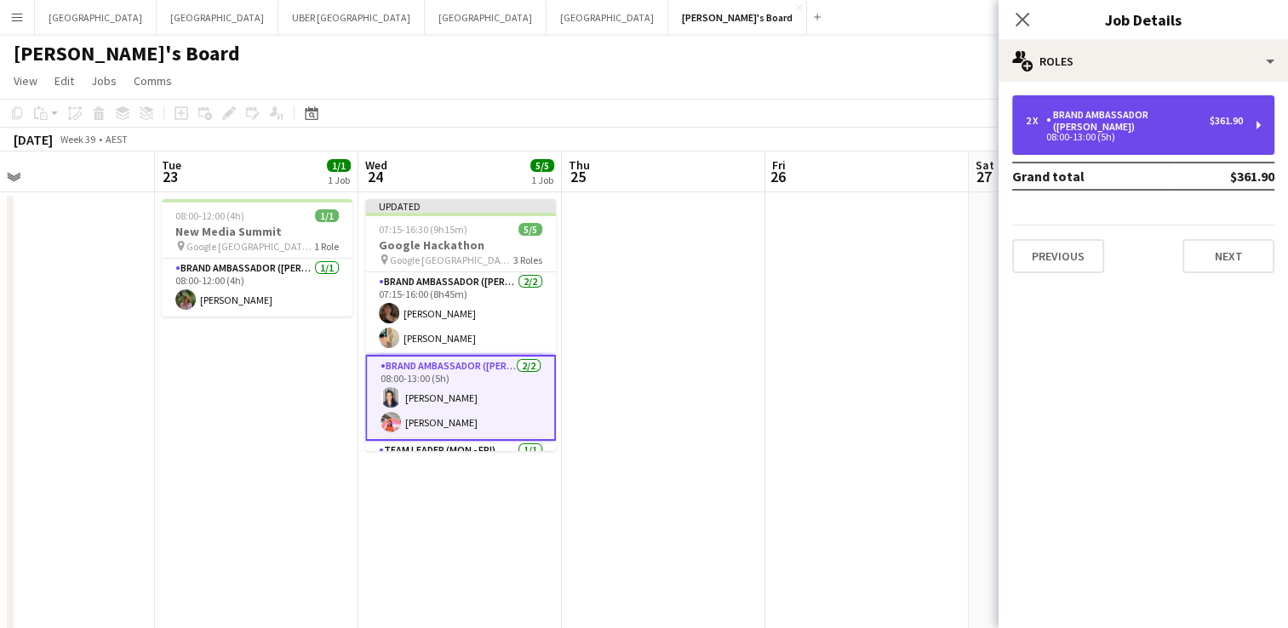
click at [1089, 116] on div "Brand Ambassador ([PERSON_NAME])" at bounding box center [1127, 121] width 163 height 24
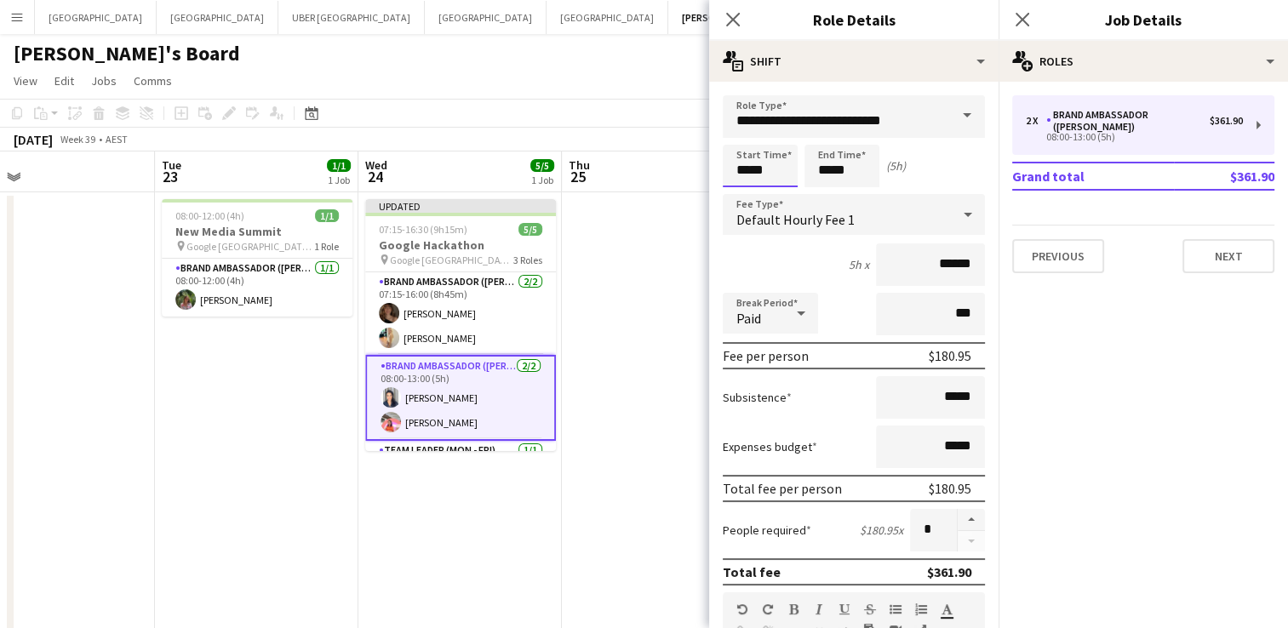
drag, startPoint x: 779, startPoint y: 171, endPoint x: 668, endPoint y: 171, distance: 111.5
click at [668, 171] on body "Menu Boards Boards Boards All jobs Status Workforce Workforce My Workforce Recr…" at bounding box center [644, 365] width 1288 height 731
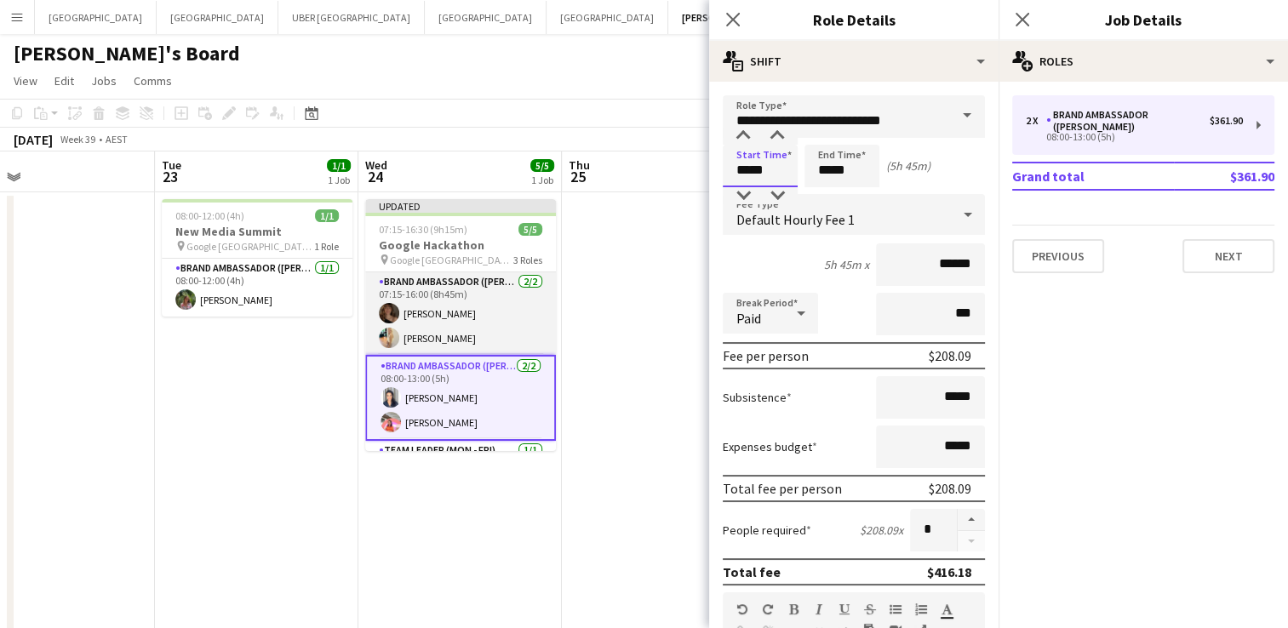
scroll to position [47, 0]
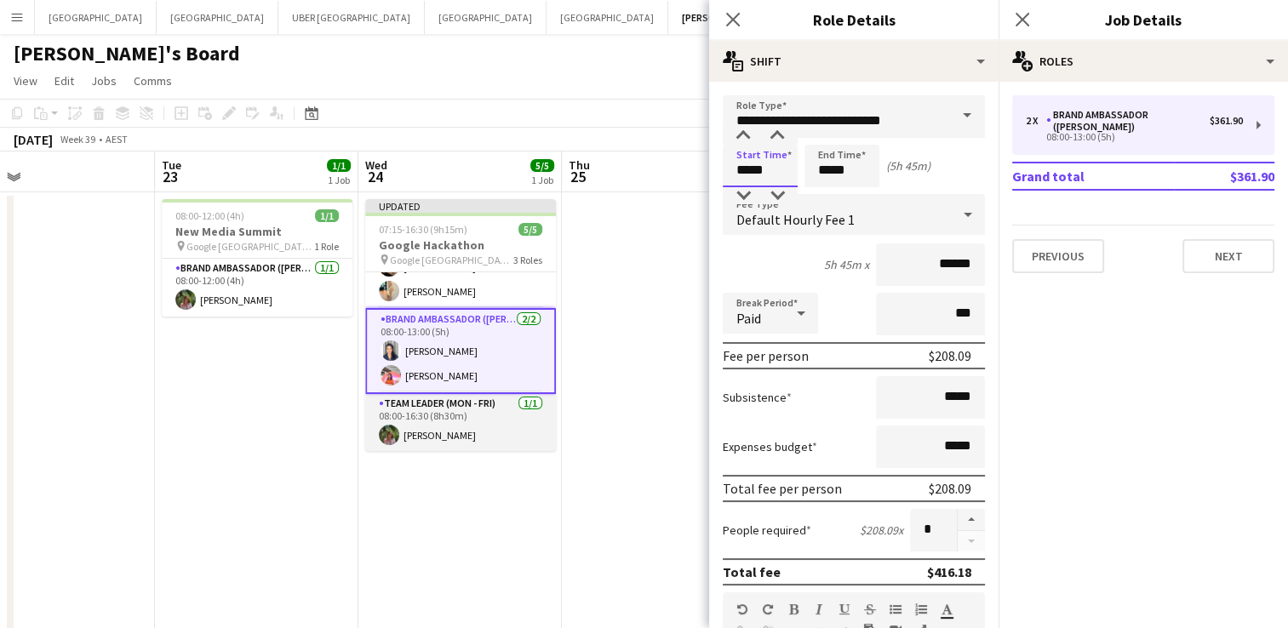
type input "*****"
click at [442, 420] on app-card-role "Team Leader (Mon - Fri) [DATE] 08:00-16:30 (8h30m) [PERSON_NAME]" at bounding box center [460, 423] width 191 height 58
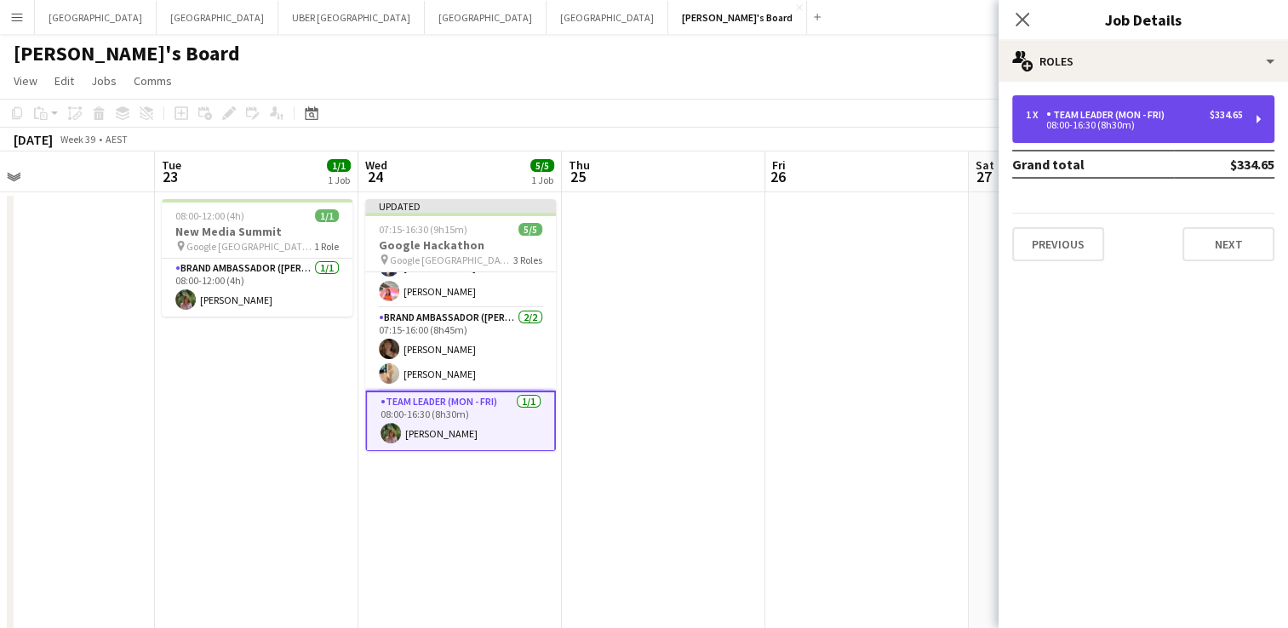
click at [1065, 129] on div "08:00-16:30 (8h30m)" at bounding box center [1133, 125] width 217 height 9
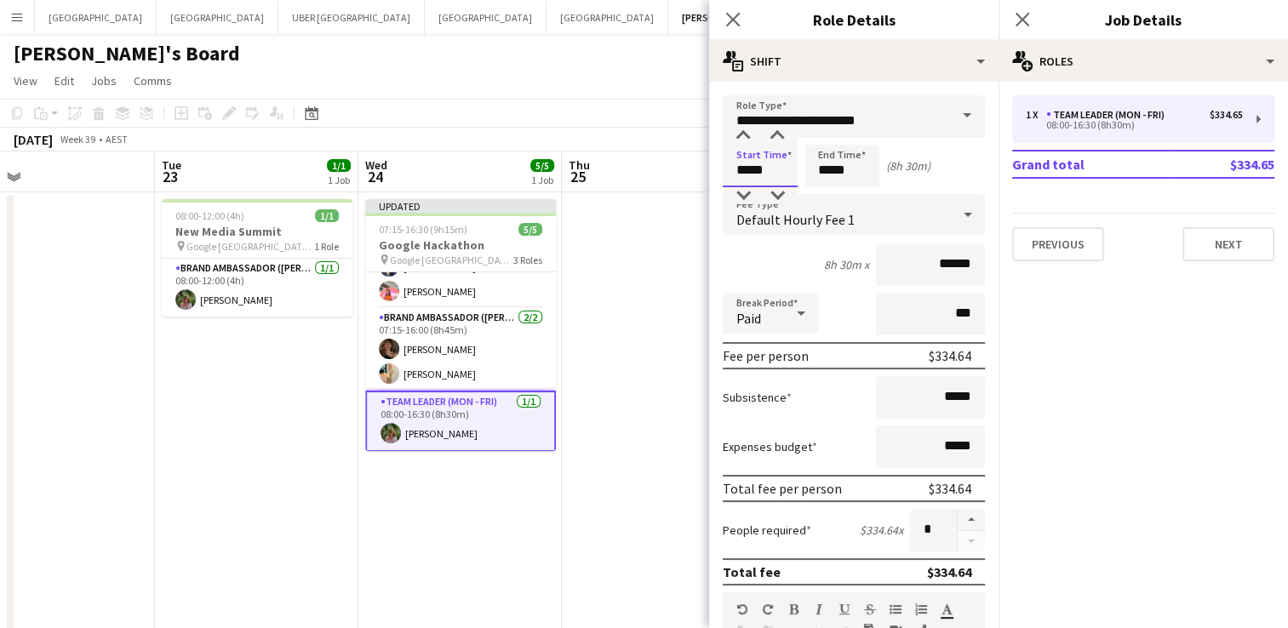
drag, startPoint x: 785, startPoint y: 164, endPoint x: 716, endPoint y: 167, distance: 69.0
click at [716, 167] on form "**********" at bounding box center [853, 624] width 289 height 1058
type input "*****"
drag, startPoint x: 835, startPoint y: 165, endPoint x: 765, endPoint y: 159, distance: 70.0
click at [765, 159] on div "Start Time ***** End Time ***** (9h 15m)" at bounding box center [853, 166] width 262 height 43
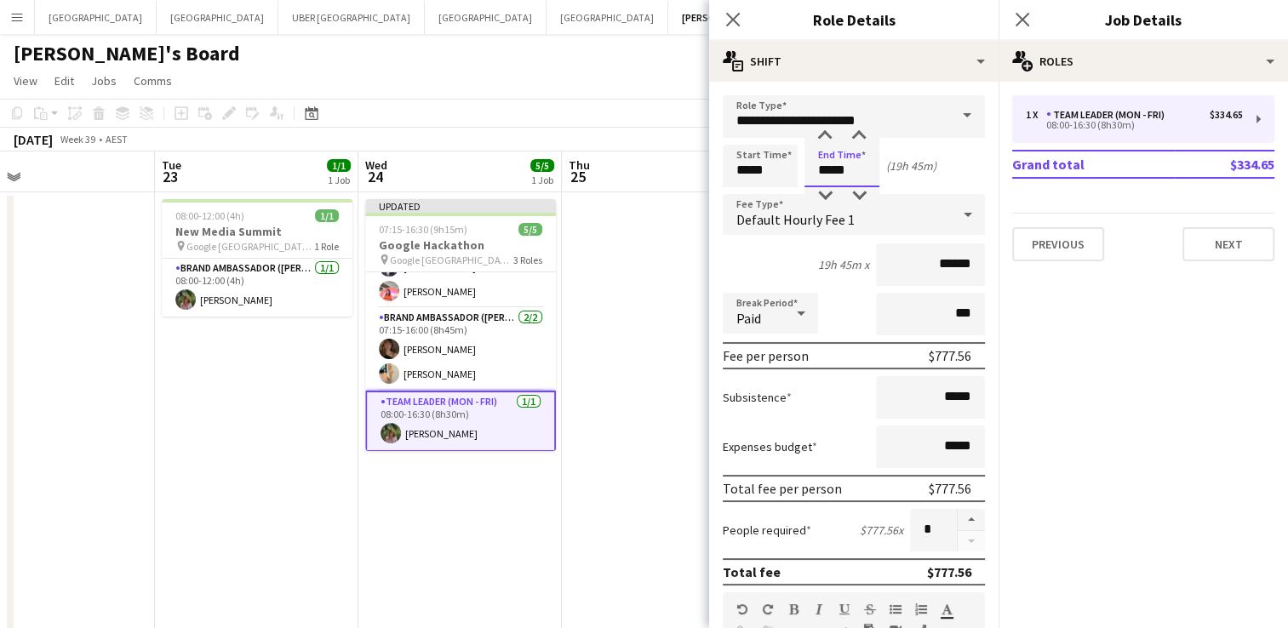
type input "*****"
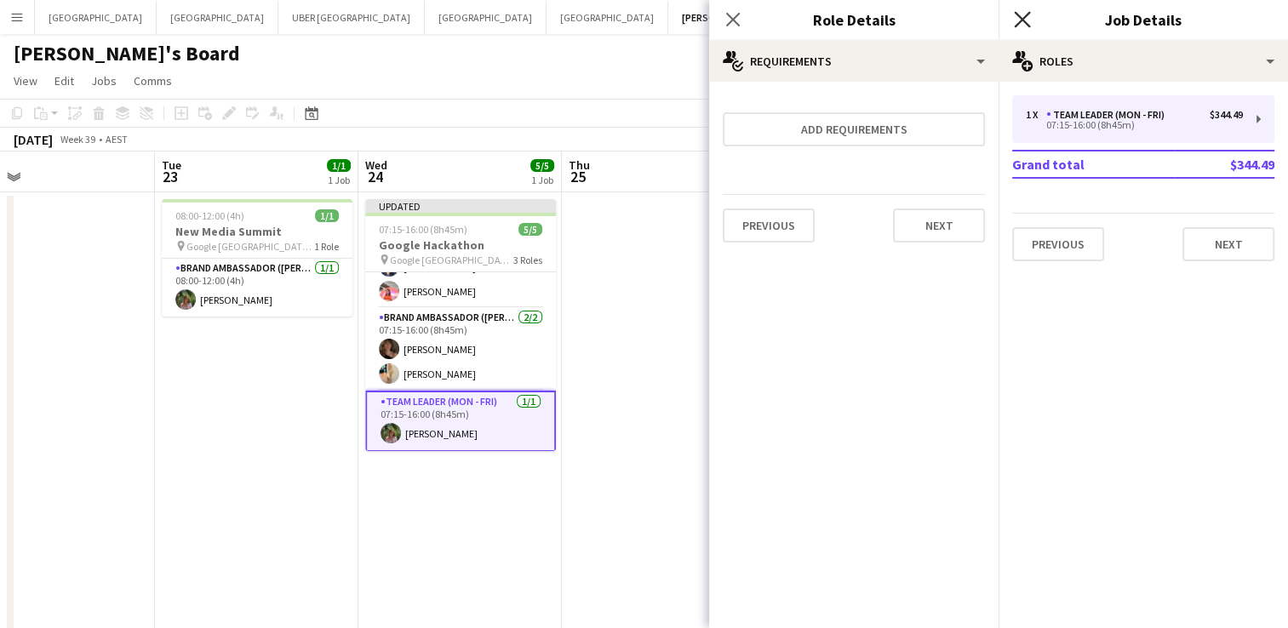
click at [1019, 24] on icon "Close pop-in" at bounding box center [1022, 19] width 16 height 16
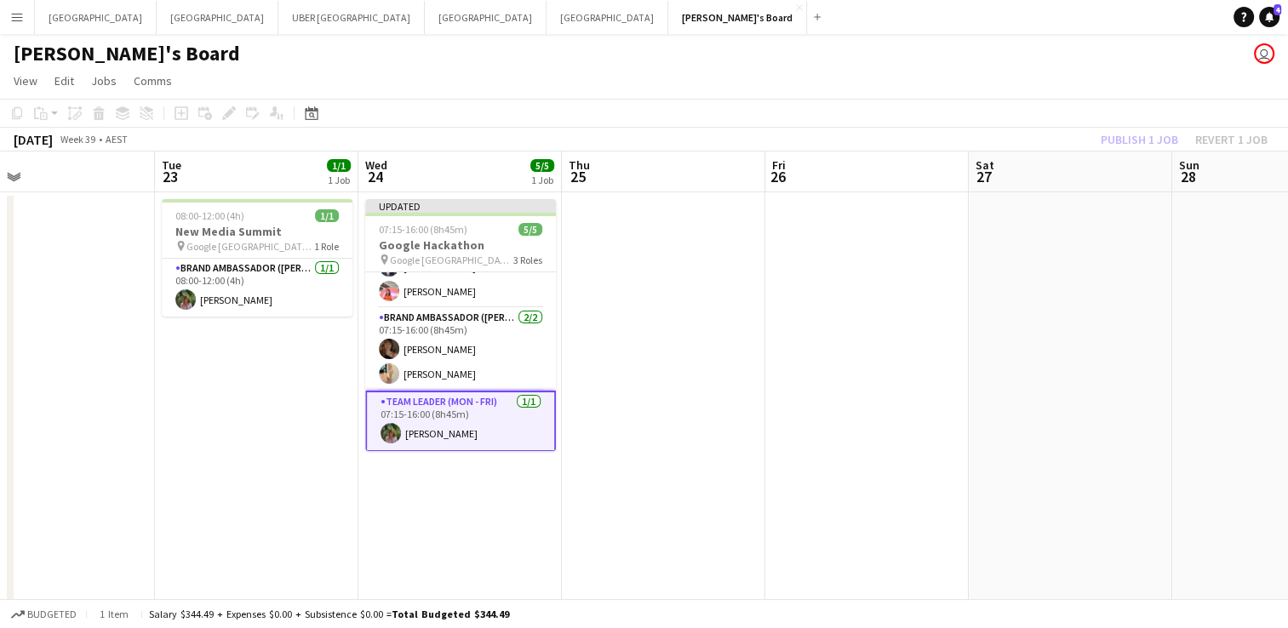
click at [487, 499] on app-date-cell "Updated 07:15-16:00 (8h45m) 5/5 Google Hackathon pin Google Darling Island - Sy…" at bounding box center [459, 447] width 203 height 510
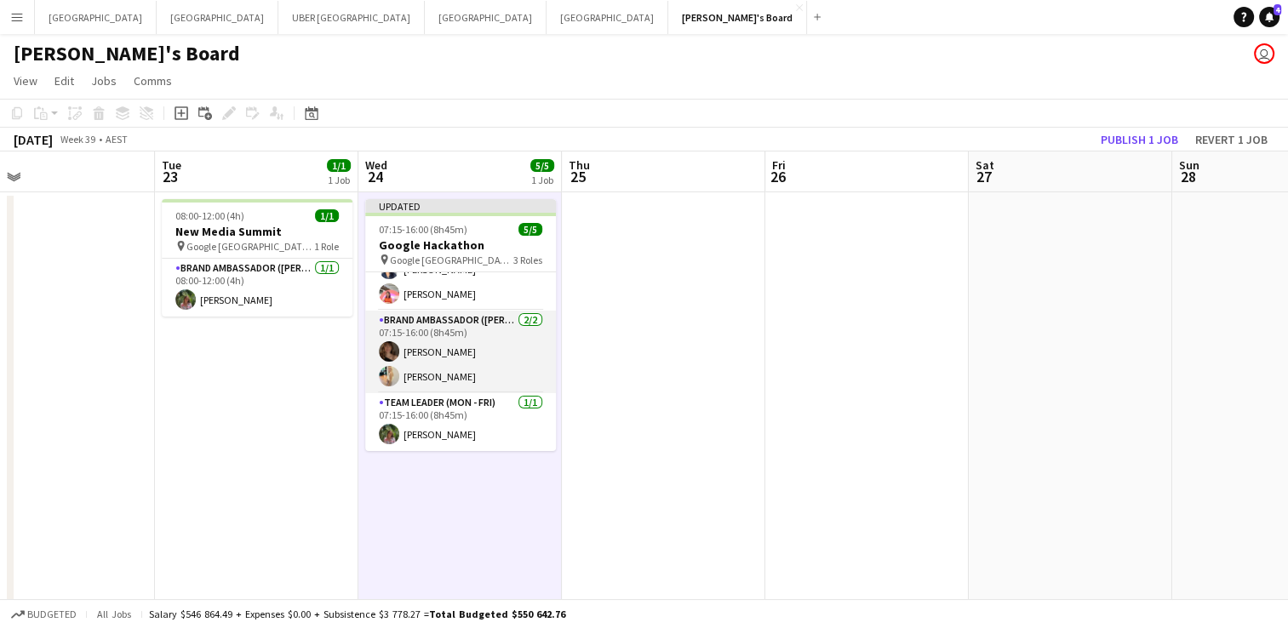
scroll to position [0, 0]
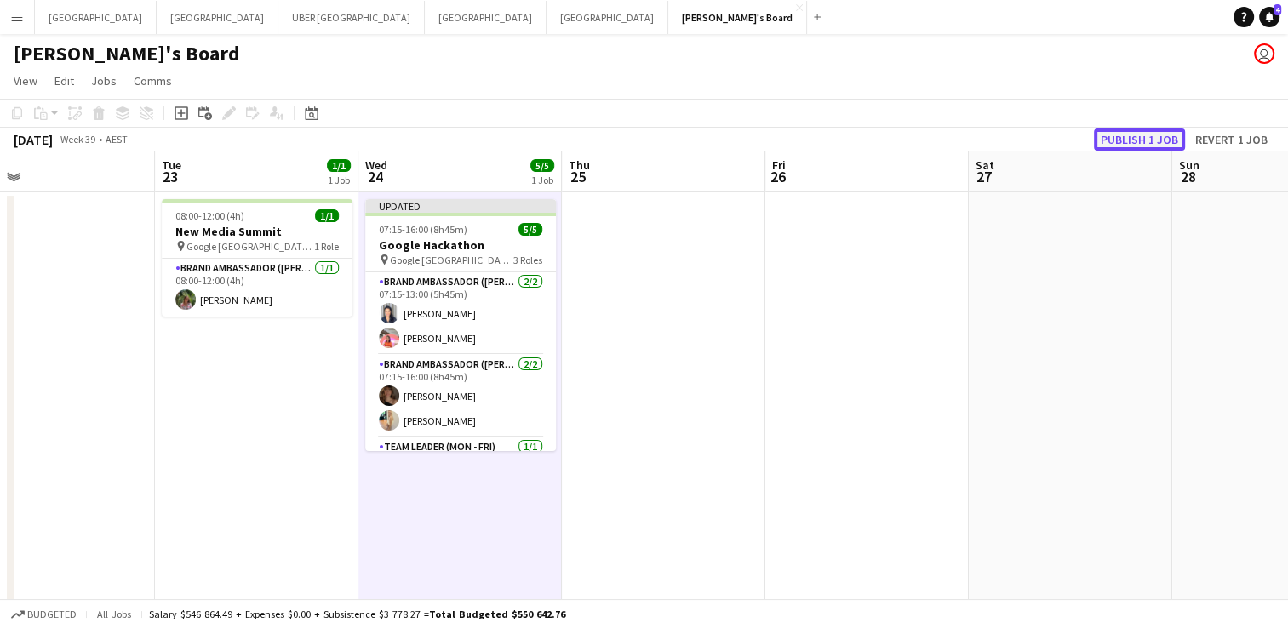
click at [1113, 137] on button "Publish 1 job" at bounding box center [1138, 139] width 91 height 22
